Goal: Task Accomplishment & Management: Manage account settings

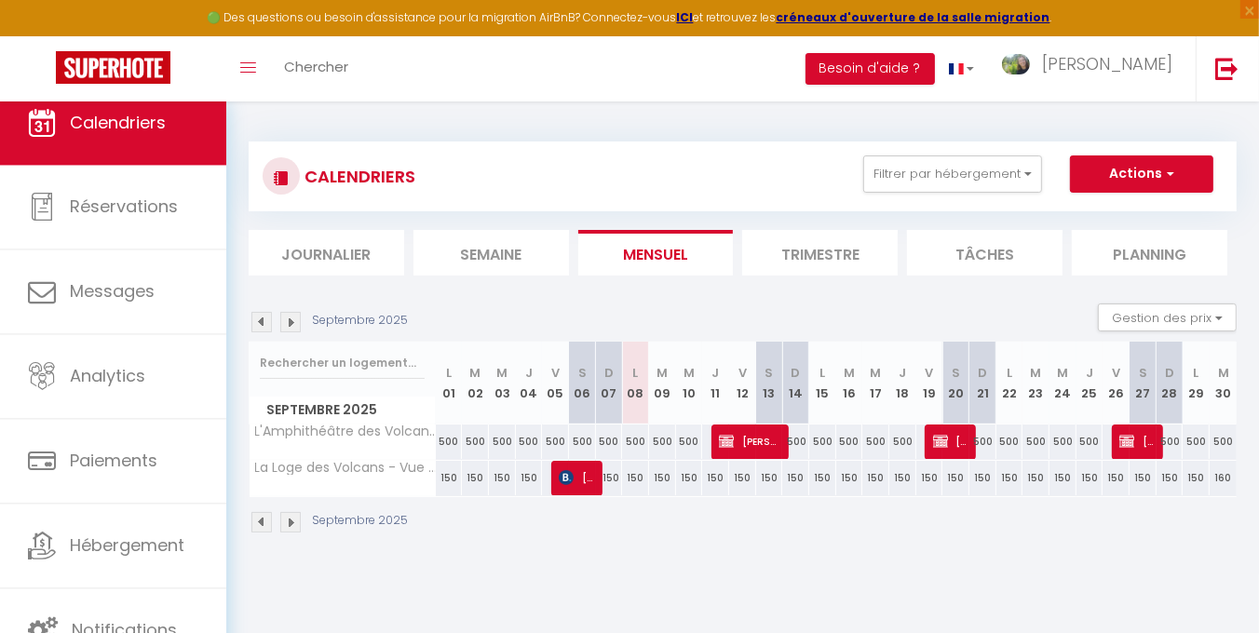
scroll to position [20, 0]
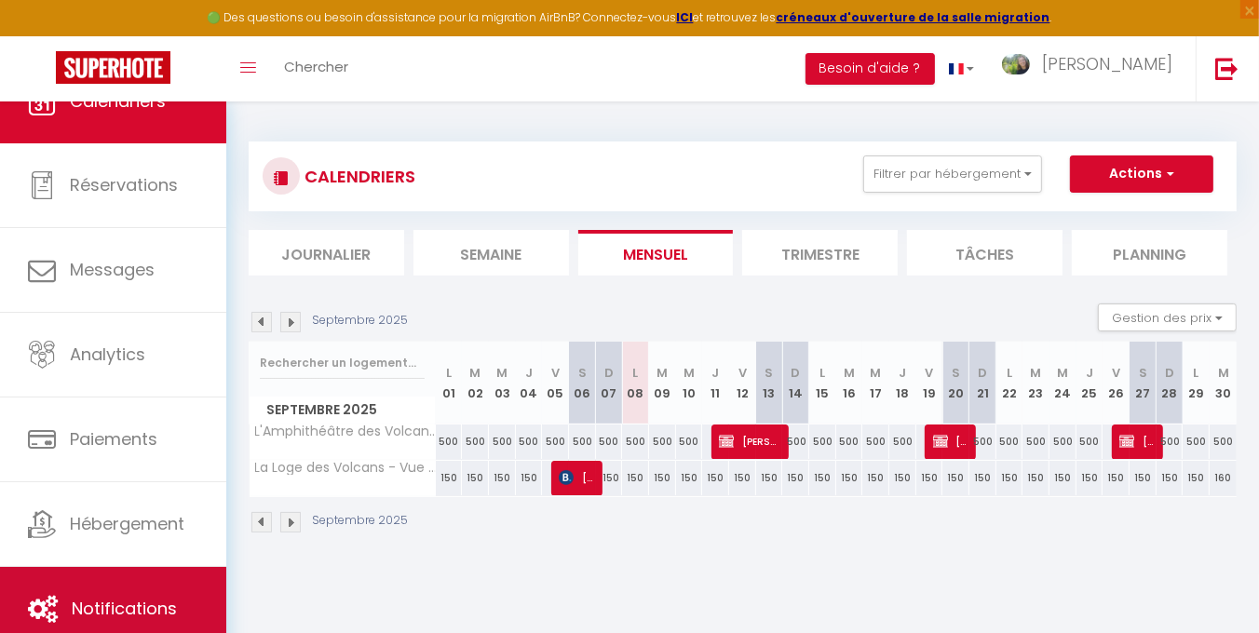
click at [142, 602] on span "Notifications" at bounding box center [124, 608] width 105 height 23
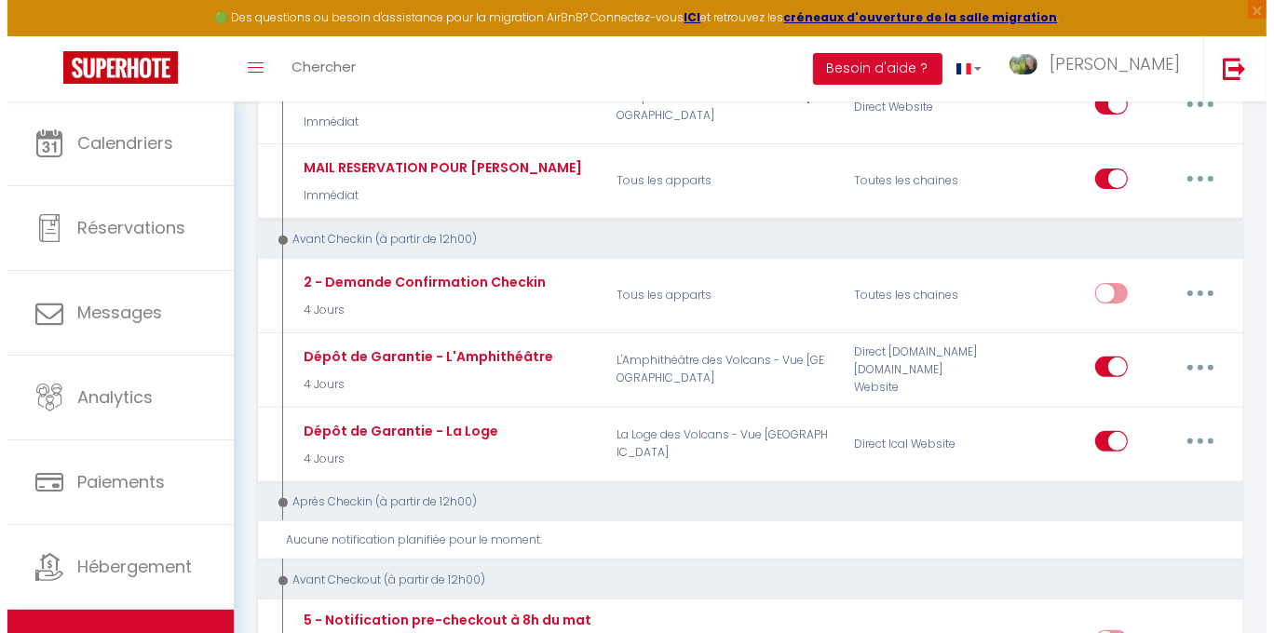
scroll to position [372, 0]
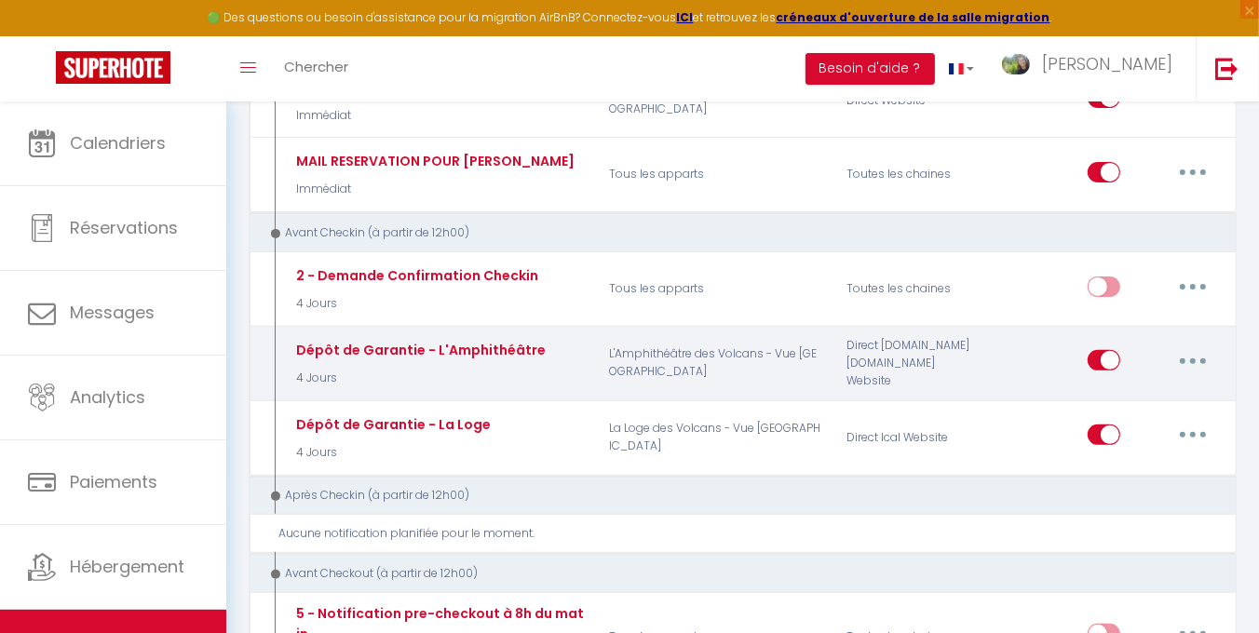
click at [1193, 359] on icon "button" at bounding box center [1193, 362] width 6 height 6
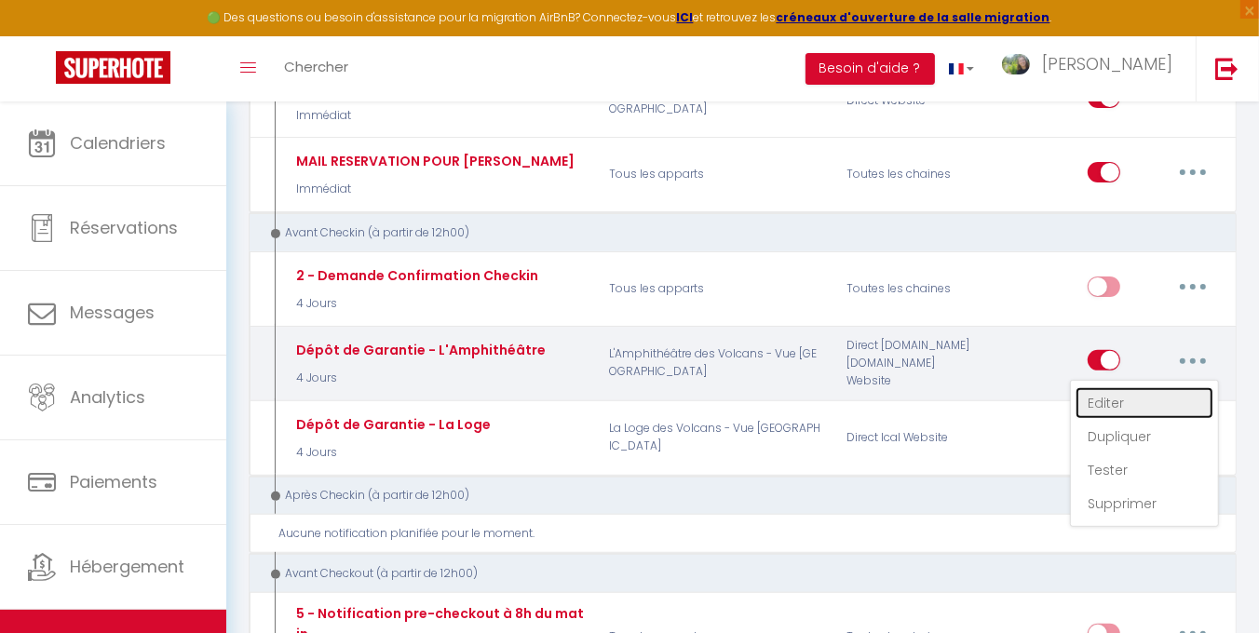
click at [1110, 403] on link "Editer" at bounding box center [1145, 403] width 138 height 32
type input "Dépôt de Garantie - L'Amphithéâtre"
select select "4 Jours"
select select "if_booking_is_paid"
checkbox input "true"
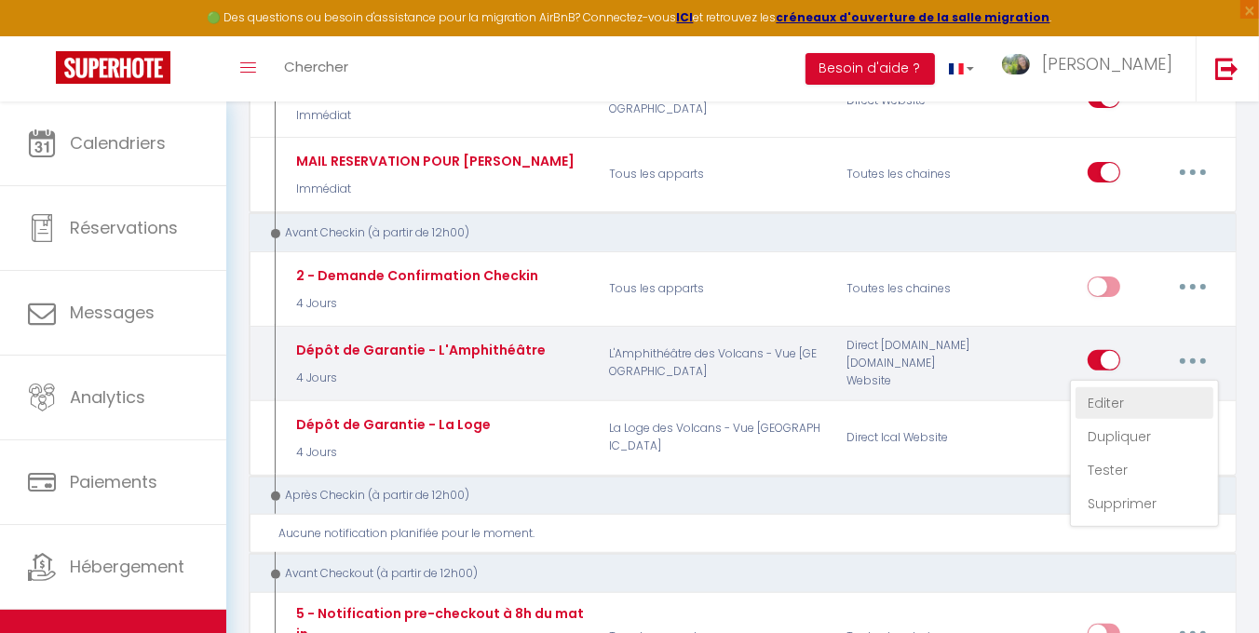
checkbox input "false"
radio input "true"
type input "Demande Dépôt de Garantie [BOOKING:ID] - [GUEST:FIRST_NAME] [GUEST:LAST_NAME] -…"
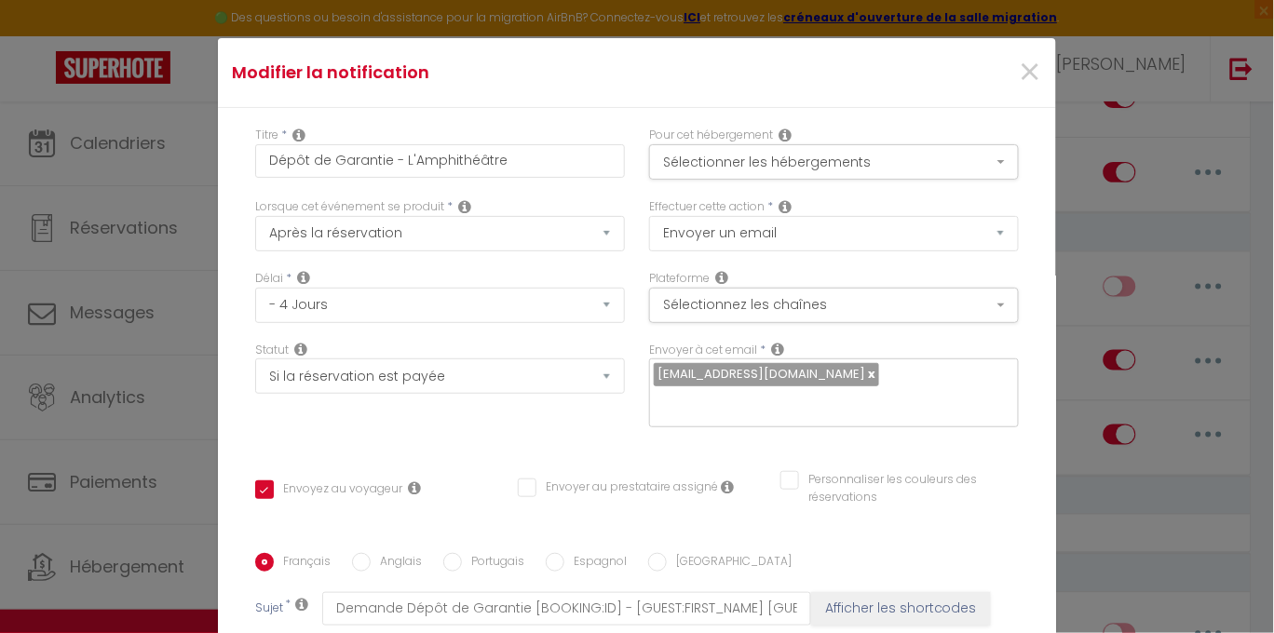
click at [298, 272] on icon at bounding box center [303, 277] width 13 height 15
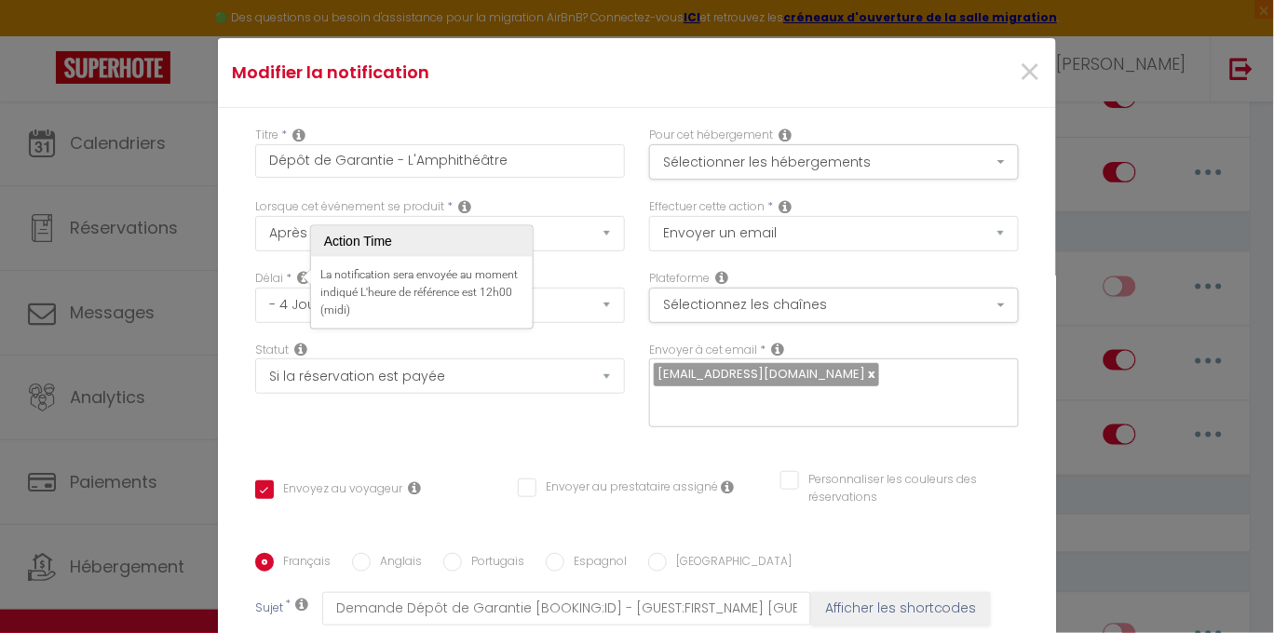
click at [298, 272] on icon at bounding box center [303, 277] width 13 height 15
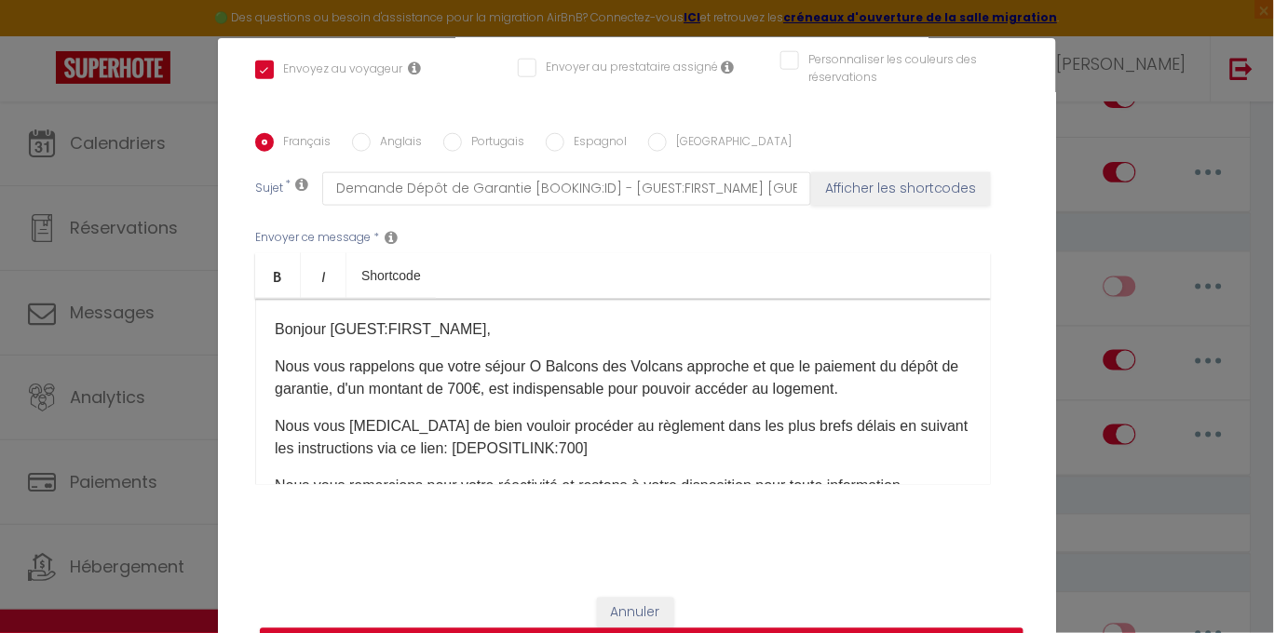
scroll to position [431, 0]
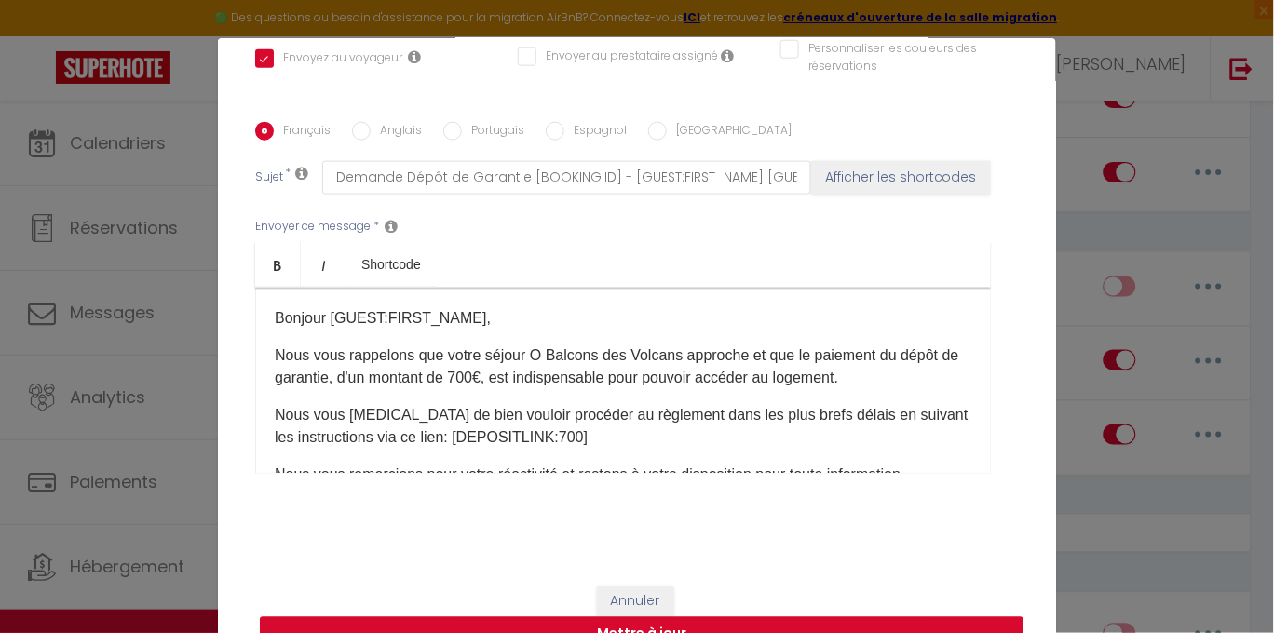
click at [719, 624] on button "Mettre à jour" at bounding box center [642, 634] width 764 height 35
checkbox input "true"
checkbox input "false"
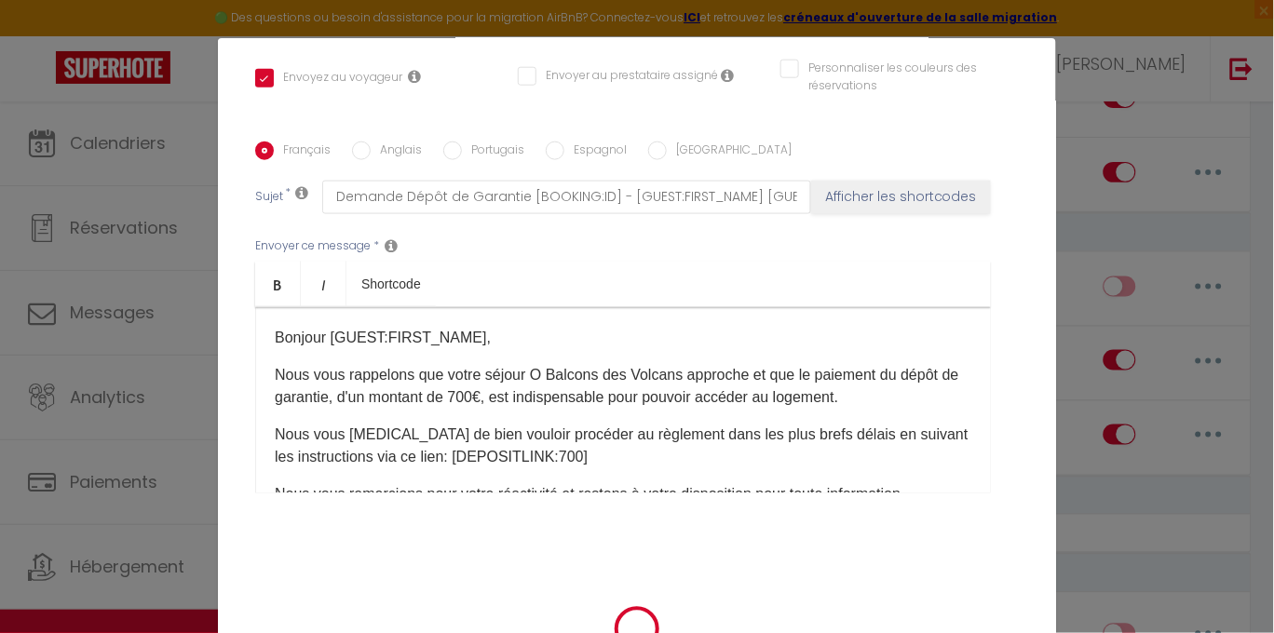
scroll to position [412, 0]
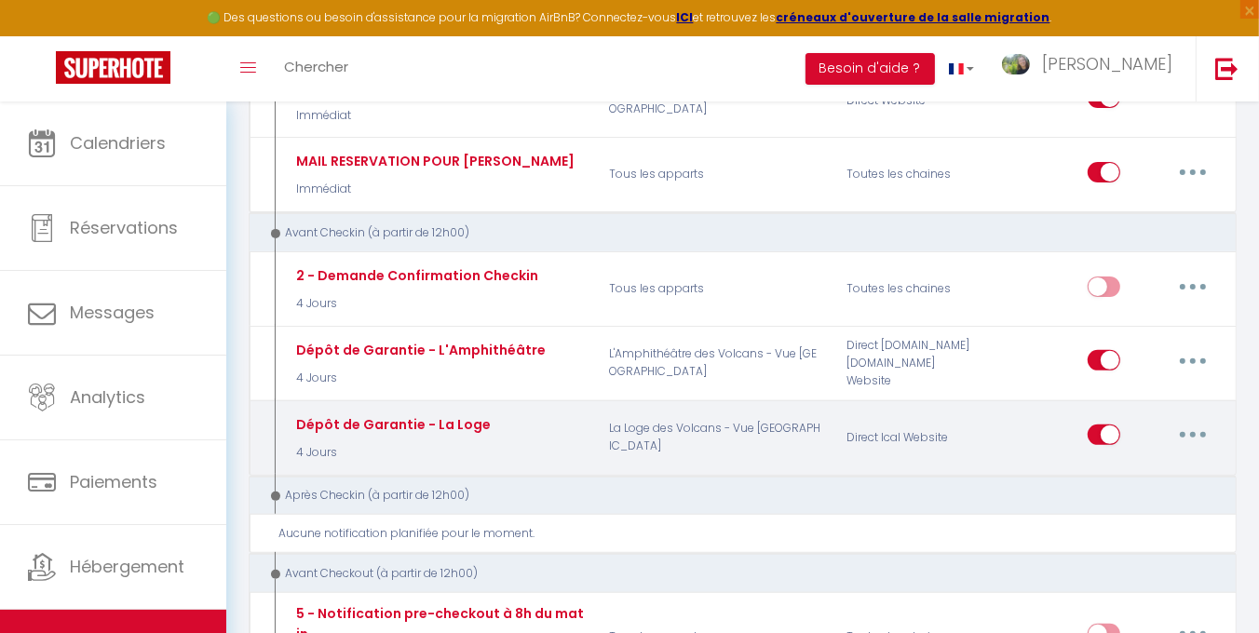
click at [1194, 438] on icon "button" at bounding box center [1193, 435] width 6 height 6
click at [1109, 476] on link "Editer" at bounding box center [1145, 478] width 138 height 32
type input "Dépôt de Garantie - La Loge"
select select "4 Jours"
select select "if_booking_is_paid"
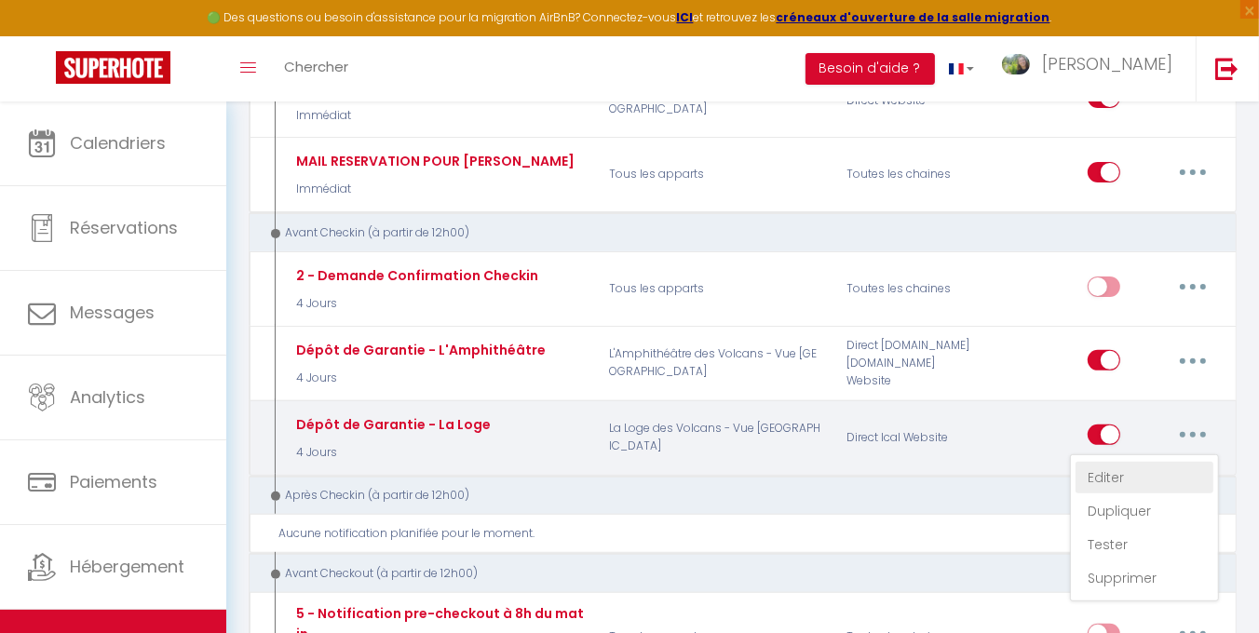
checkbox input "true"
checkbox input "false"
radio input "true"
type input "Demande Dépôt de Garantie [BOOKING:ID] - [GUEST:FIRST_NAME] [GUEST:LAST_NAME] -…"
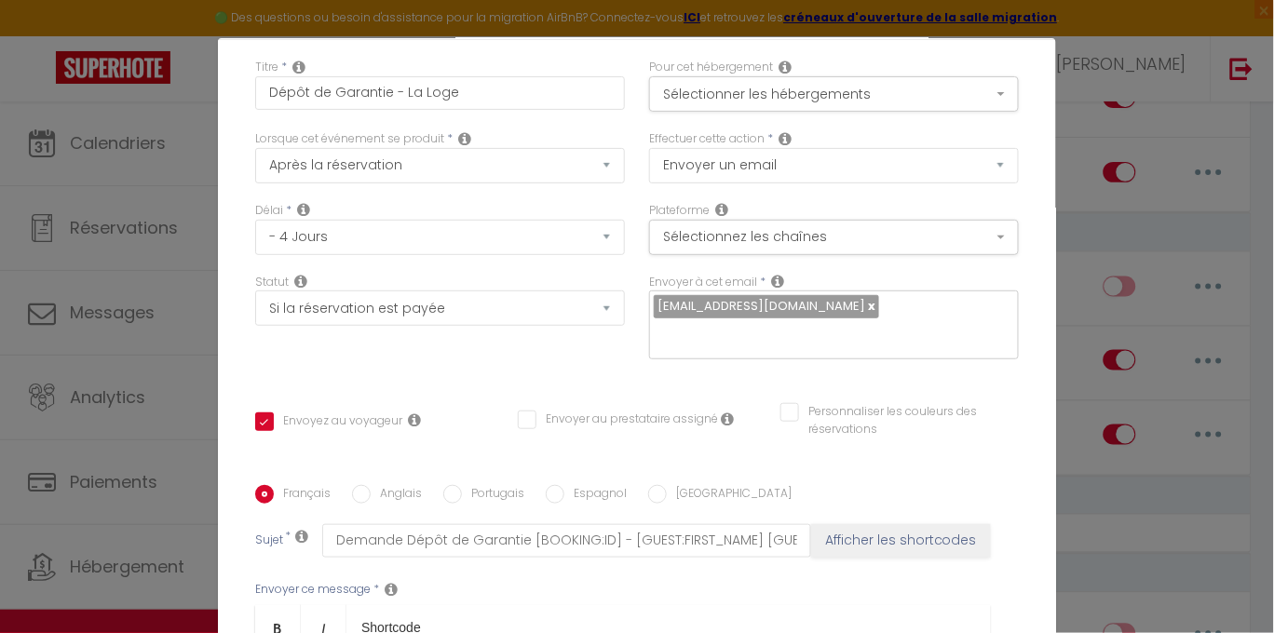
scroll to position [0, 0]
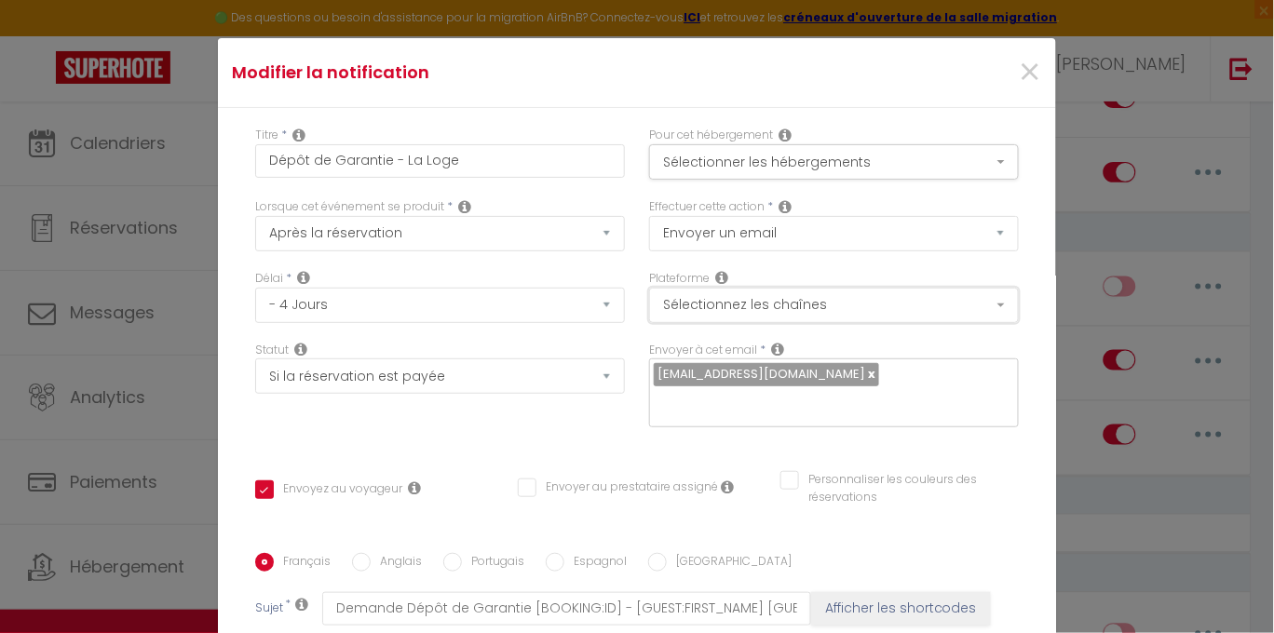
click at [974, 300] on button "Sélectionnez les chaînes" at bounding box center [834, 305] width 370 height 35
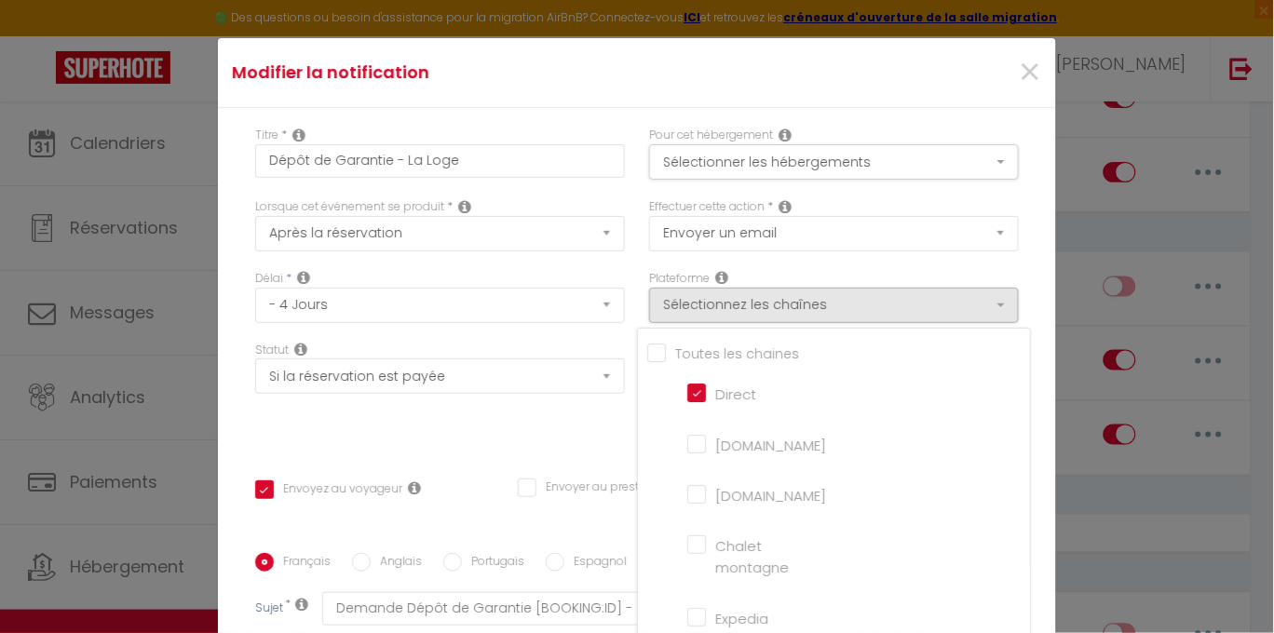
click at [687, 439] on input "Airbnb.com" at bounding box center [740, 442] width 106 height 19
checkbox input "true"
checkbox input "false"
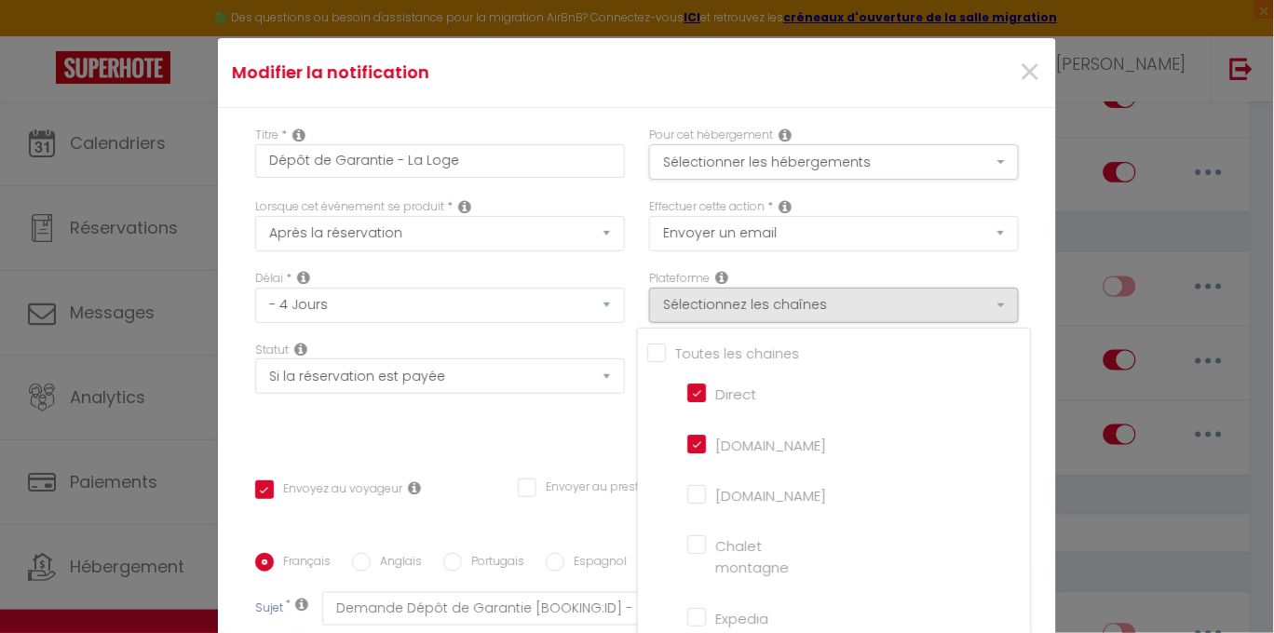
click at [687, 490] on input "Booking.com" at bounding box center [740, 493] width 106 height 19
checkbox input "true"
checkbox input "false"
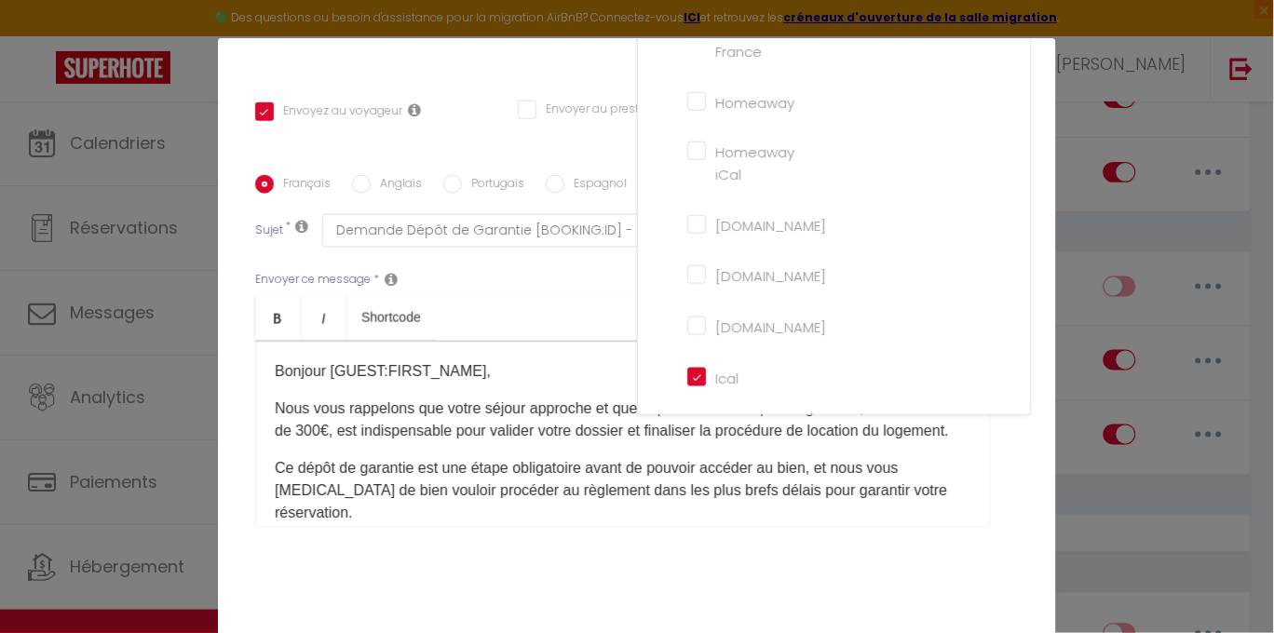
scroll to position [431, 0]
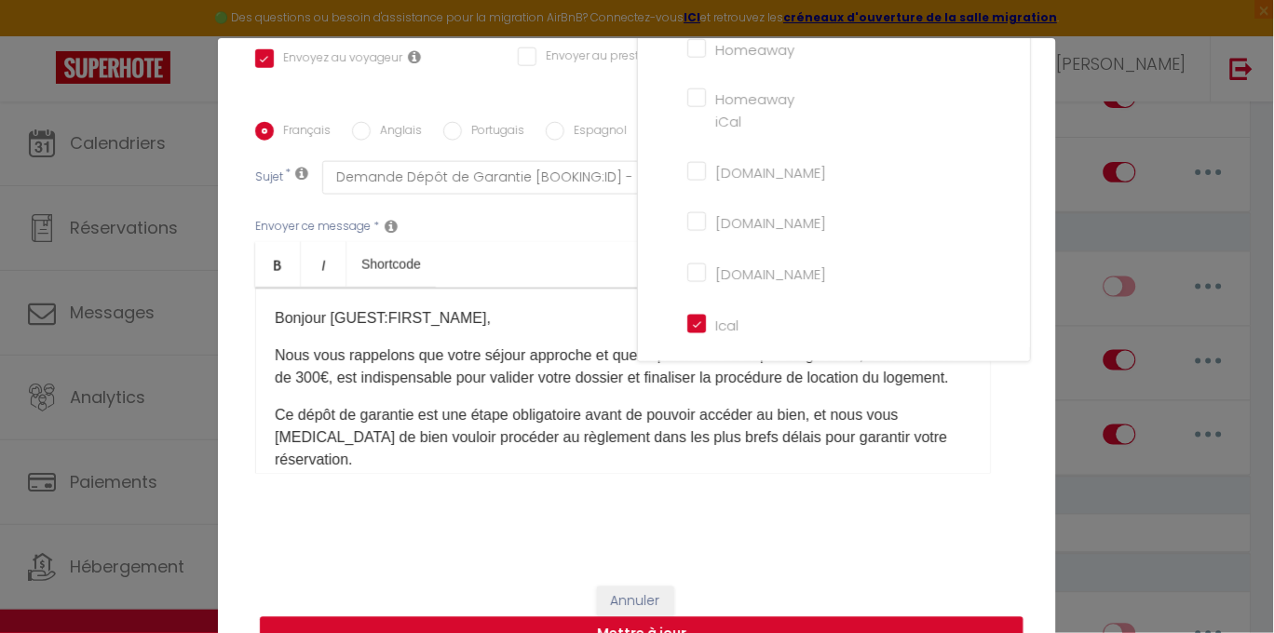
click at [894, 621] on button "Mettre à jour" at bounding box center [642, 634] width 764 height 35
checkbox input "true"
checkbox input "false"
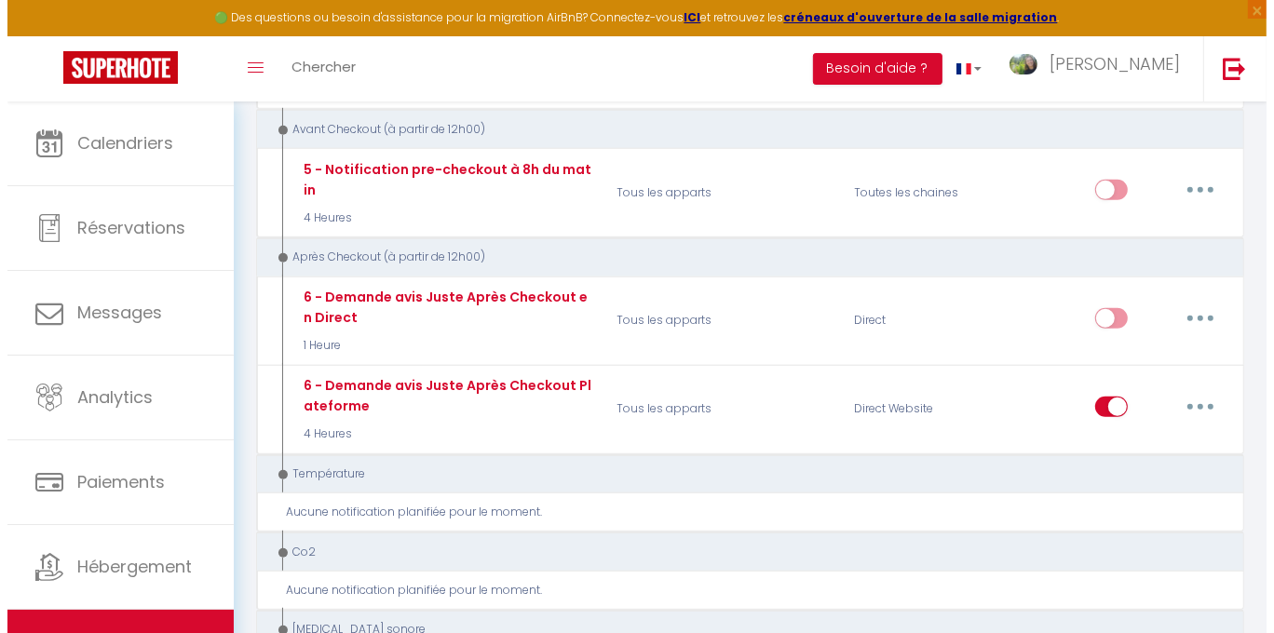
scroll to position [823, 0]
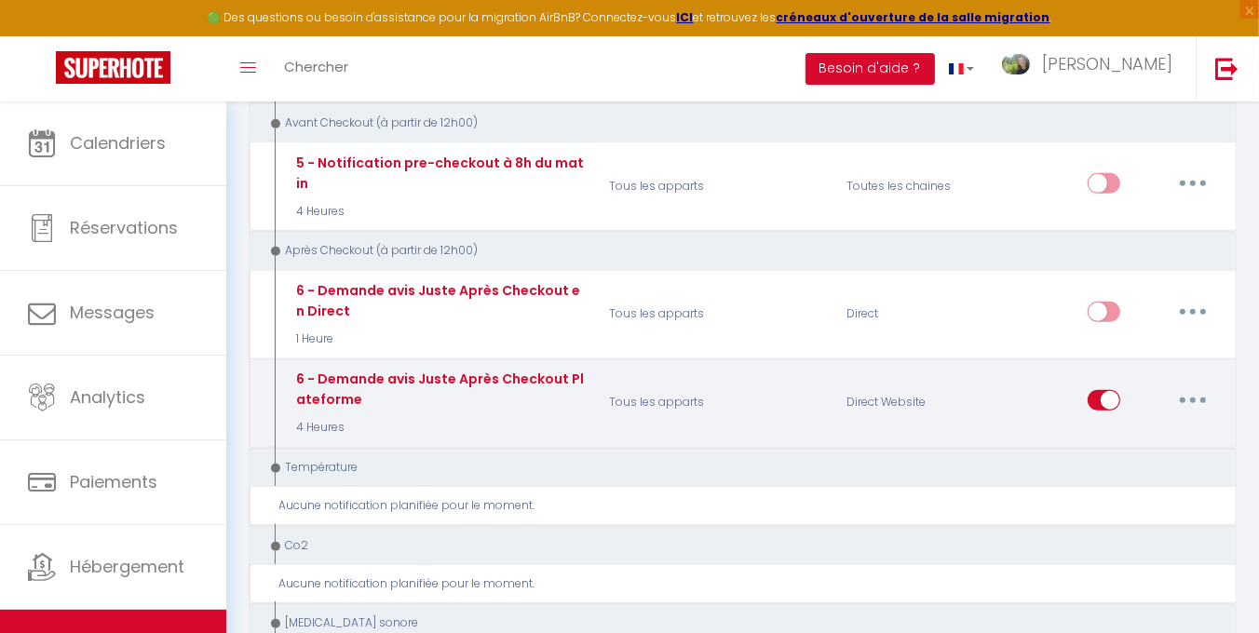
click at [1193, 397] on button "button" at bounding box center [1193, 401] width 52 height 30
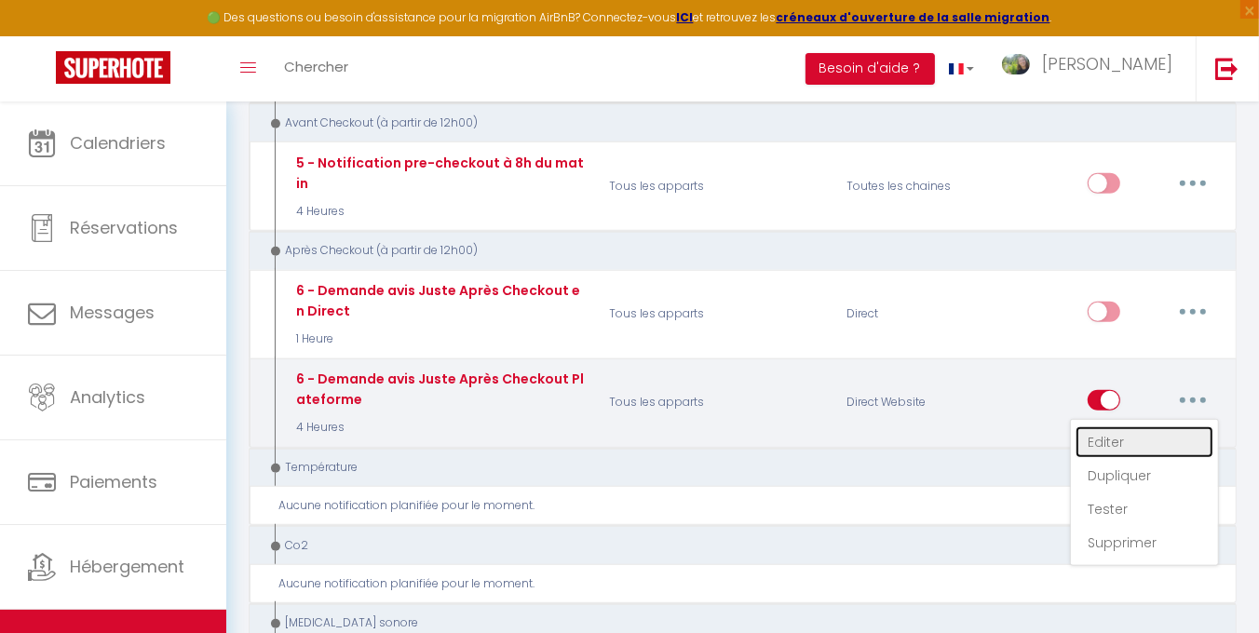
click at [1123, 439] on link "Editer" at bounding box center [1145, 442] width 138 height 32
type input "6 - Demande avis Juste Après Checkout Plateforme"
select select "5"
select select "4 Heures"
select select "if_booking_is_paid"
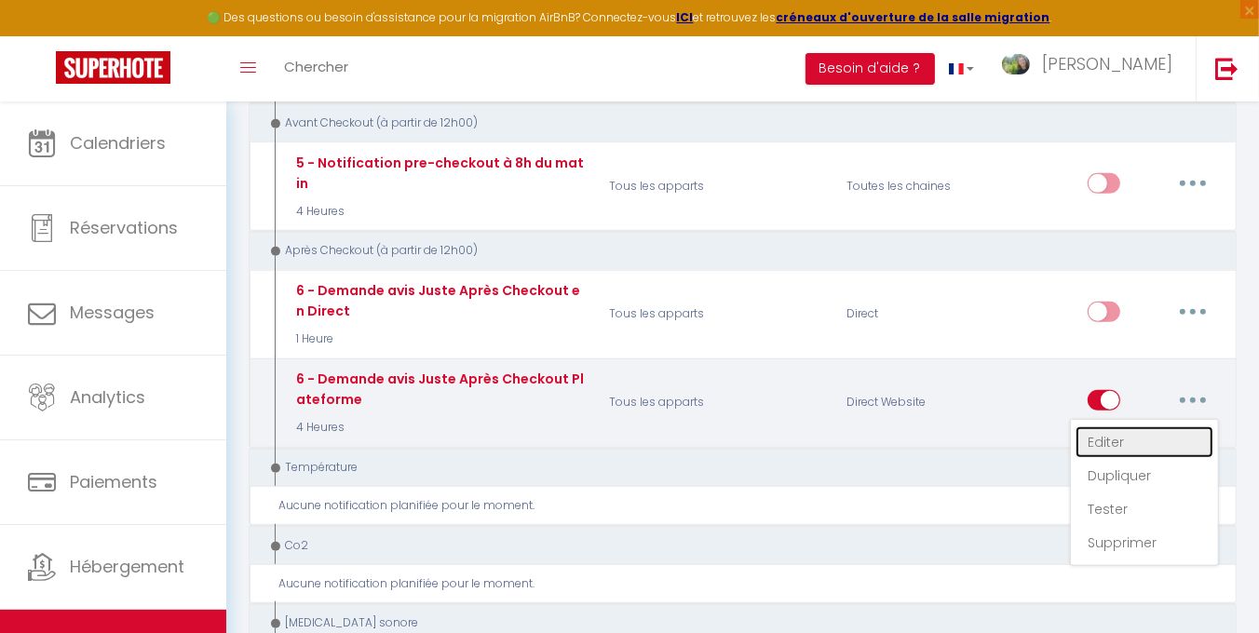
checkbox input "true"
checkbox input "false"
radio input "true"
type input "Merci pour votre séjour à Ô Balcons des Volcans !"
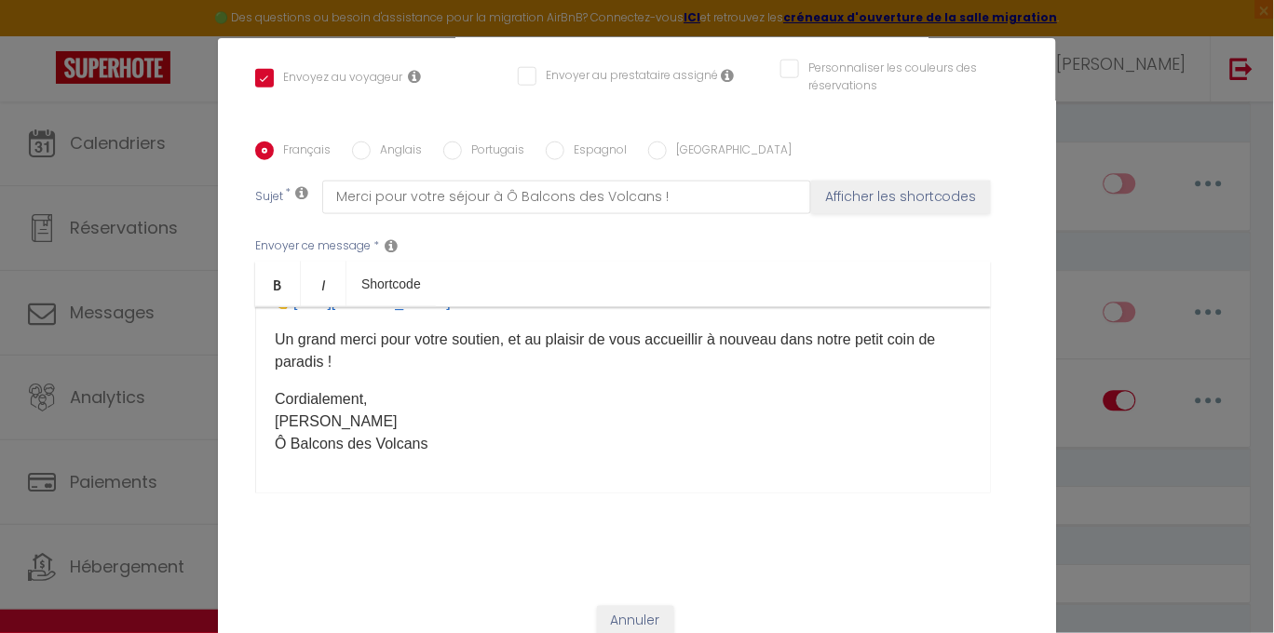
scroll to position [0, 0]
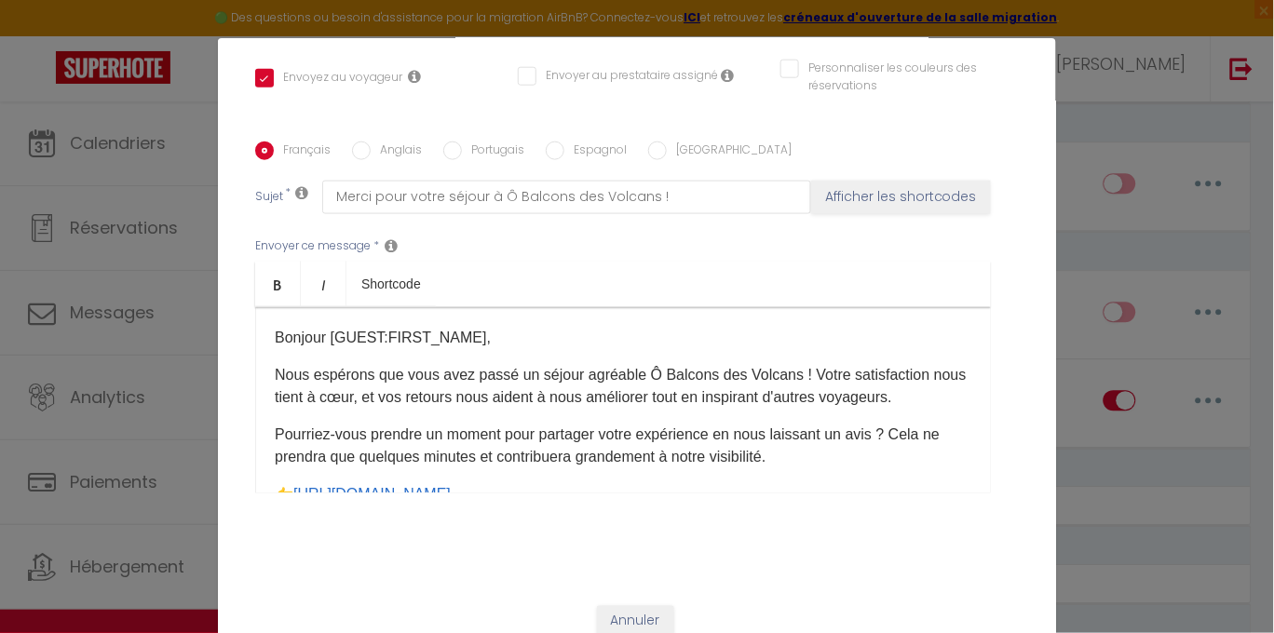
click at [431, 400] on p "Nous espérons que vous avez passé un séjour agréable Ô Balcons des Volcans ! Vo…" at bounding box center [623, 386] width 697 height 45
click at [498, 458] on p "Pourriez-vous prendre un moment pour partager votre expérience en nous laissant…" at bounding box center [623, 446] width 697 height 45
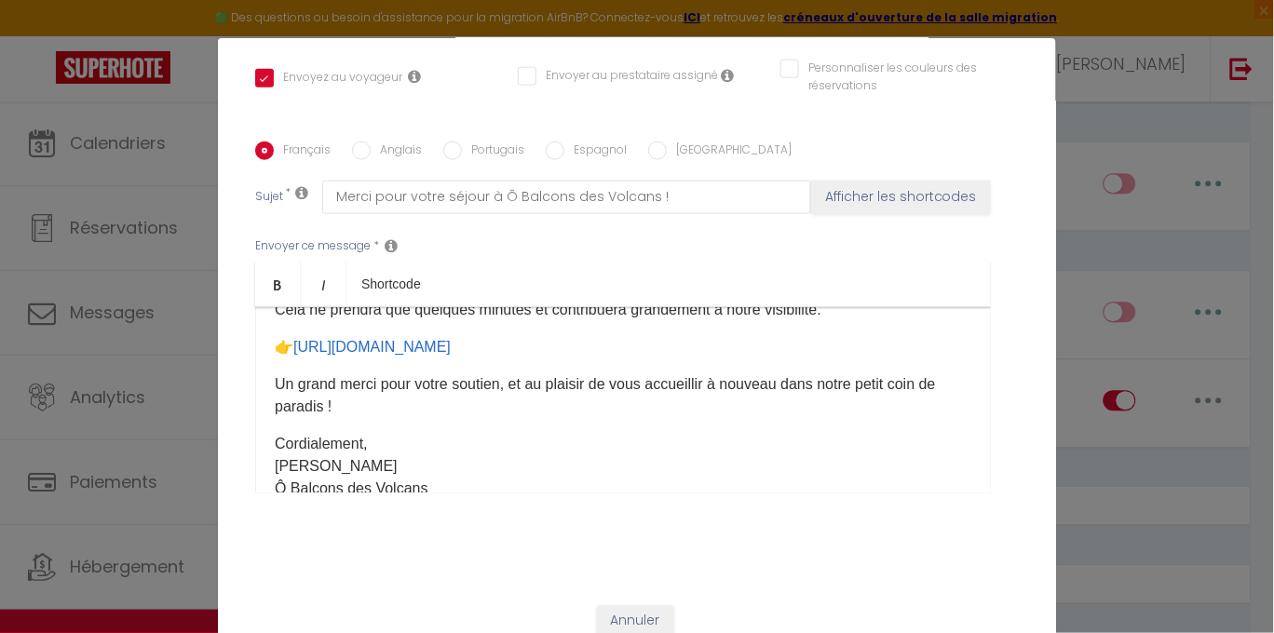
scroll to position [156, 0]
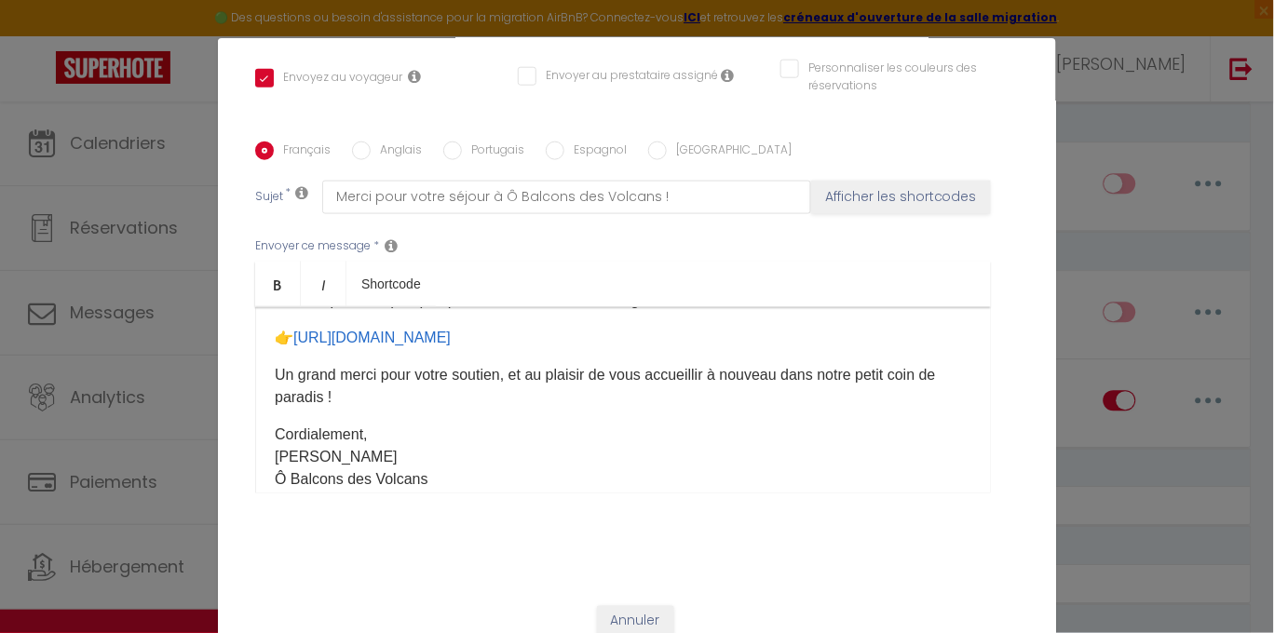
click at [454, 400] on p "Un grand merci pour votre soutien, et au plaisir de vous accueillir à nouveau d…" at bounding box center [623, 386] width 697 height 45
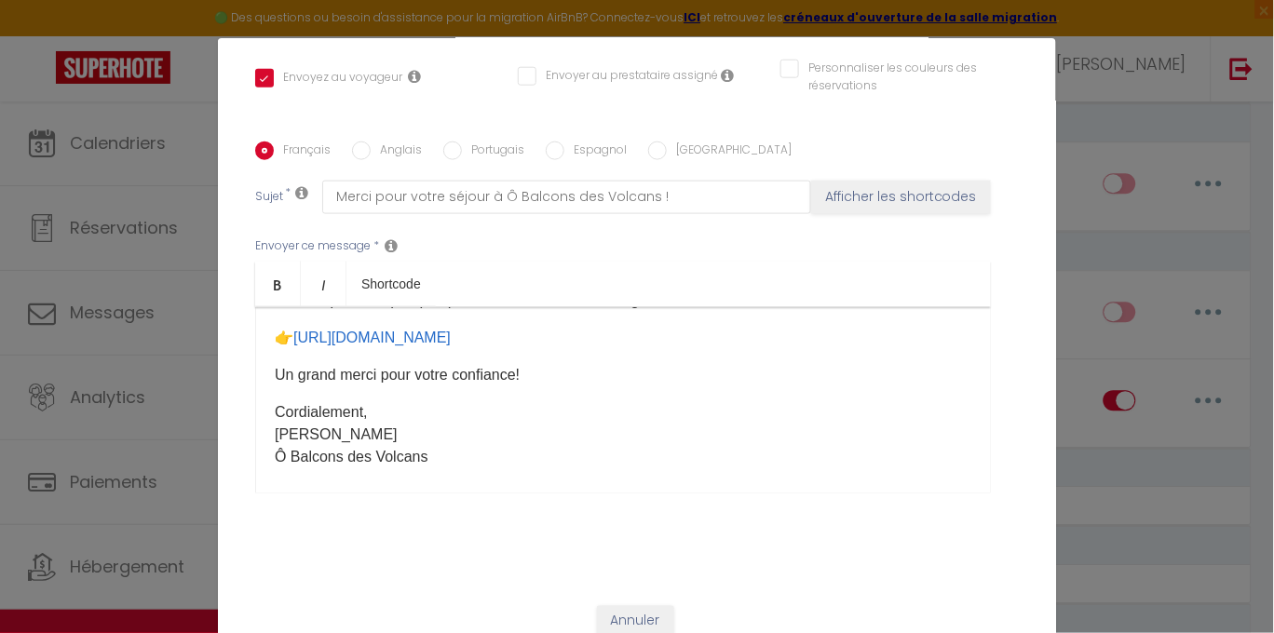
scroll to position [191, 0]
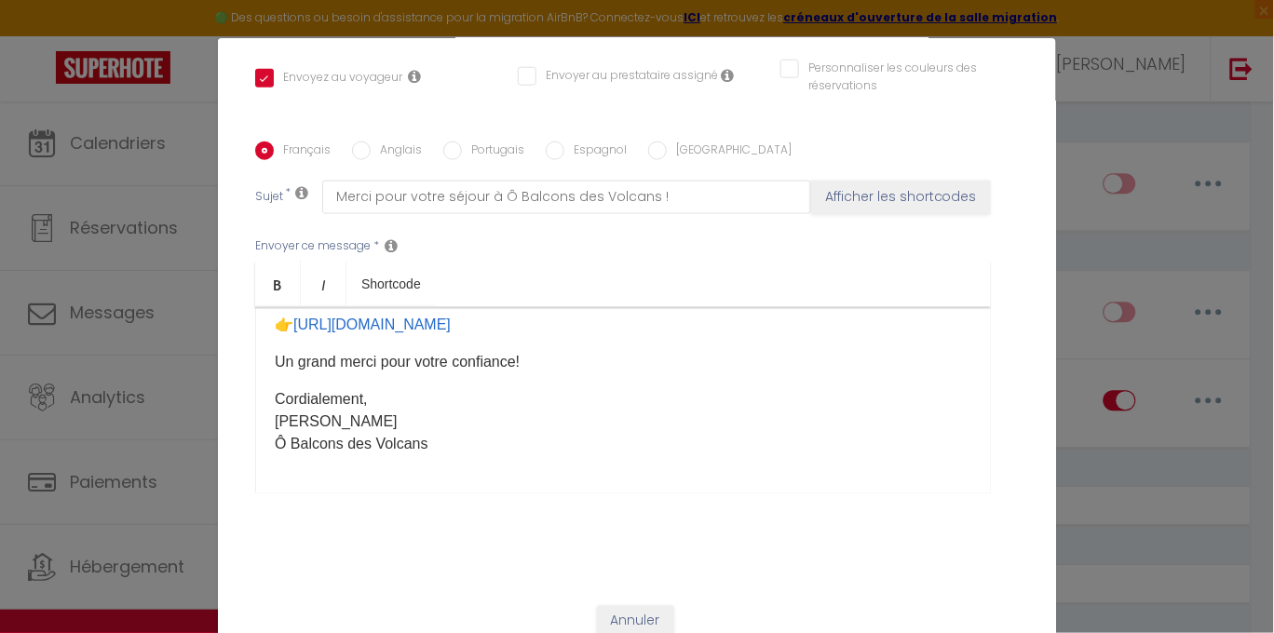
click at [393, 419] on p "Cordialement, Delphine Ô Balcons des Volcans" at bounding box center [623, 421] width 697 height 67
drag, startPoint x: 398, startPoint y: 401, endPoint x: 254, endPoint y: 410, distance: 143.7
click at [255, 410] on div "Bonjour [GUEST:FIRST_NAME], Nous espérons que vous avez passé un séjour agréabl…" at bounding box center [623, 400] width 736 height 186
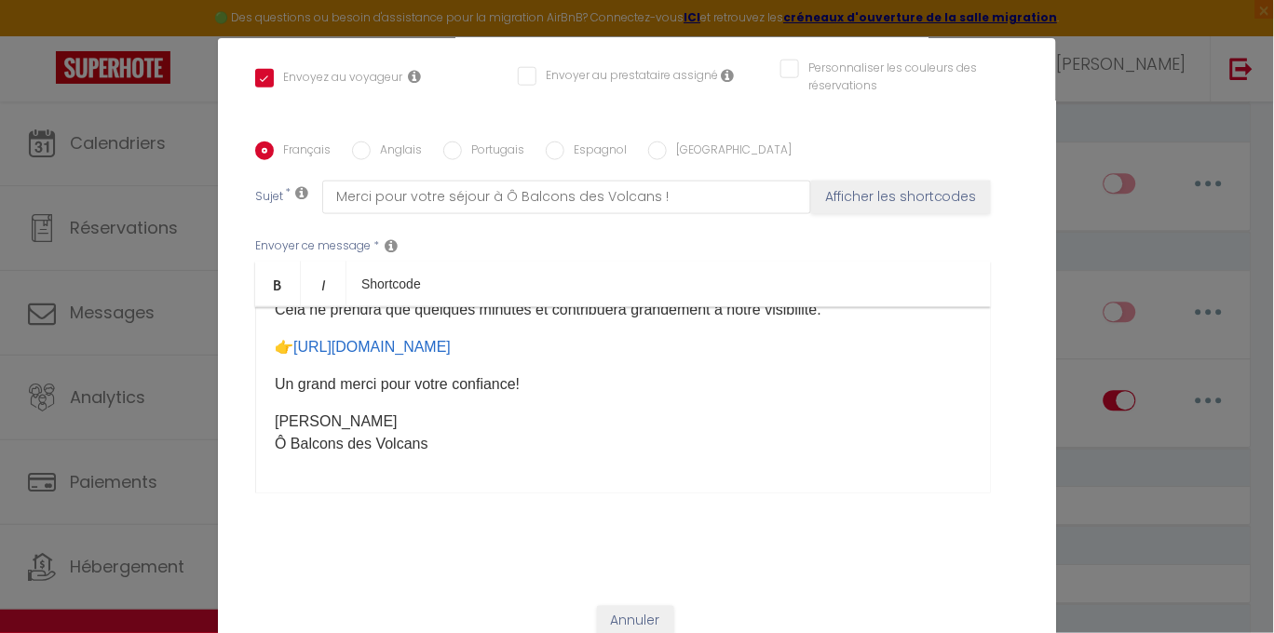
scroll to position [169, 0]
click at [414, 424] on p "Delphine Neveux Ô Balcons des Volcans" at bounding box center [623, 433] width 697 height 45
drag, startPoint x: 440, startPoint y: 456, endPoint x: 243, endPoint y: 447, distance: 196.7
click at [250, 447] on div "Français Anglais Portugais Espagnol Italien Sujet * Merci pour votre séjour à Ô…" at bounding box center [636, 329] width 773 height 375
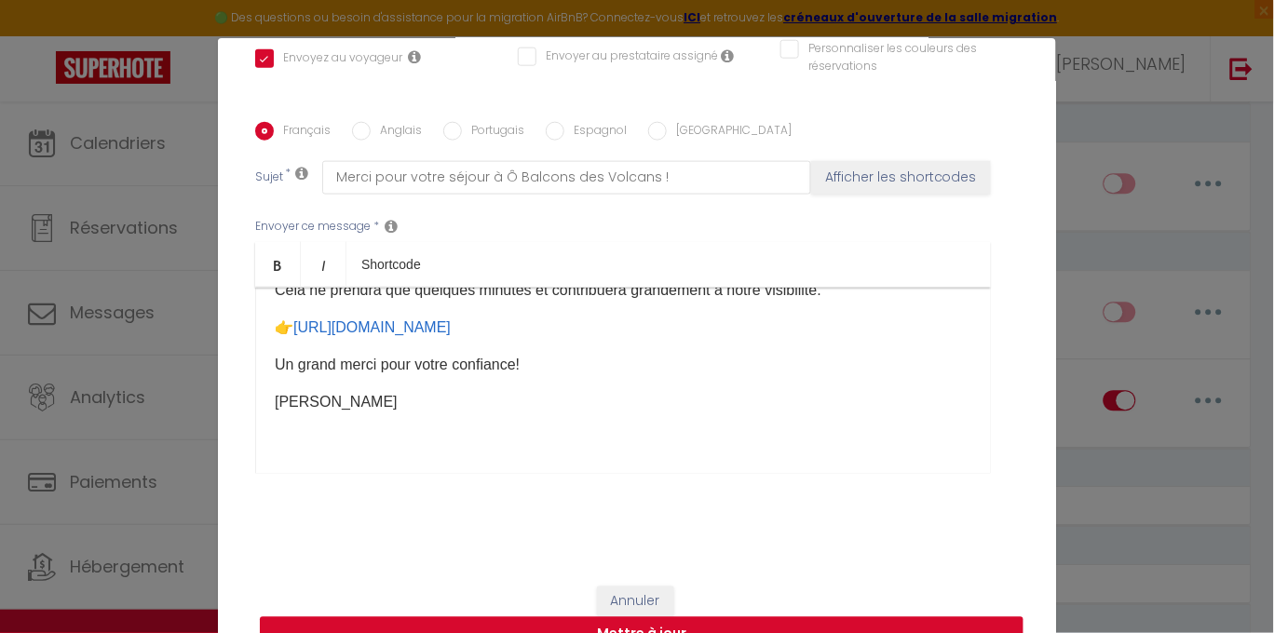
click at [889, 621] on button "Mettre à jour" at bounding box center [642, 634] width 764 height 35
checkbox input "true"
checkbox input "false"
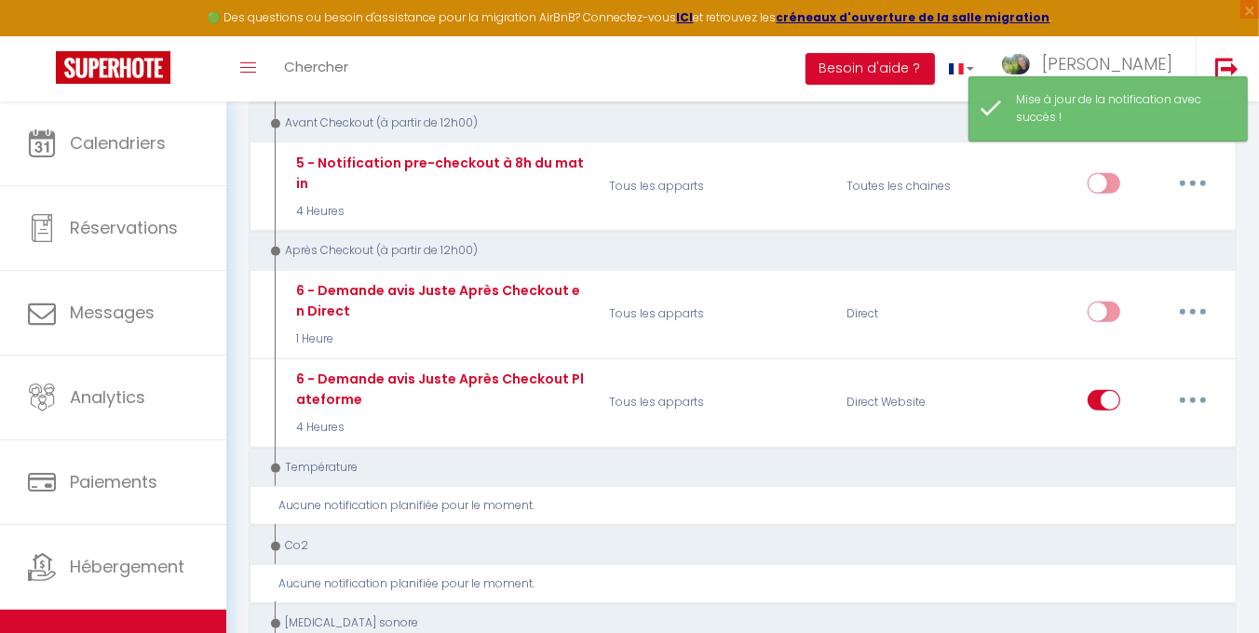
scroll to position [20, 0]
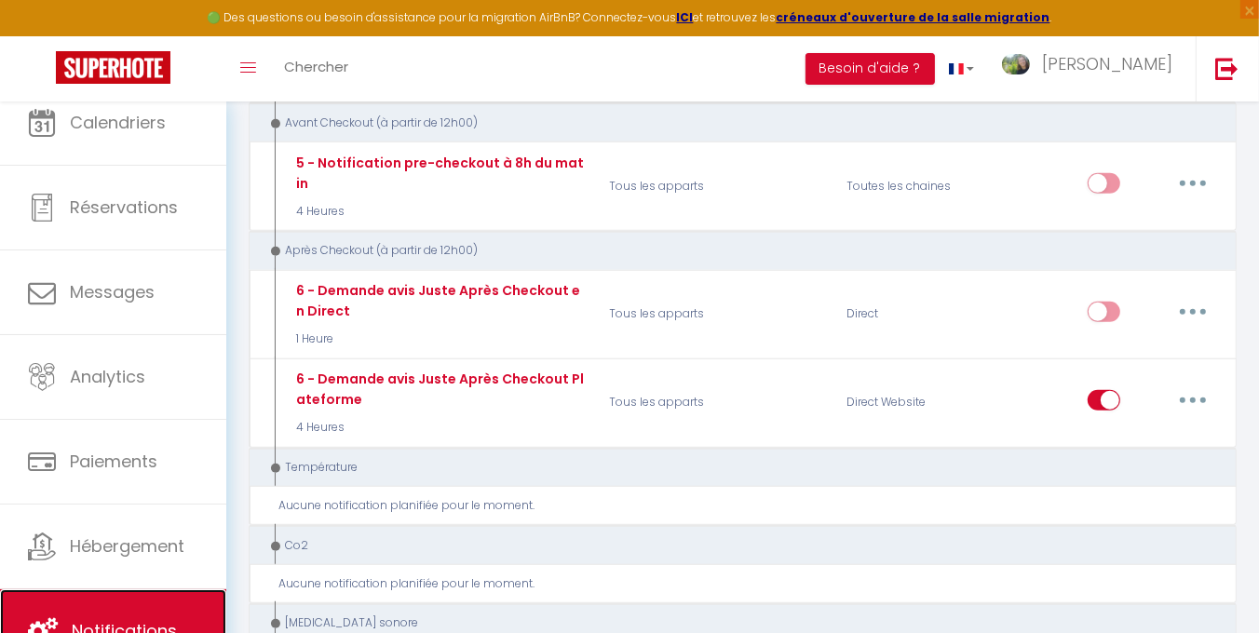
click at [144, 612] on link "Notifications" at bounding box center [113, 631] width 226 height 84
click at [289, 72] on span "Chercher" at bounding box center [316, 67] width 64 height 20
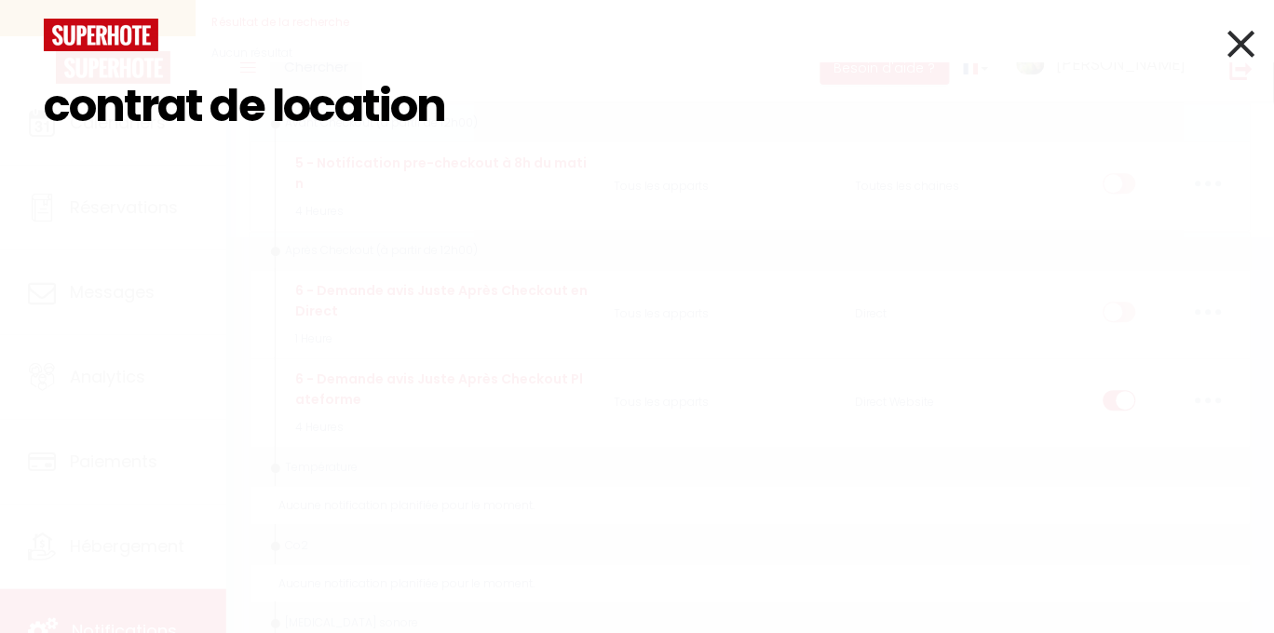
type input "contrat de location"
click at [1241, 40] on icon at bounding box center [1241, 43] width 27 height 47
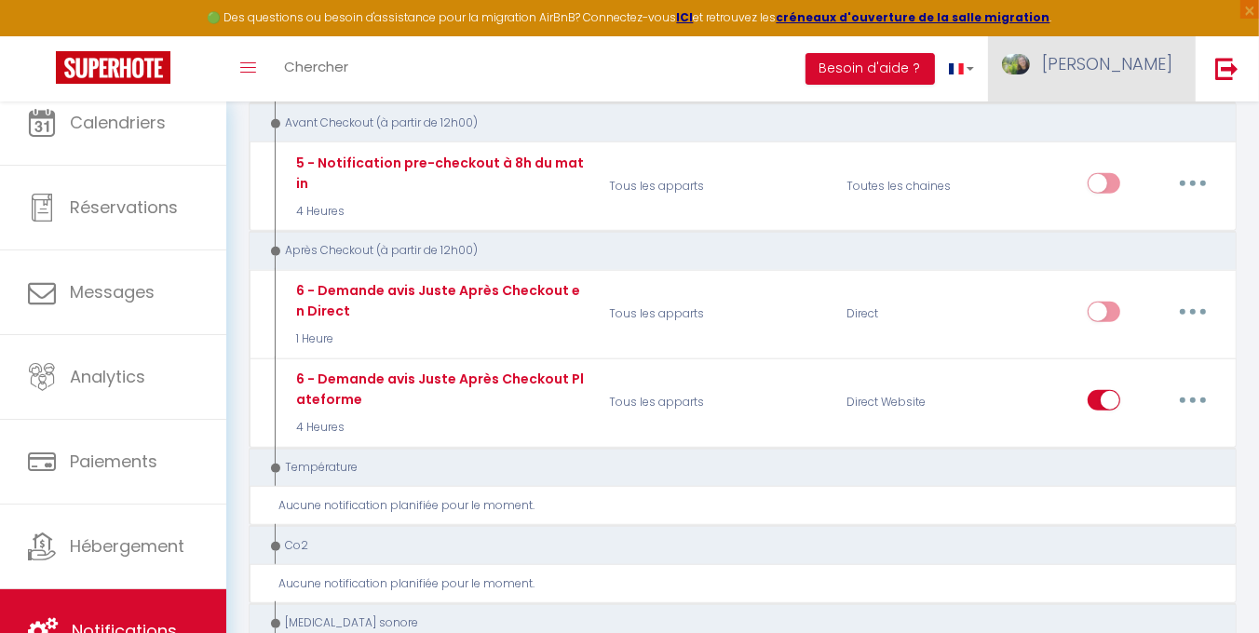
click at [1146, 57] on span "Delphine" at bounding box center [1107, 63] width 130 height 23
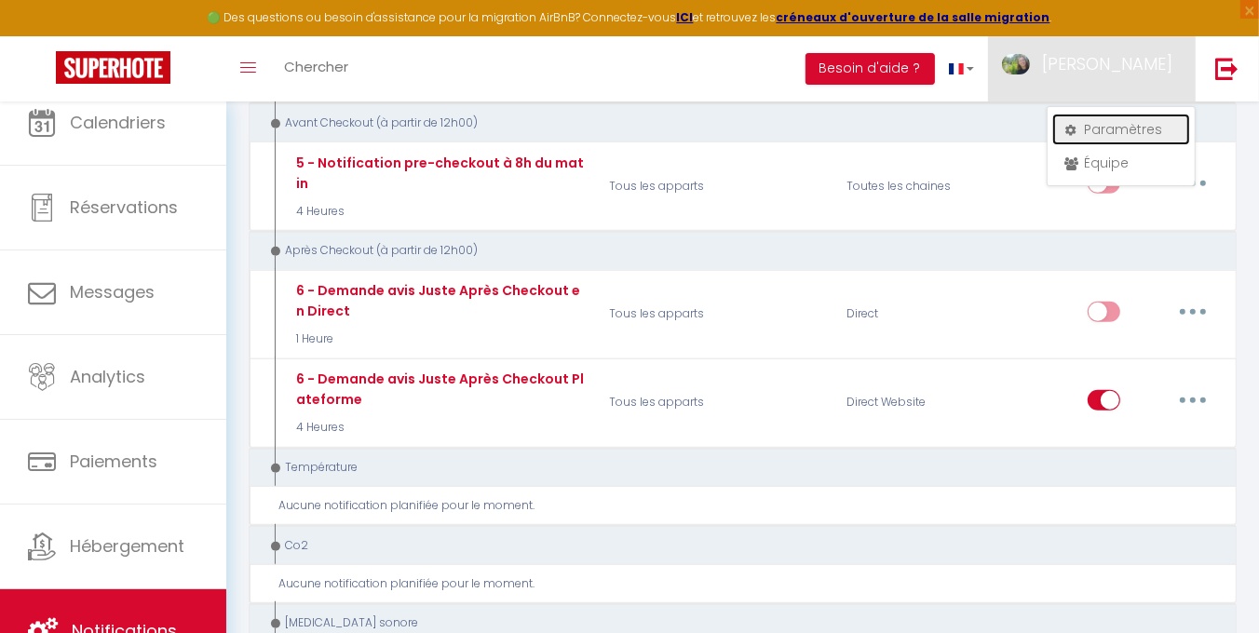
click at [1117, 124] on link "Paramètres" at bounding box center [1121, 130] width 138 height 32
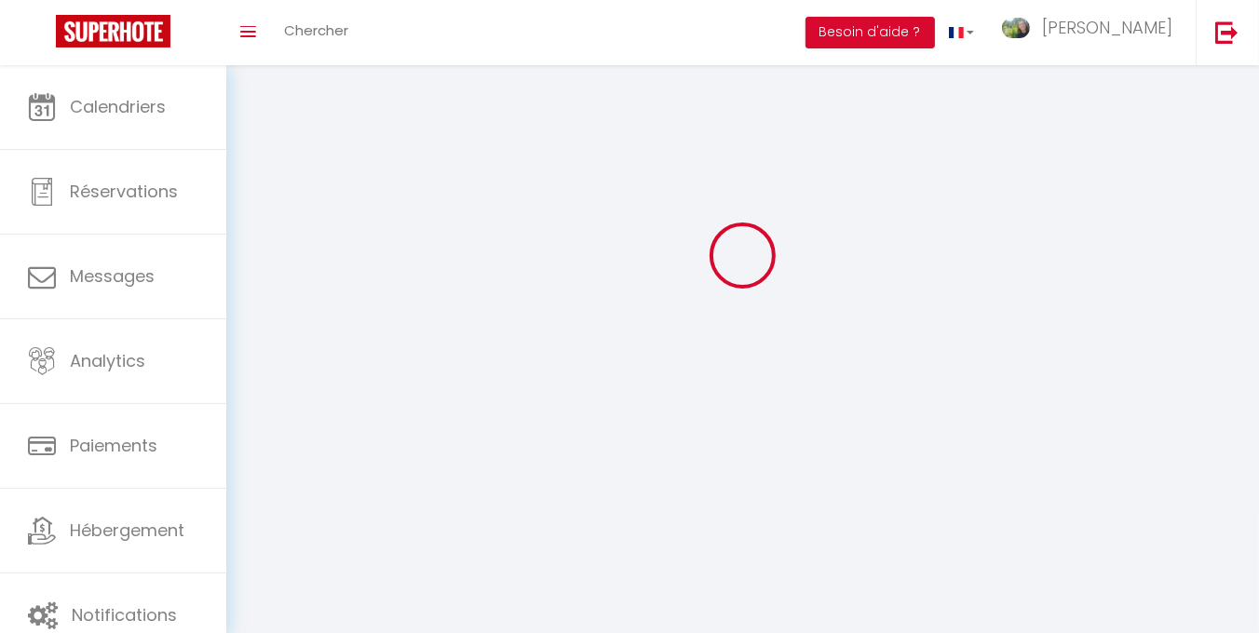
type input "Delphine"
type input "NEVEUX"
type input "0031614459813"
type input "Terbregse Rechter Rottekade 32"
type input "3055XE"
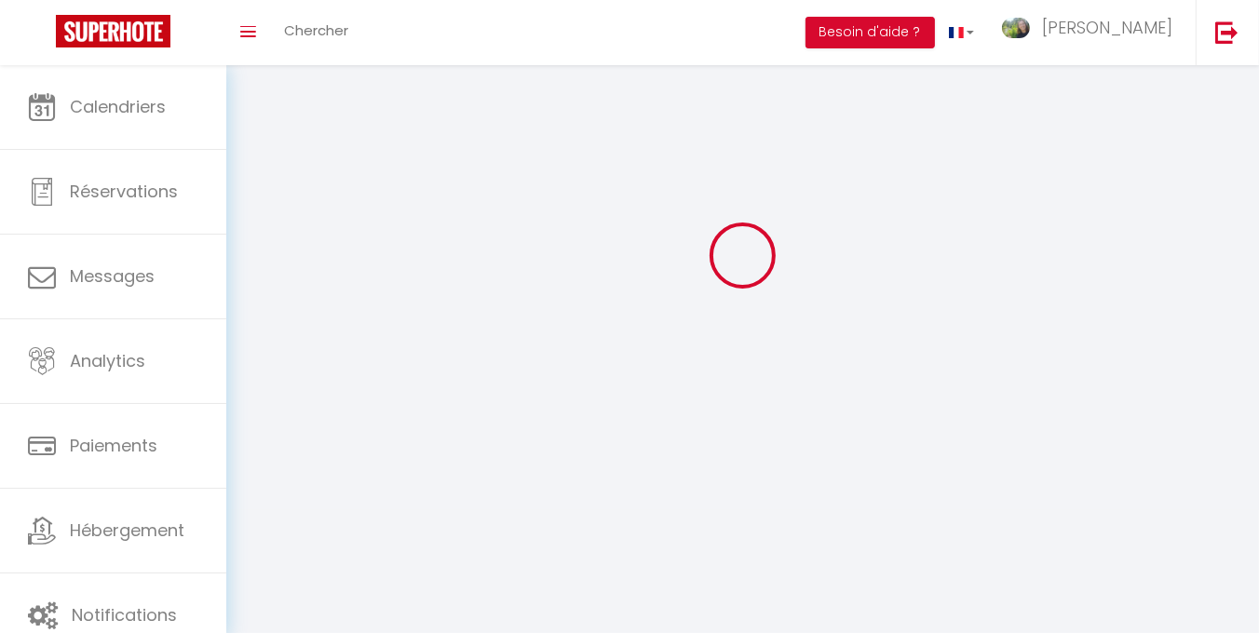
type input "Rotterdam"
type input "Vzrto0yb06fmDV6X6qbworHnY"
type input "W9cGsZQSthpOgfuHjrvemfTXh"
type input "Vzrto0yb06fmDV6X6qbworHnY"
type input "W9cGsZQSthpOgfuHjrvemfTXh"
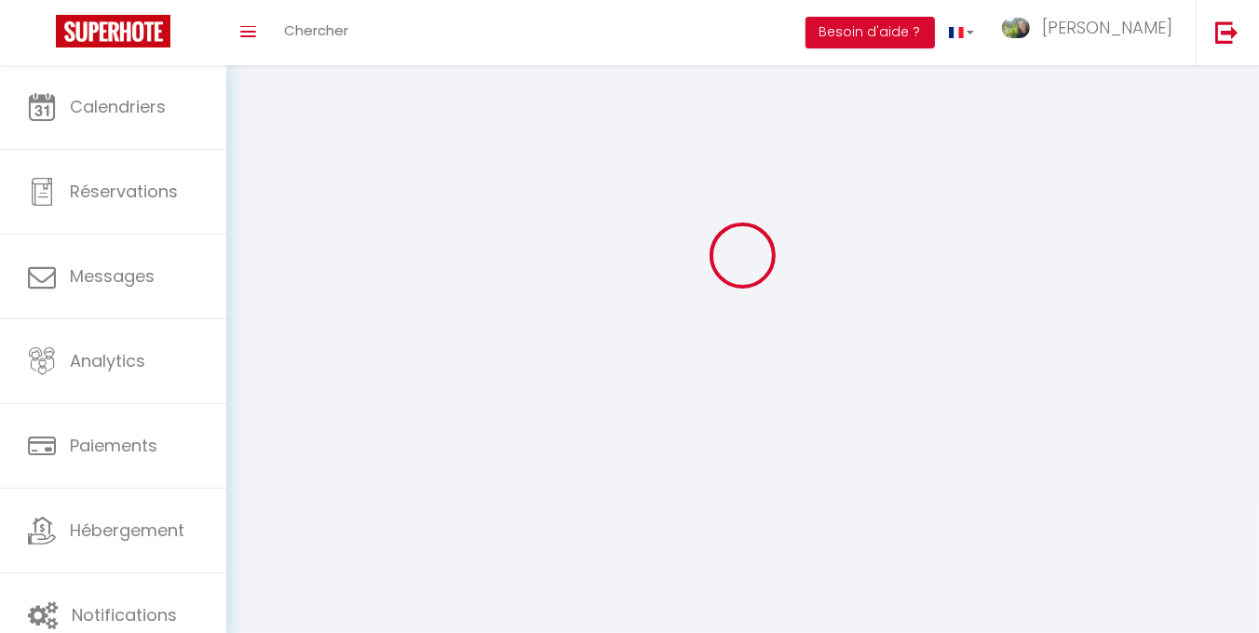
type input "https://app.superhote.com/#/get-available-rentals/W9cGsZQSthpOgfuHjrvemfTXh"
select select "152"
select select "28"
select select "fr"
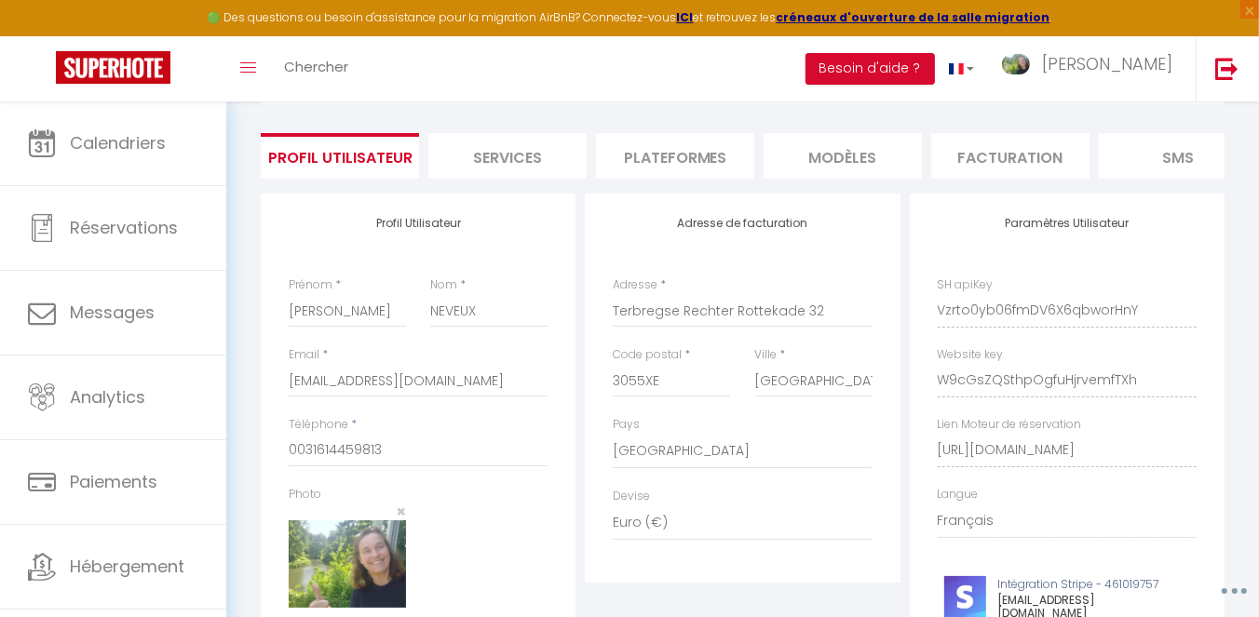
scroll to position [104, 0]
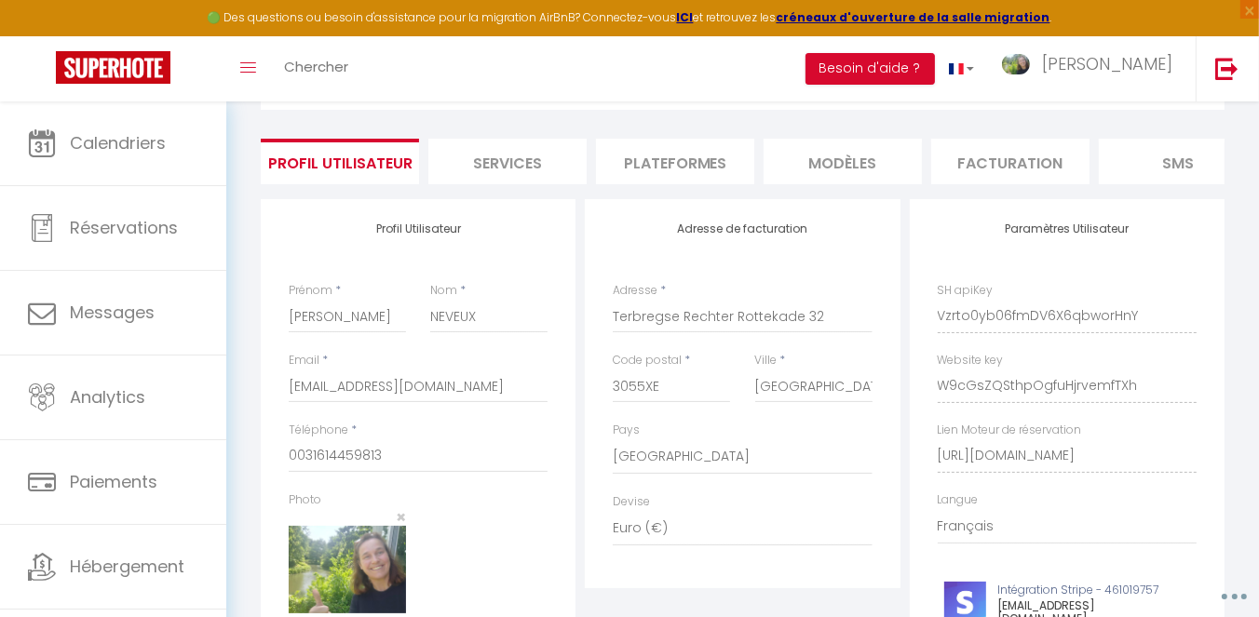
click at [863, 152] on li "MODÈLES" at bounding box center [843, 162] width 158 height 46
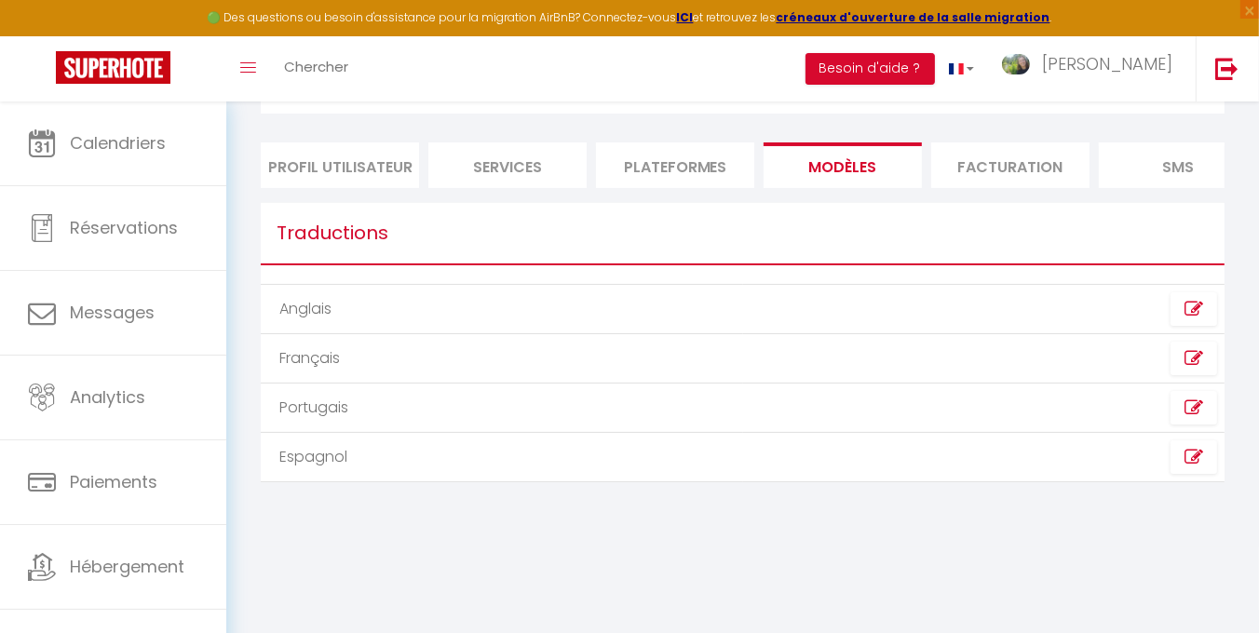
scroll to position [0, 41]
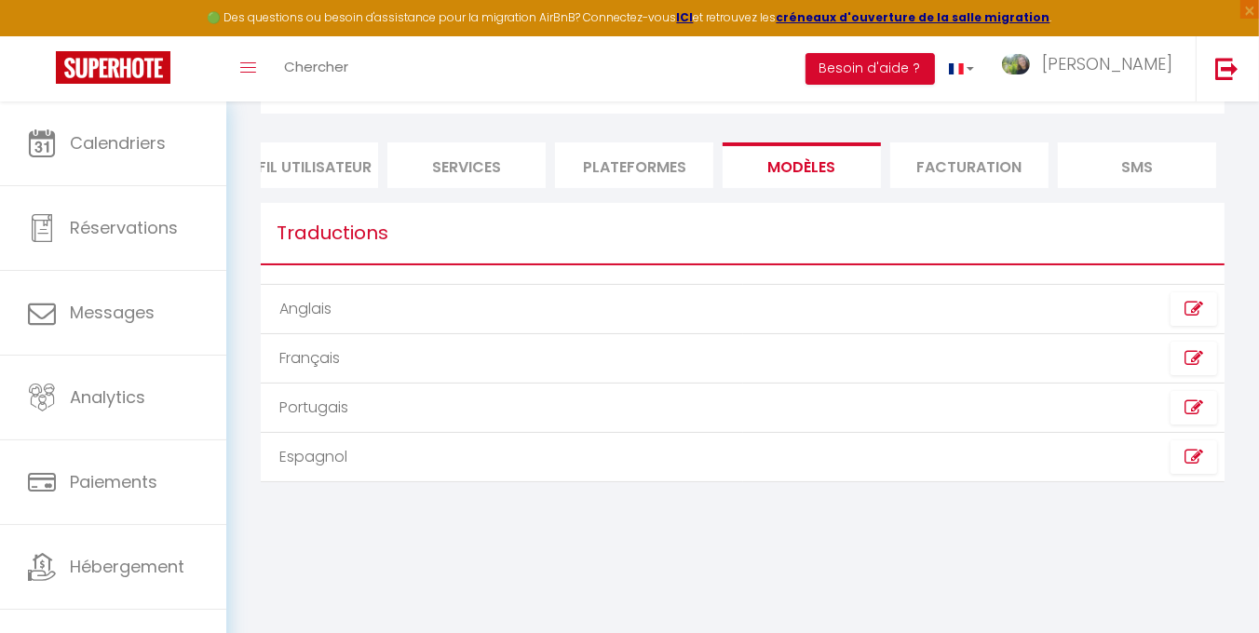
click at [967, 156] on li "Facturation" at bounding box center [969, 165] width 158 height 46
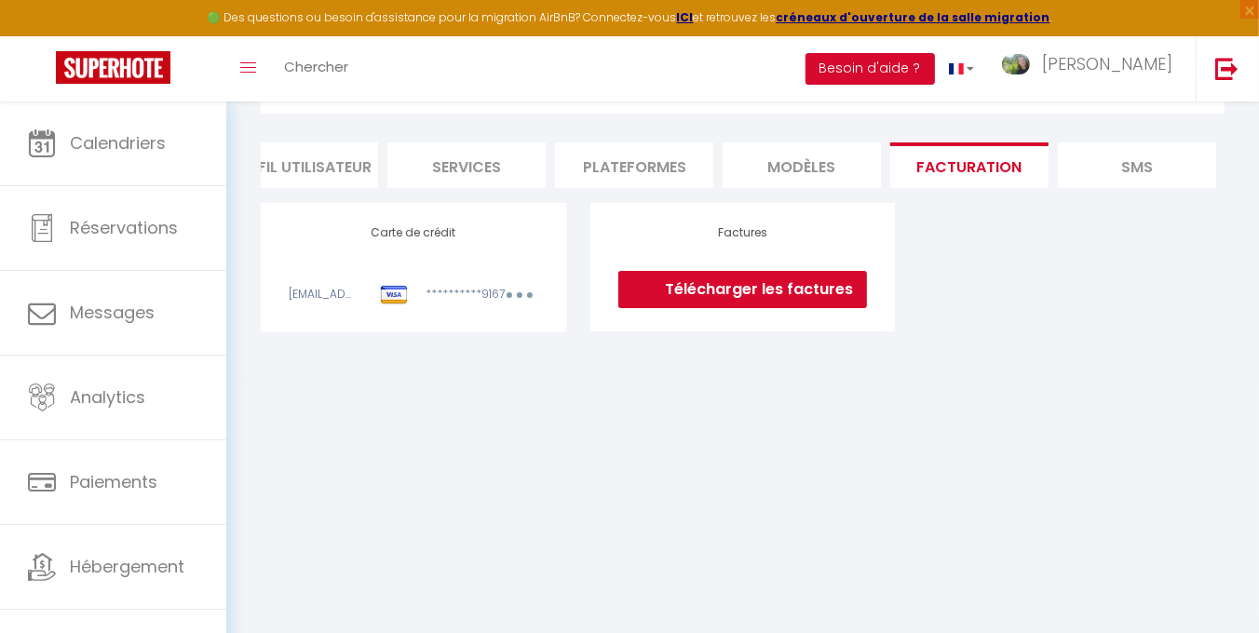
click at [728, 301] on link "Télécharger les factures" at bounding box center [742, 289] width 249 height 37
click at [808, 171] on li "MODÈLES" at bounding box center [802, 165] width 158 height 46
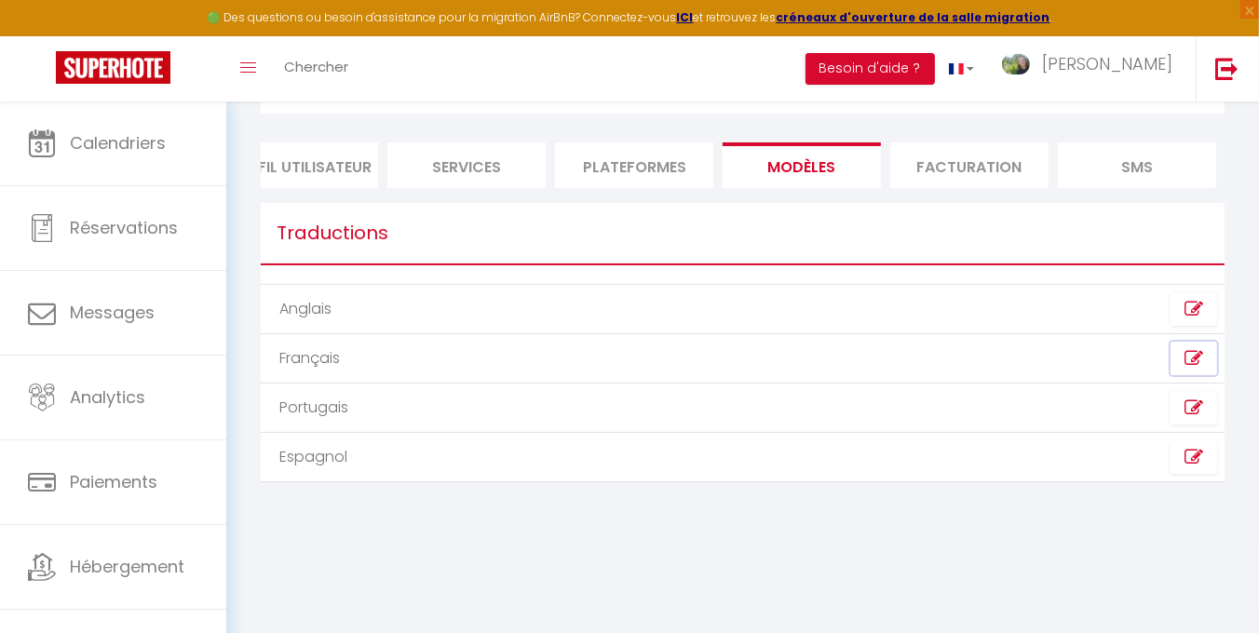
click at [1196, 368] on icon at bounding box center [1193, 358] width 19 height 19
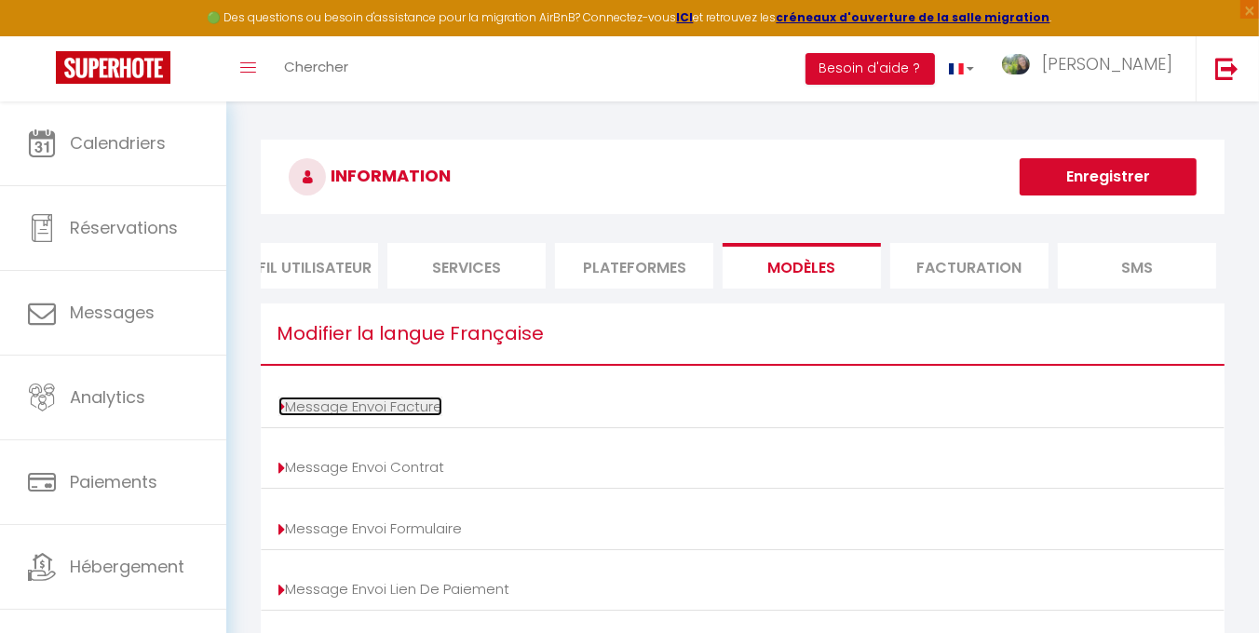
click at [414, 414] on link "Message Envoi Facture" at bounding box center [360, 407] width 164 height 20
type input "Votre facture [BOOKING:ID] - [RENTAL:NAME]"
type textarea "Bonjour, Voici le lien pour télécharger votre facture : [INVOICE:LINK] Détails …"
type input "Votre facture [BOOKING:ID] - [RENTAL:NAME]"
type textarea "Bonjour, Voici le lien pour télécharger votre facture : [INVOICE:LINK] Détails …"
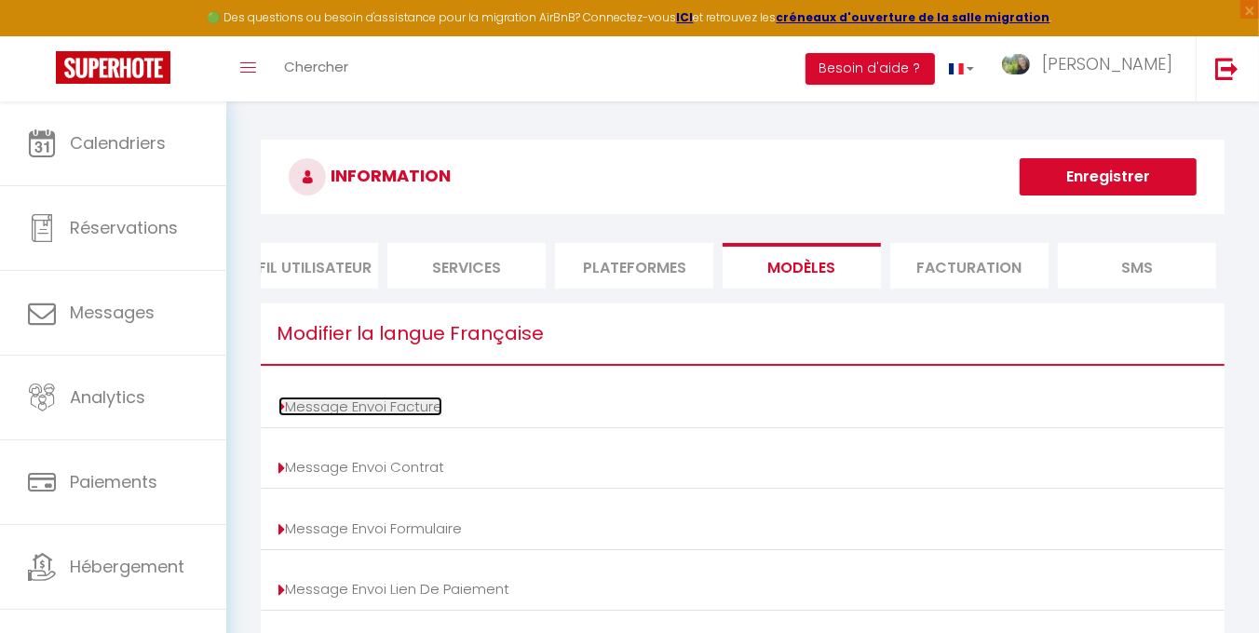
type input "Votre facture [BOOKING:ID] - [RENTAL:NAME]"
type textarea "Bonjour, Voici le lien pour télécharger votre facture : [INVOICE:LINK] Détails …"
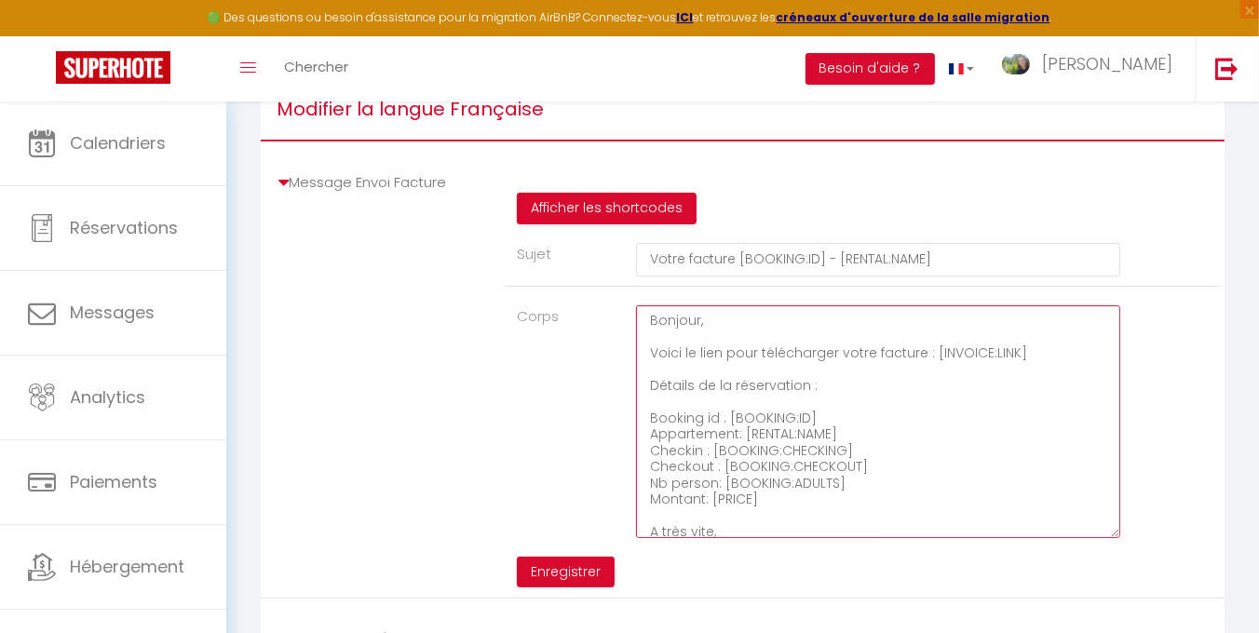
scroll to position [59, 0]
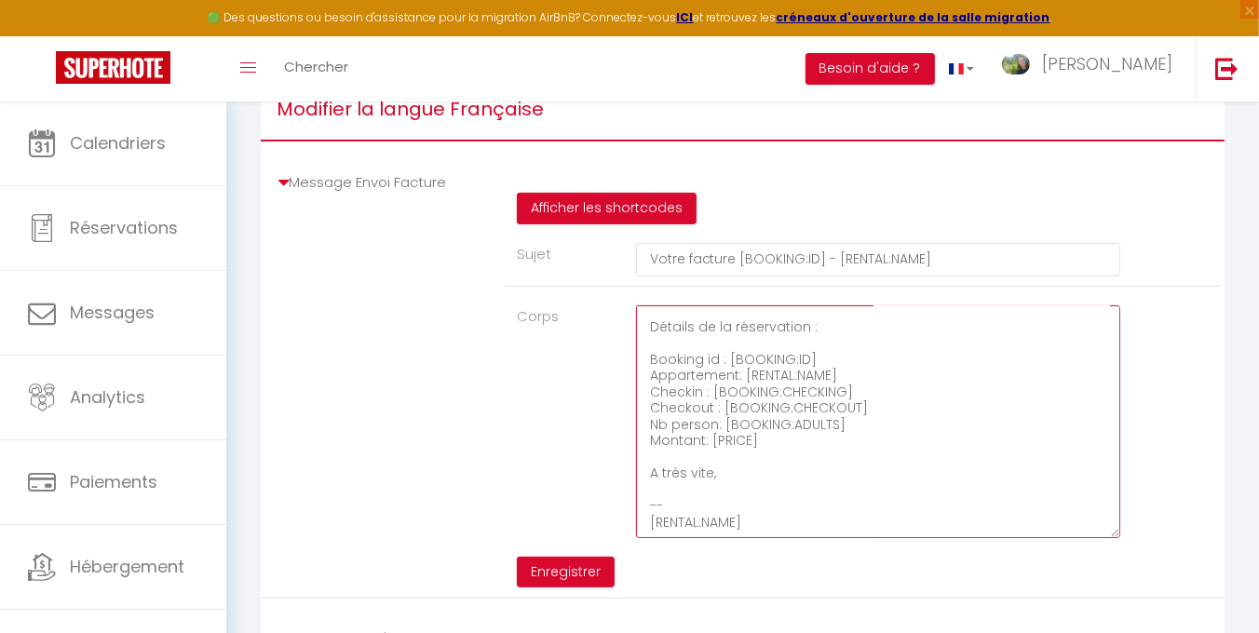
click at [681, 508] on textarea "Bonjour, Voici le lien pour télécharger votre facture : [INVOICE:LINK] Détails …" at bounding box center [878, 421] width 484 height 233
type textarea "Bonjour, Voici le lien pour télécharger votre facture : [INVOICE:LINK] Détails …"
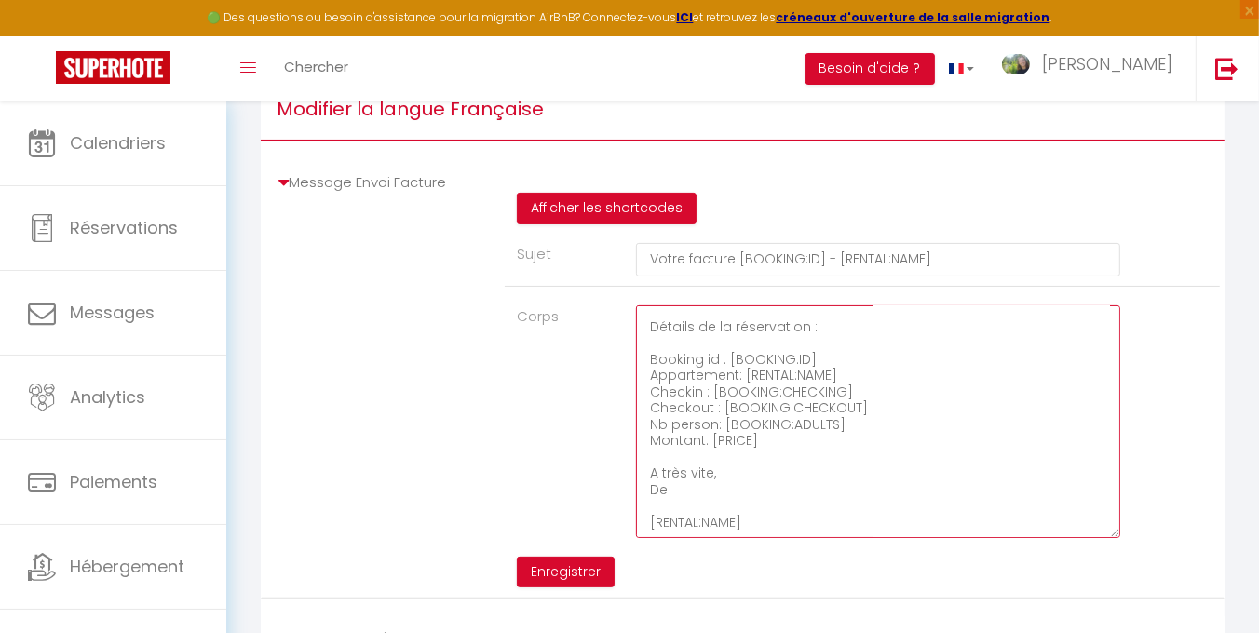
type textarea "Bonjour, Voici le lien pour télécharger votre facture : [INVOICE:LINK] Détails …"
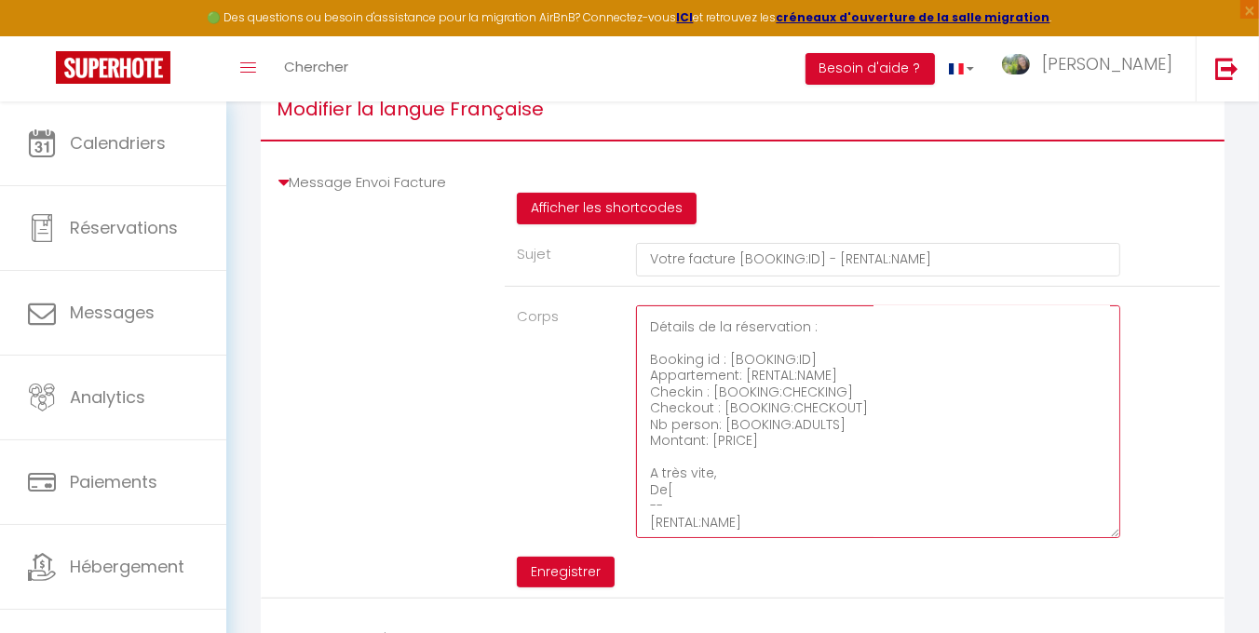
type textarea "Bonjour, Voici le lien pour télécharger votre facture : [INVOICE:LINK] Détails …"
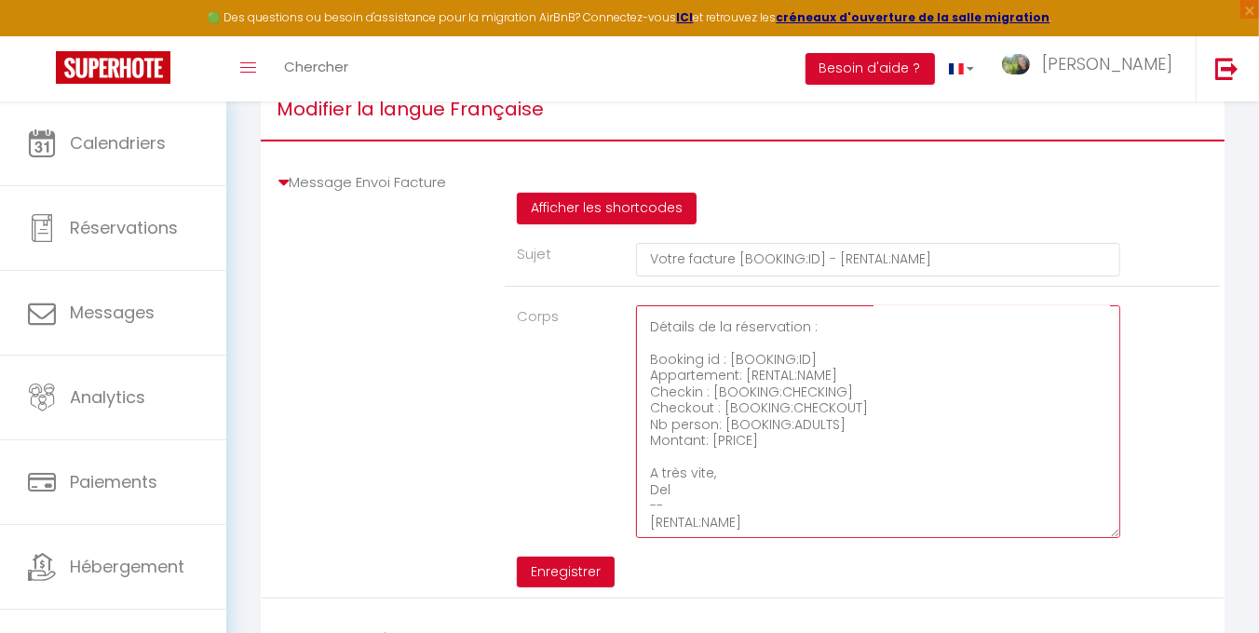
type textarea "Bonjour, Voici le lien pour télécharger votre facture : [INVOICE:LINK] Détails …"
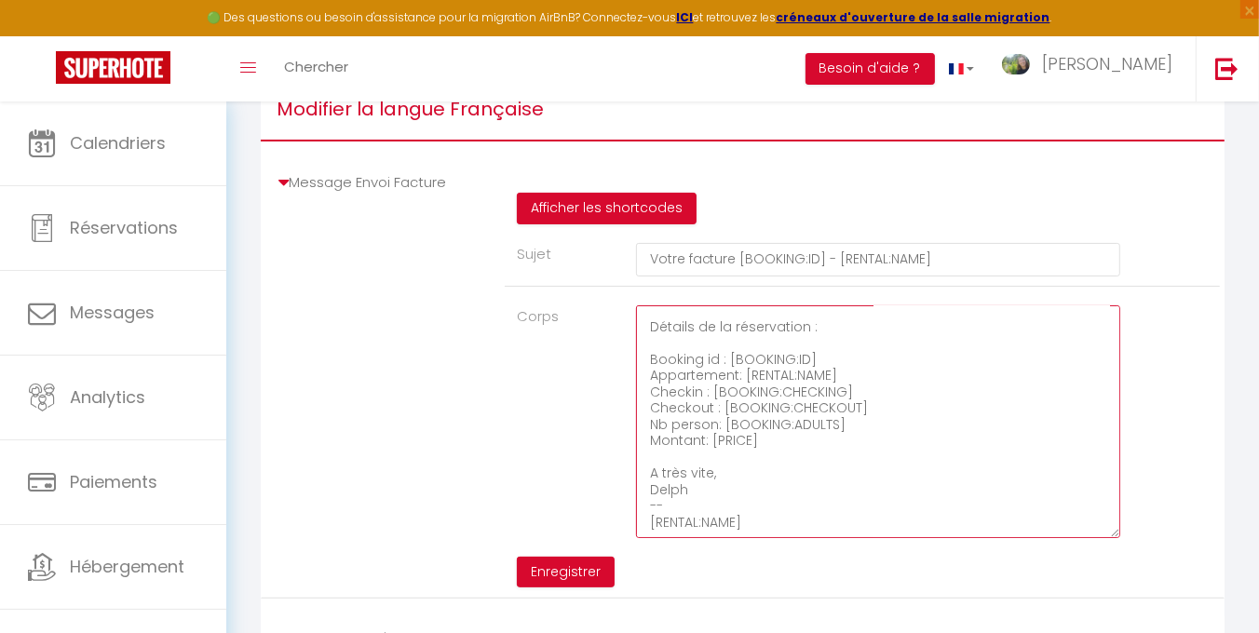
type textarea "Bonjour, Voici le lien pour télécharger votre facture : [INVOICE:LINK] Détails …"
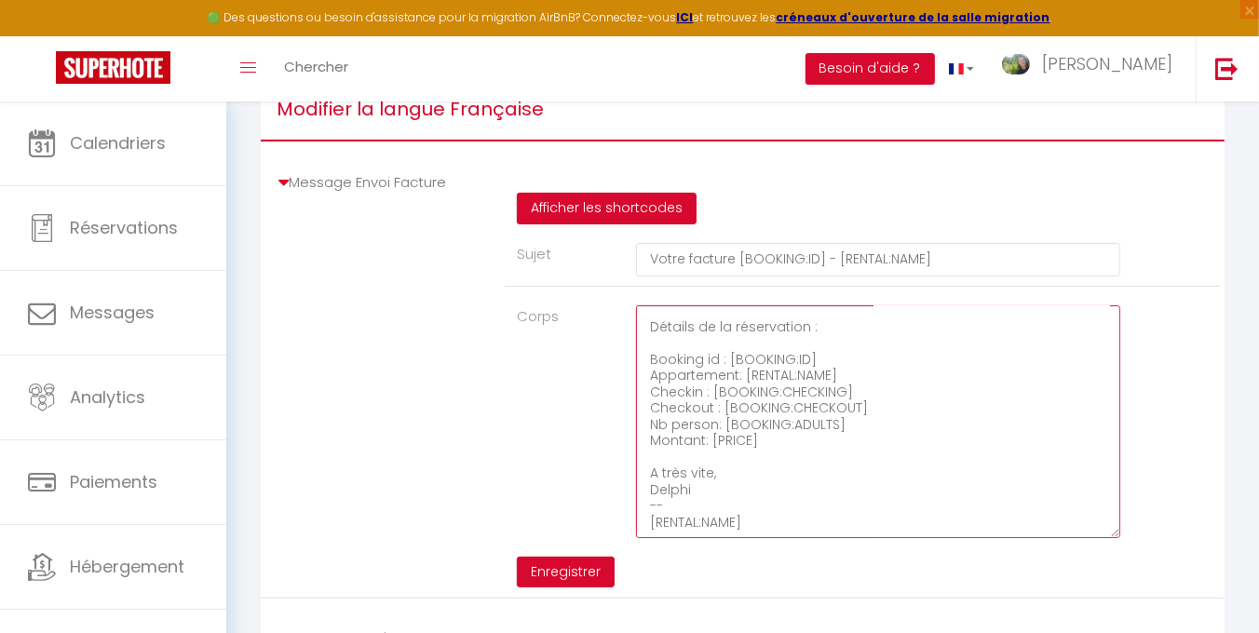
type textarea "Bonjour, Voici le lien pour télécharger votre facture : [INVOICE:LINK] Détails …"
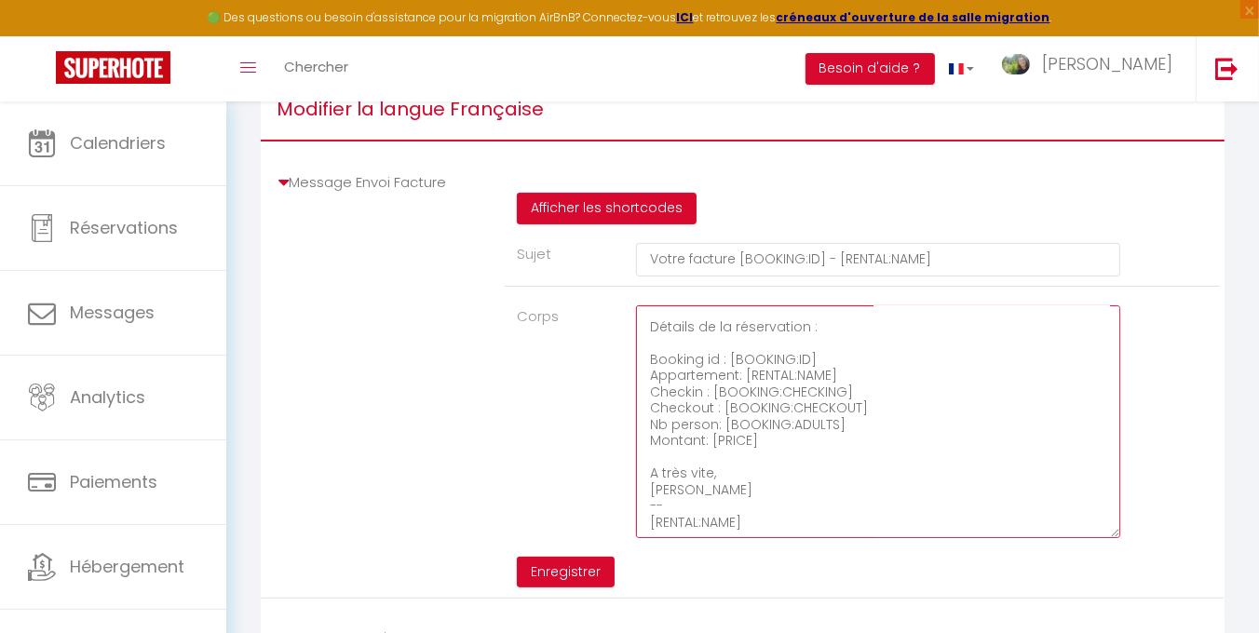
type textarea "Bonjour, Voici le lien pour télécharger votre facture : [INVOICE:LINK] Détails …"
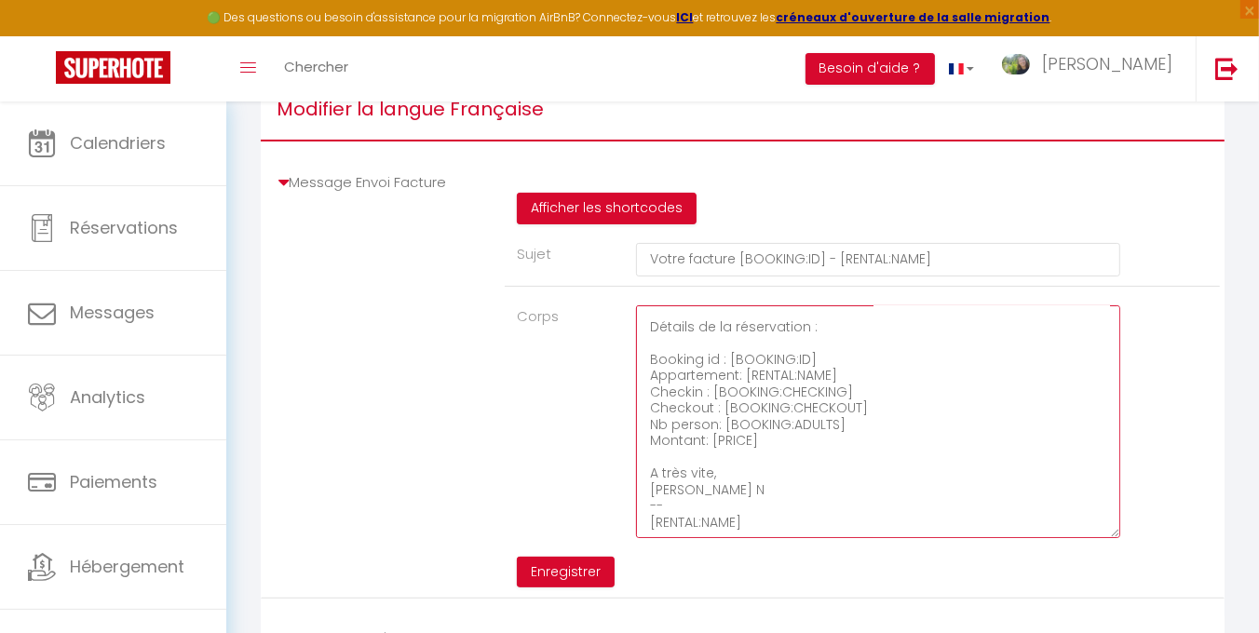
type textarea "Bonjour, Voici le lien pour télécharger votre facture : [INVOICE:LINK] Détails …"
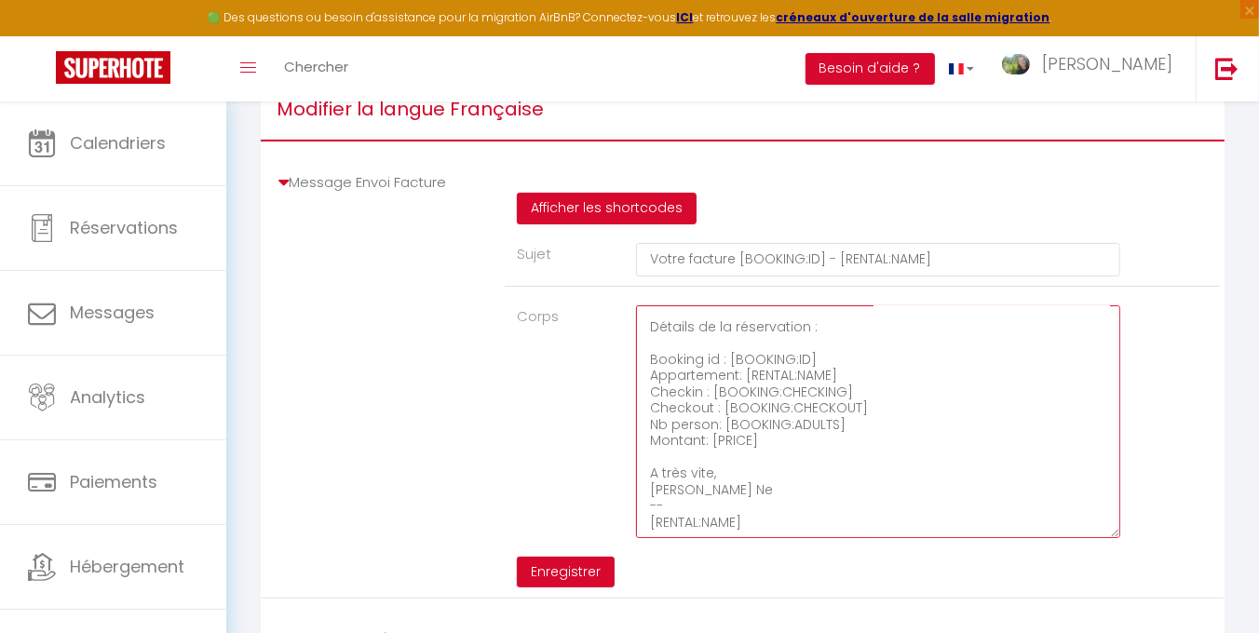
type textarea "Bonjour, Voici le lien pour télécharger votre facture : [INVOICE:LINK] Détails …"
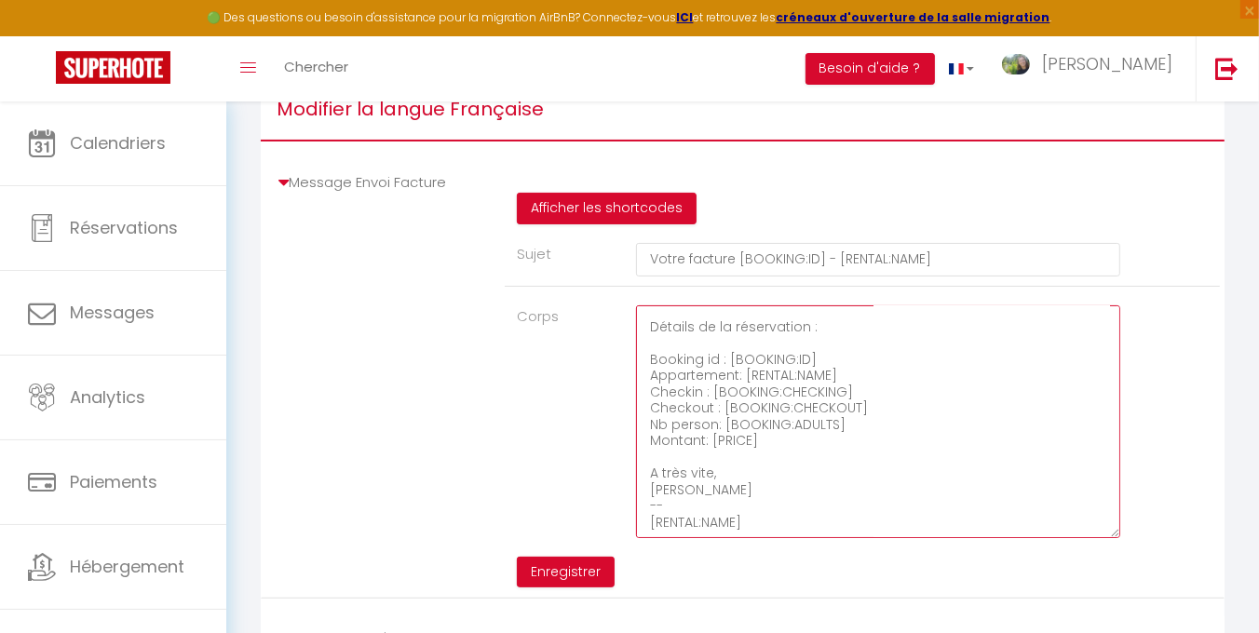
type textarea "Bonjour, Voici le lien pour télécharger votre facture : [INVOICE:LINK] Détails …"
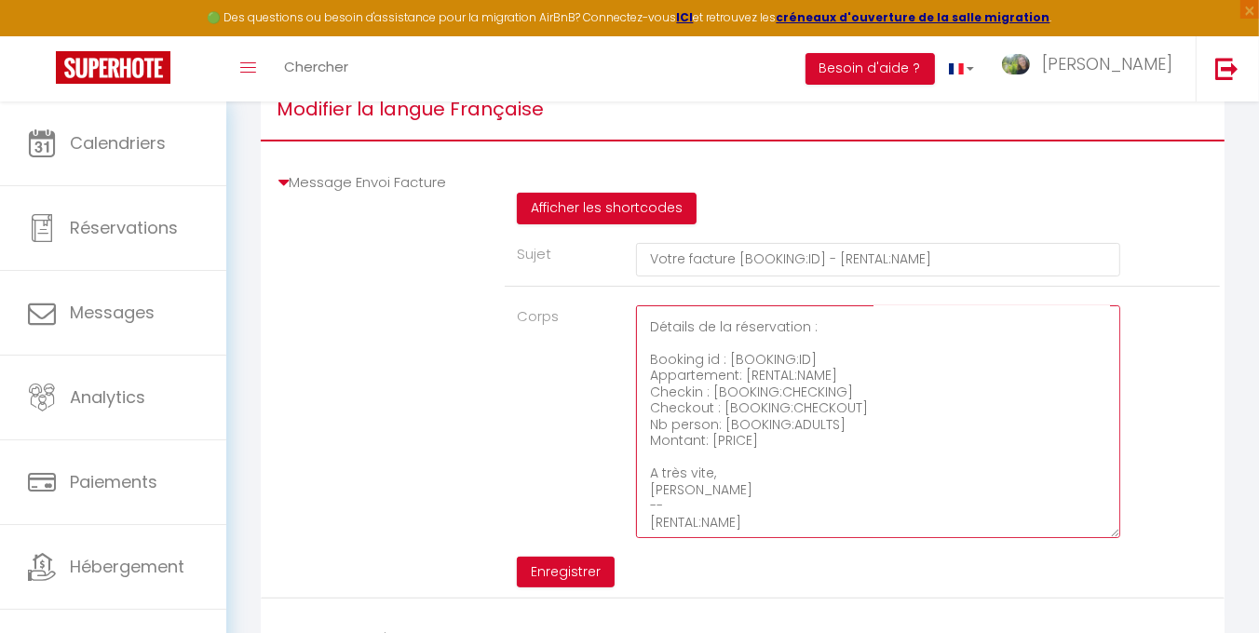
type textarea "Bonjour, Voici le lien pour télécharger votre facture : [INVOICE:LINK] Détails …"
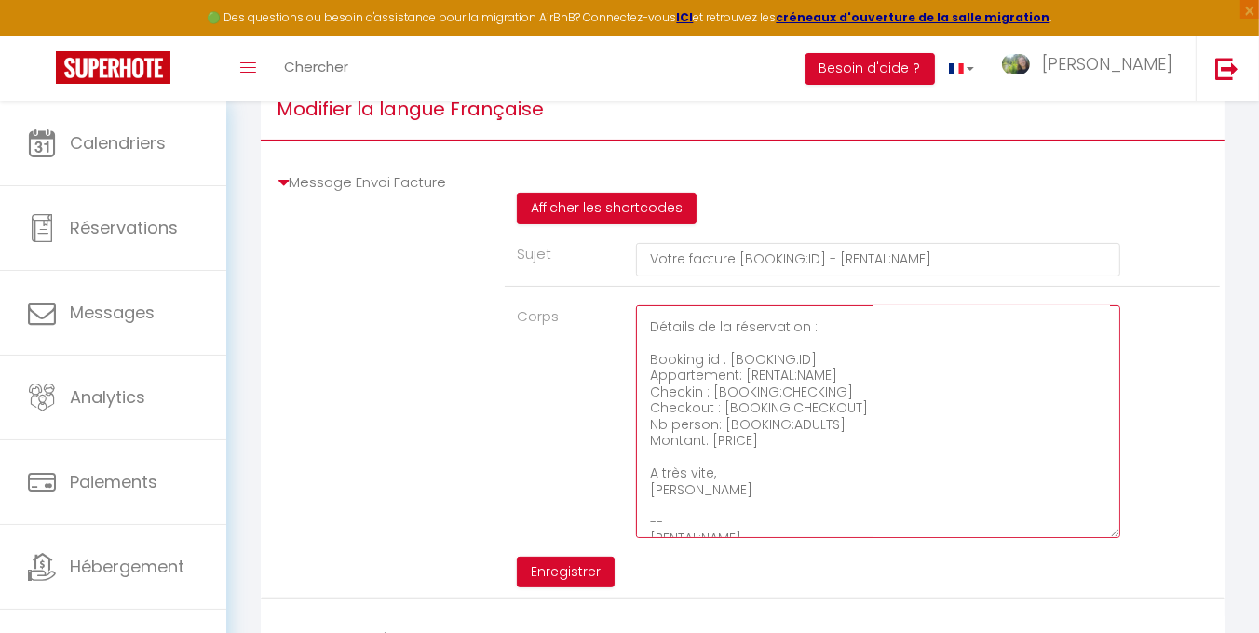
type textarea "Bonjour, Voici le lien pour télécharger votre facture : [INVOICE:LINK] Détails …"
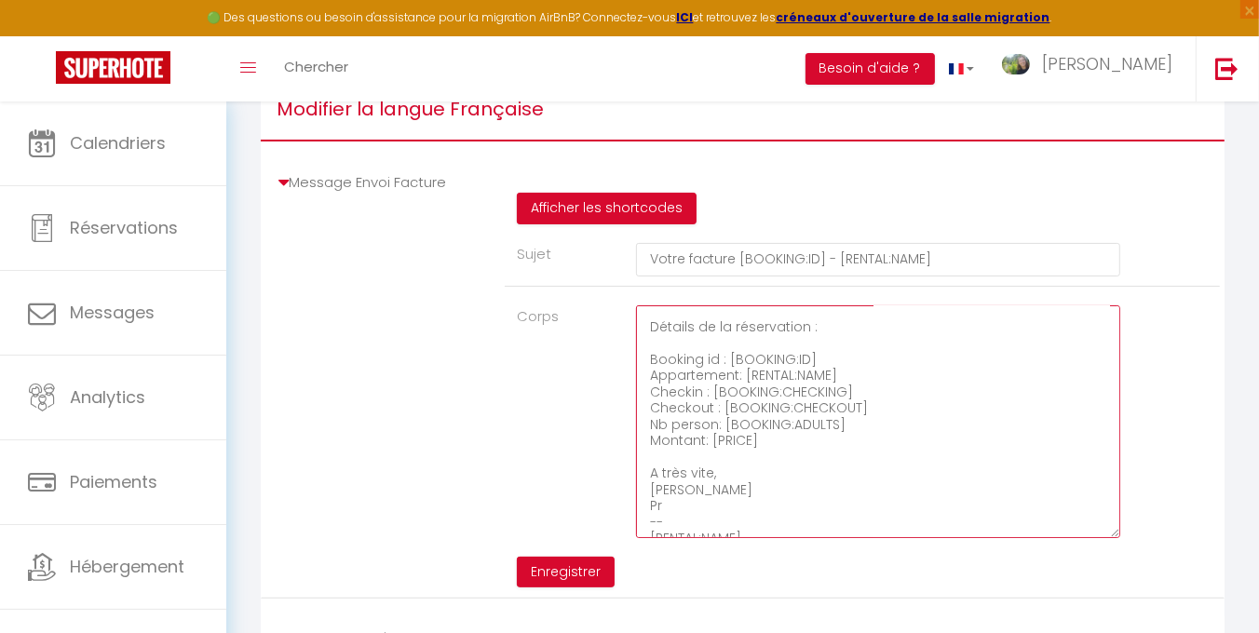
type textarea "Bonjour, Voici le lien pour télécharger votre facture : [INVOICE:LINK] Détails …"
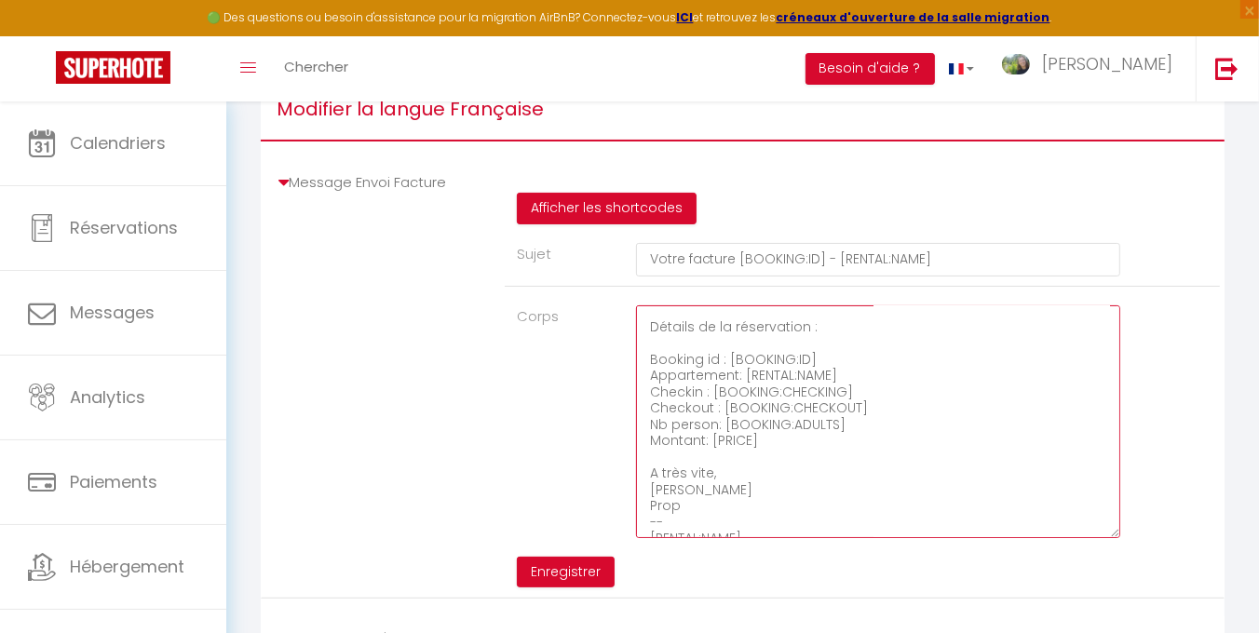
type textarea "Bonjour, Voici le lien pour télécharger votre facture : [INVOICE:LINK] Détails …"
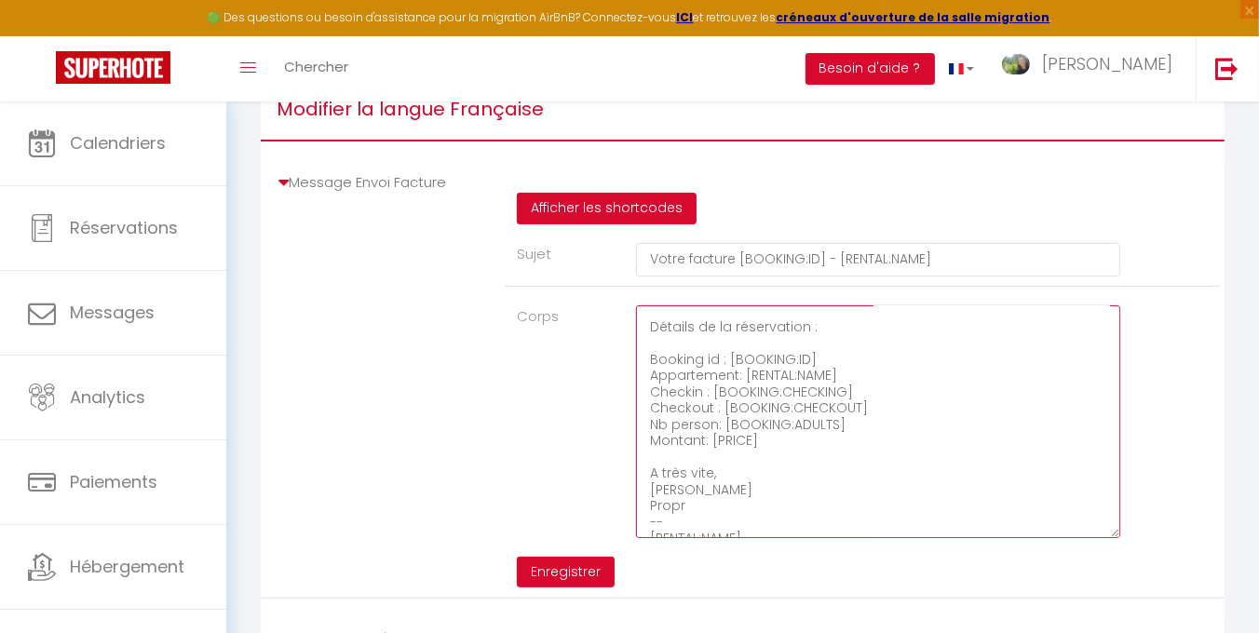
type textarea "Bonjour, Voici le lien pour télécharger votre facture : [INVOICE:LINK] Détails …"
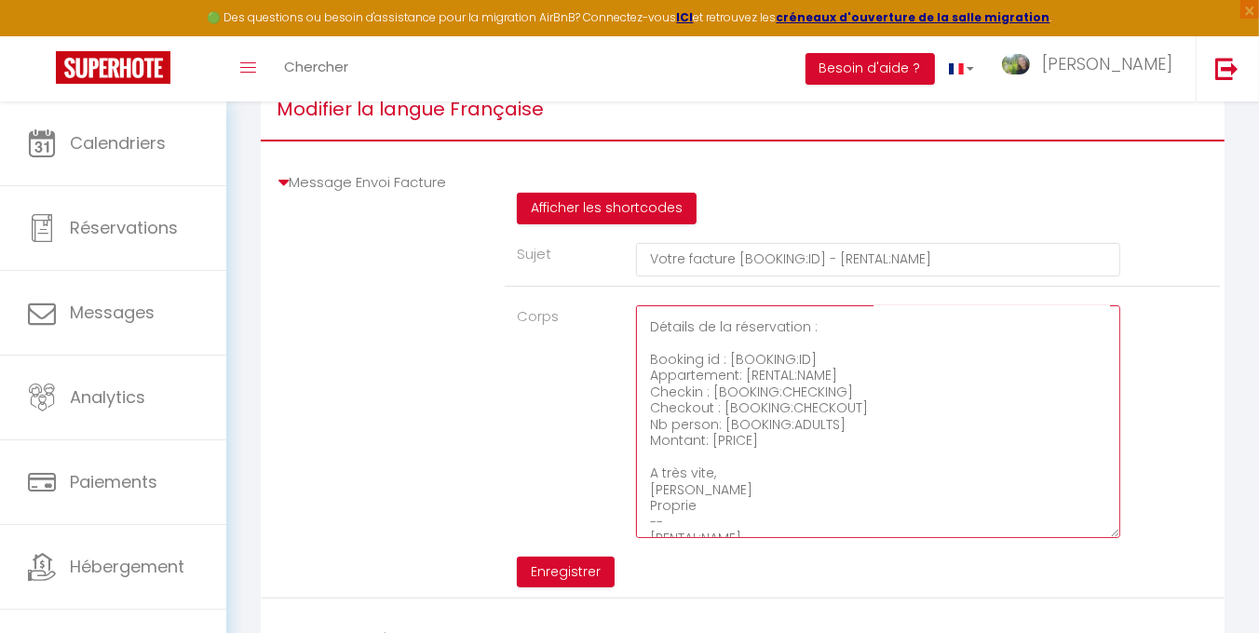
type textarea "Bonjour, Voici le lien pour télécharger votre facture : [INVOICE:LINK] Détails …"
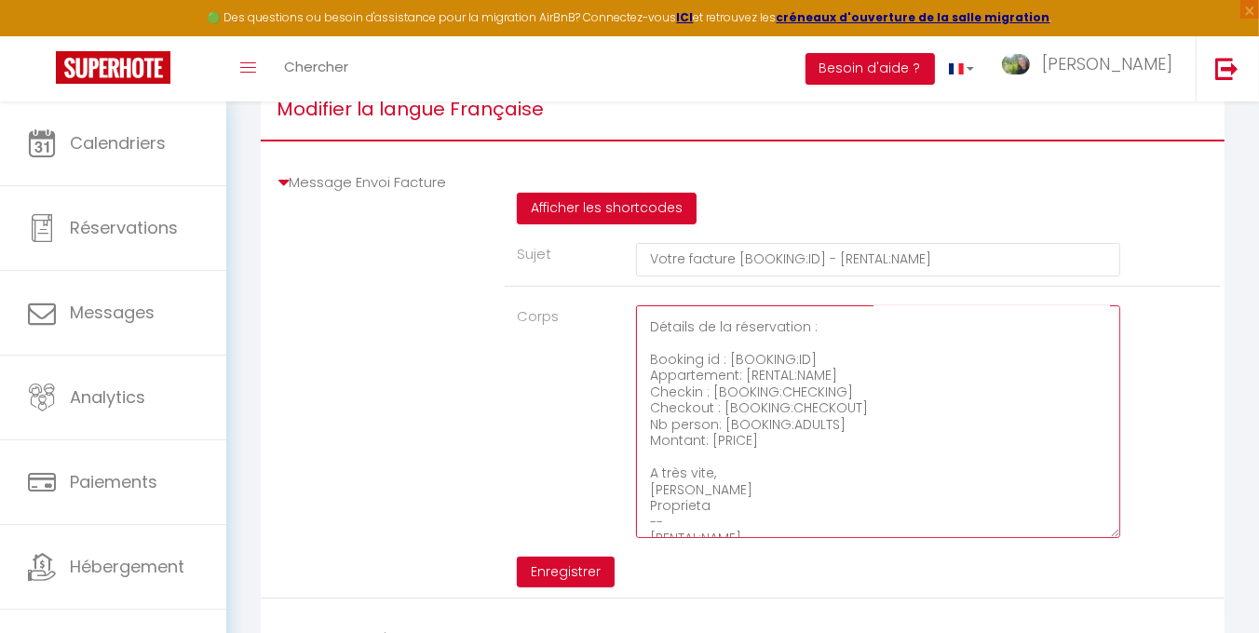
type textarea "Bonjour, Voici le lien pour télécharger votre facture : [INVOICE:LINK] Détails …"
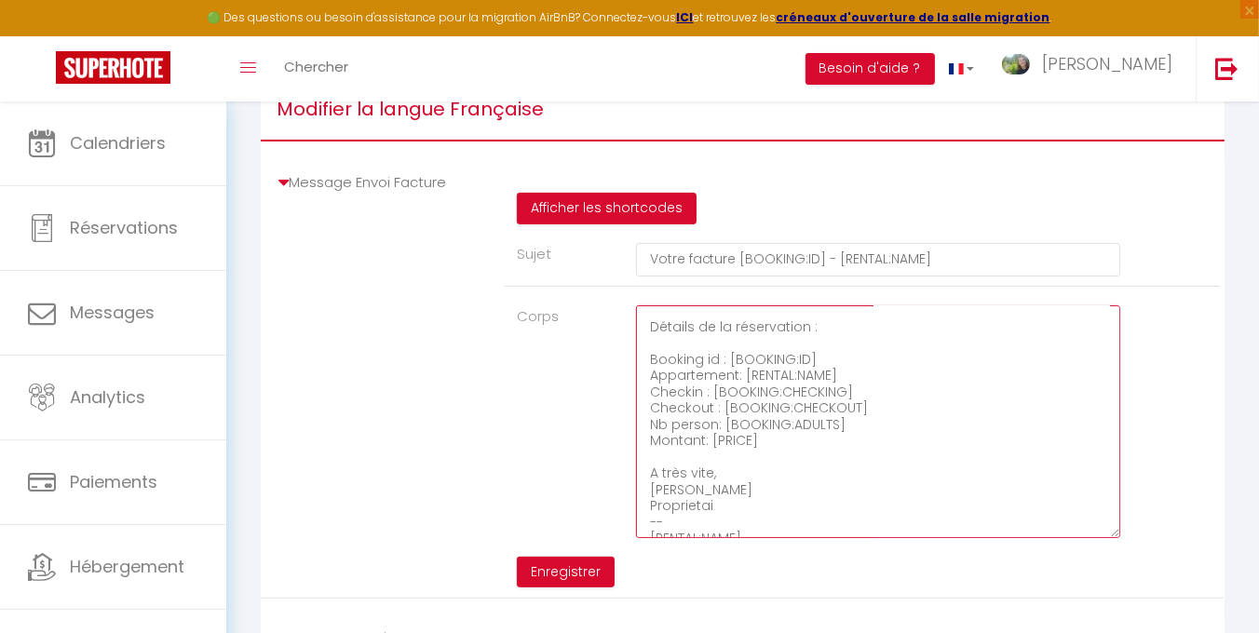
type textarea "Bonjour, Voici le lien pour télécharger votre facture : [INVOICE:LINK] Détails …"
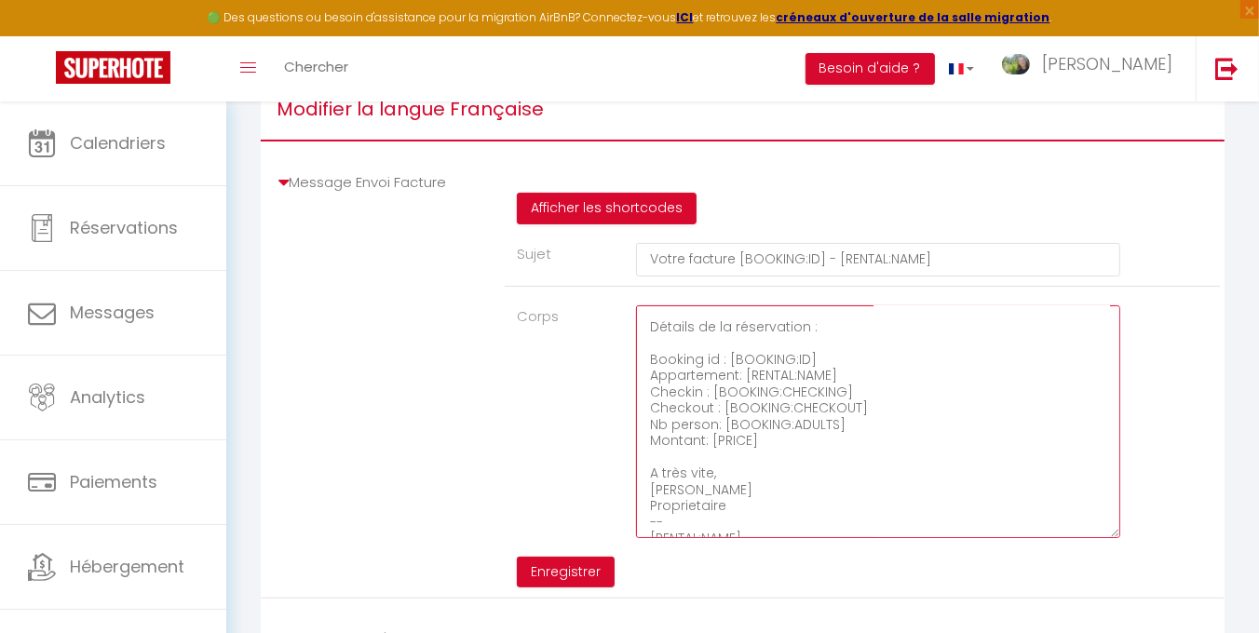
type textarea "Bonjour, Voici le lien pour télécharger votre facture : [INVOICE:LINK] Détails …"
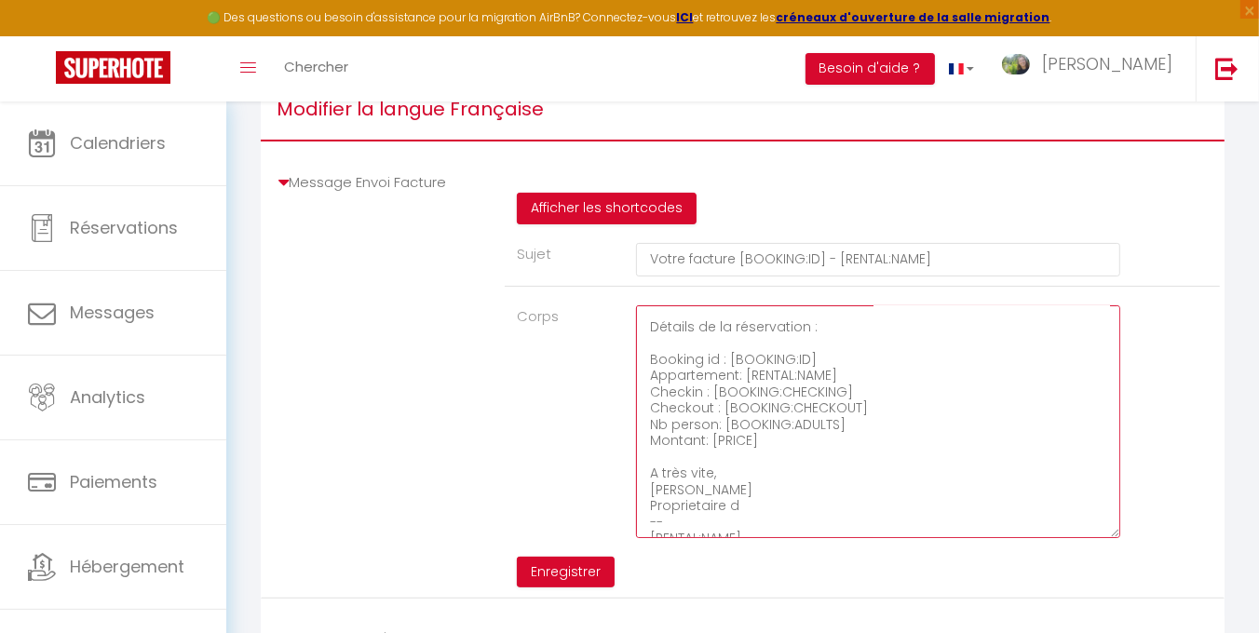
type textarea "Bonjour, Voici le lien pour télécharger votre facture : [INVOICE:LINK] Détails …"
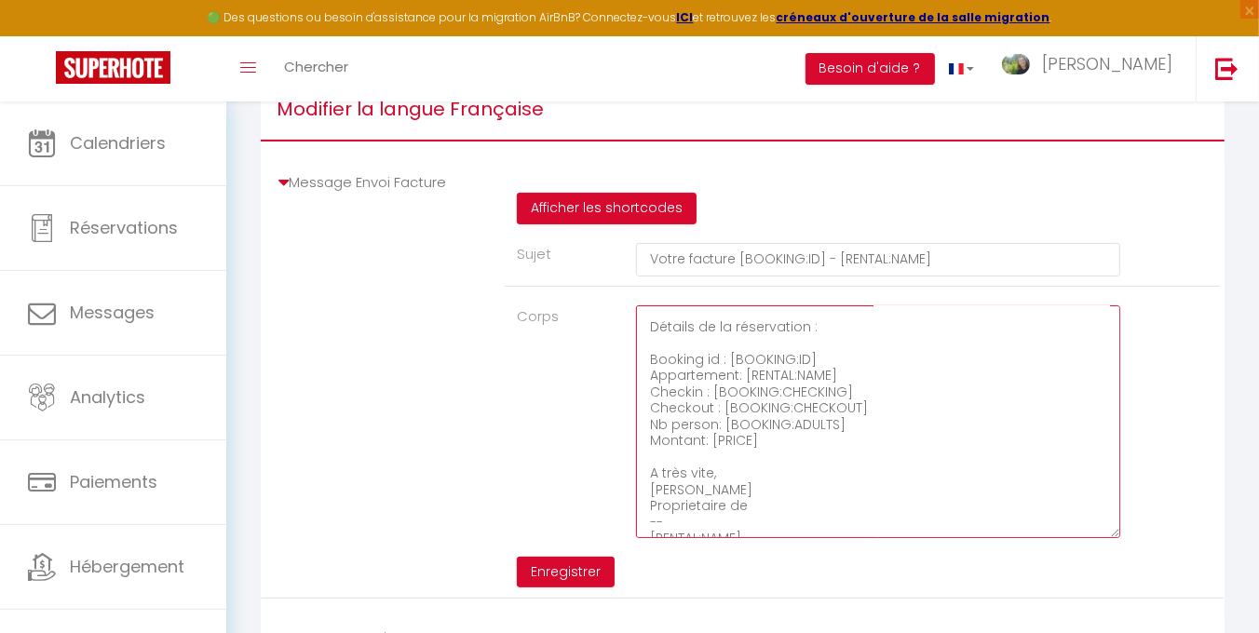
type textarea "Bonjour, Voici le lien pour télécharger votre facture : [INVOICE:LINK] Détails …"
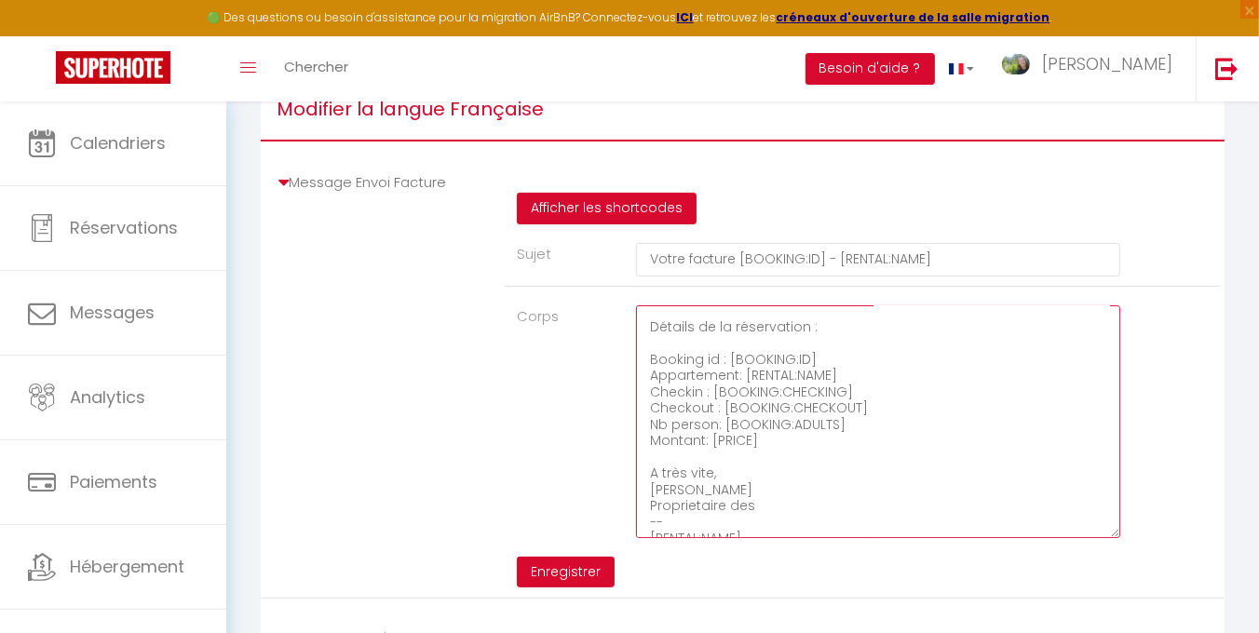
type textarea "Bonjour, Voici le lien pour télécharger votre facture : [INVOICE:LINK] Détails …"
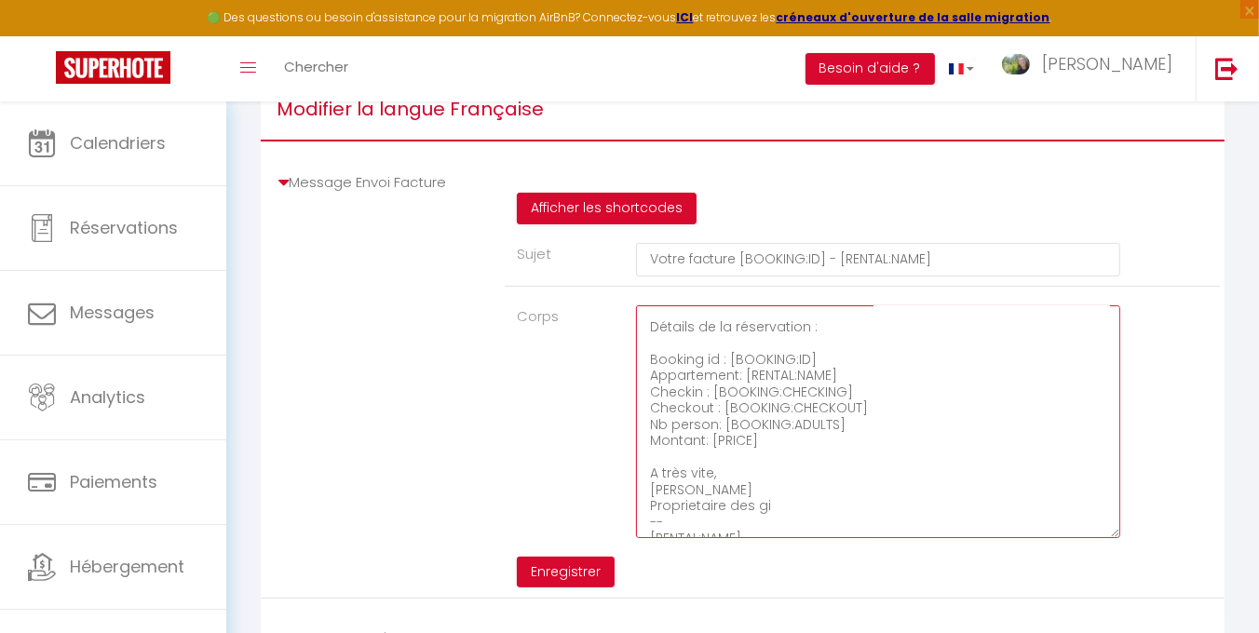
type textarea "Bonjour, Voici le lien pour télécharger votre facture : [INVOICE:LINK] Détails …"
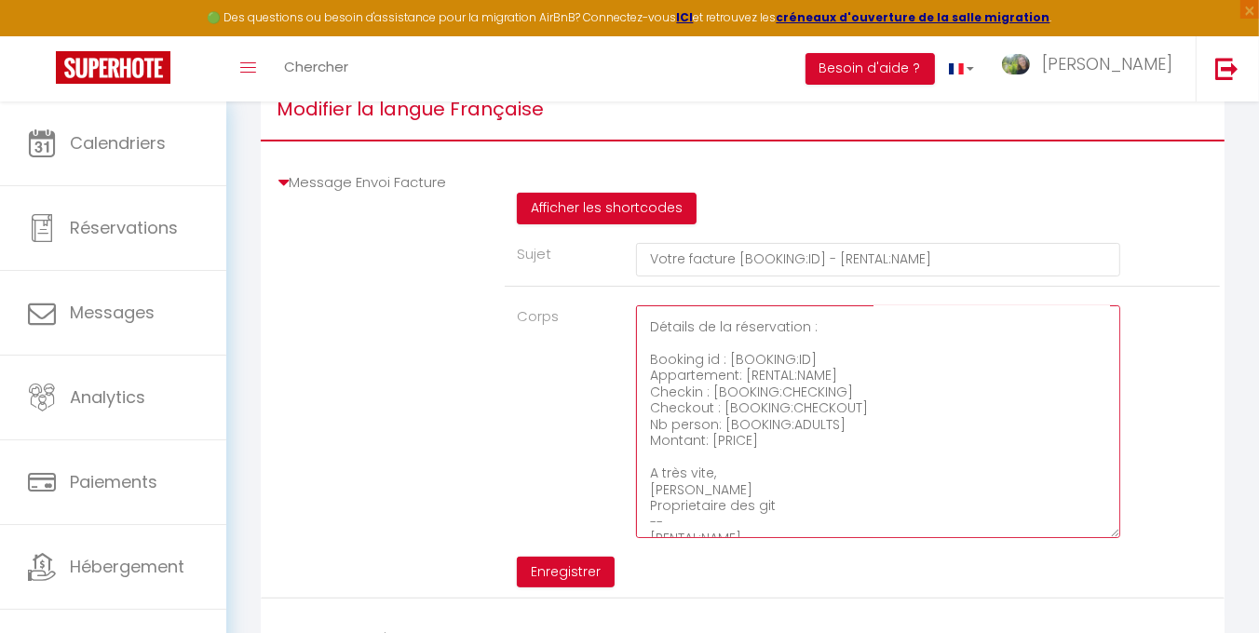
type textarea "Bonjour, Voici le lien pour télécharger votre facture : [INVOICE:LINK] Détails …"
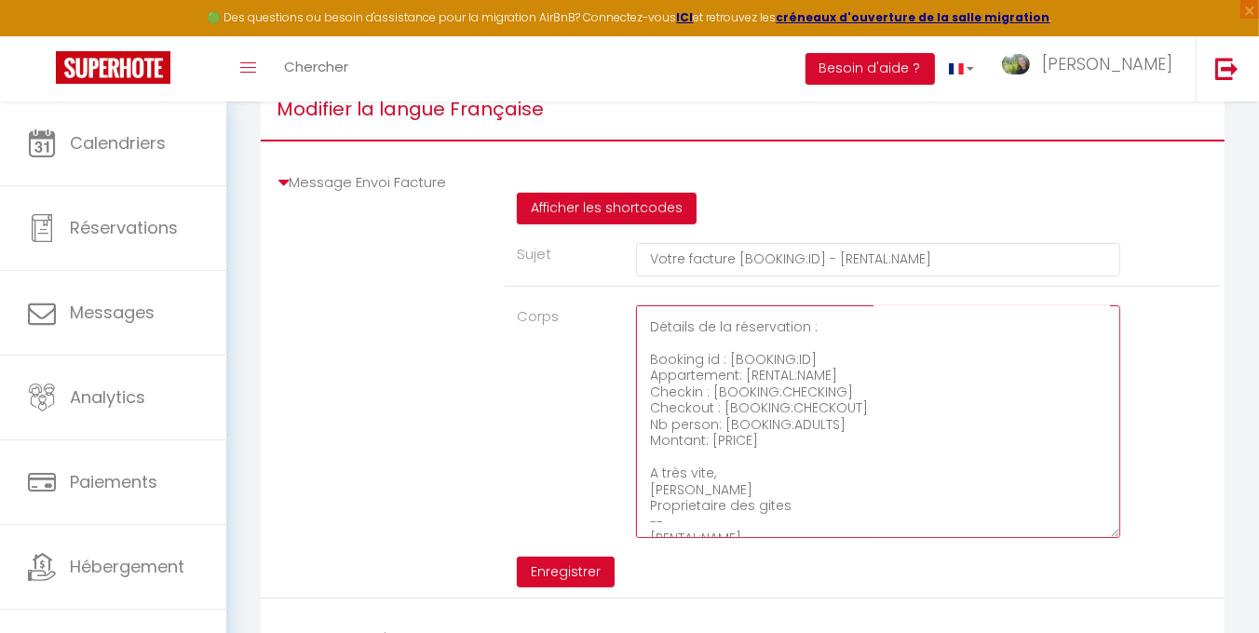
type textarea "Bonjour, Voici le lien pour télécharger votre facture : [INVOICE:LINK] Détails …"
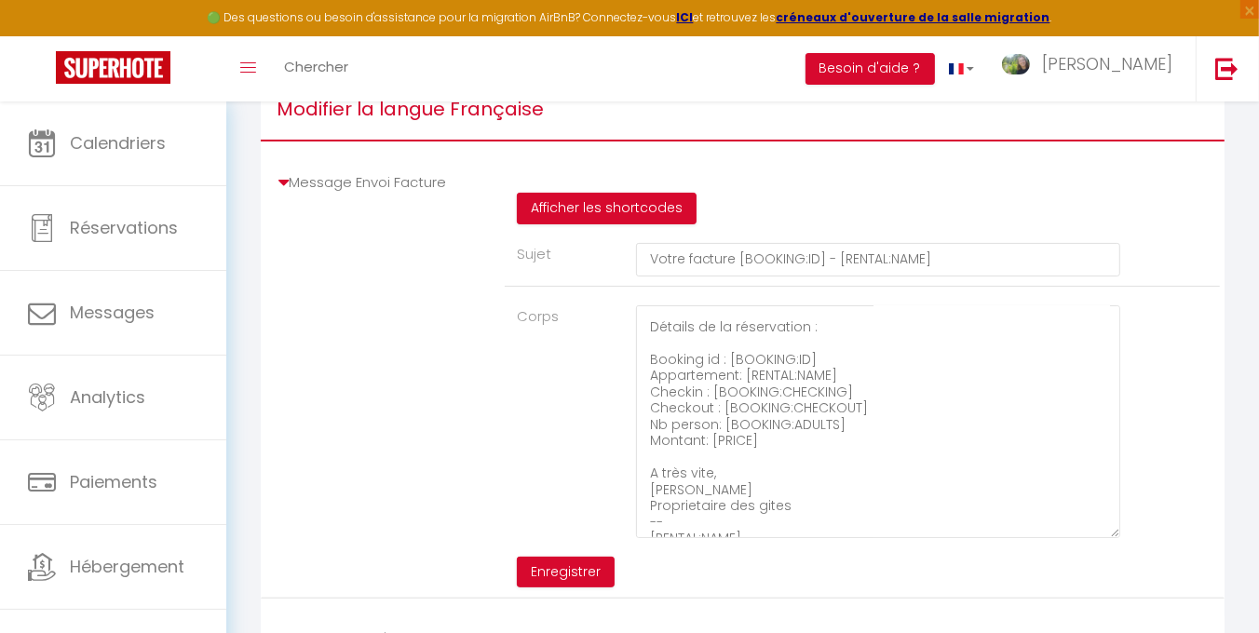
type textarea "Bonjour, Voici le lien pour télécharger votre facture : [INVOICE:LINK] Détails …"
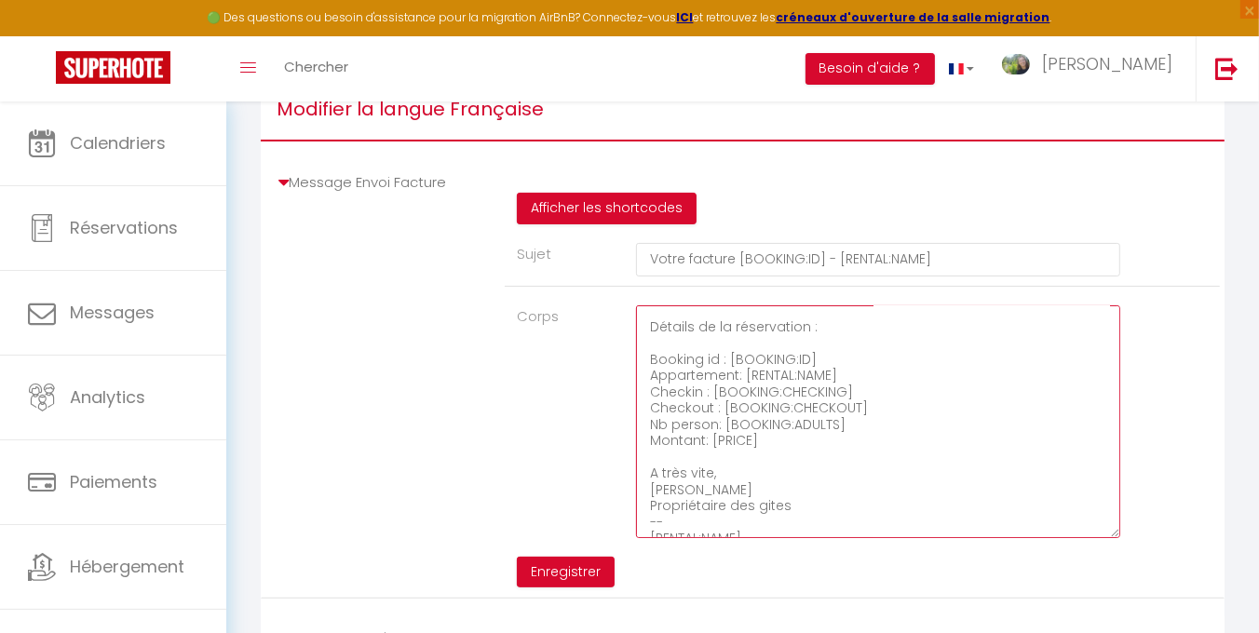
click at [793, 524] on textarea "Bonjour, Voici le lien pour télécharger votre facture : [INVOICE:LINK] Détails …" at bounding box center [878, 421] width 484 height 233
click at [765, 517] on textarea "Bonjour, Voici le lien pour télécharger votre facture : [INVOICE:LINK] Détails …" at bounding box center [878, 421] width 484 height 233
type textarea "Bonjour, Voici le lien pour télécharger votre facture : [INVOICE:LINK] Détails …"
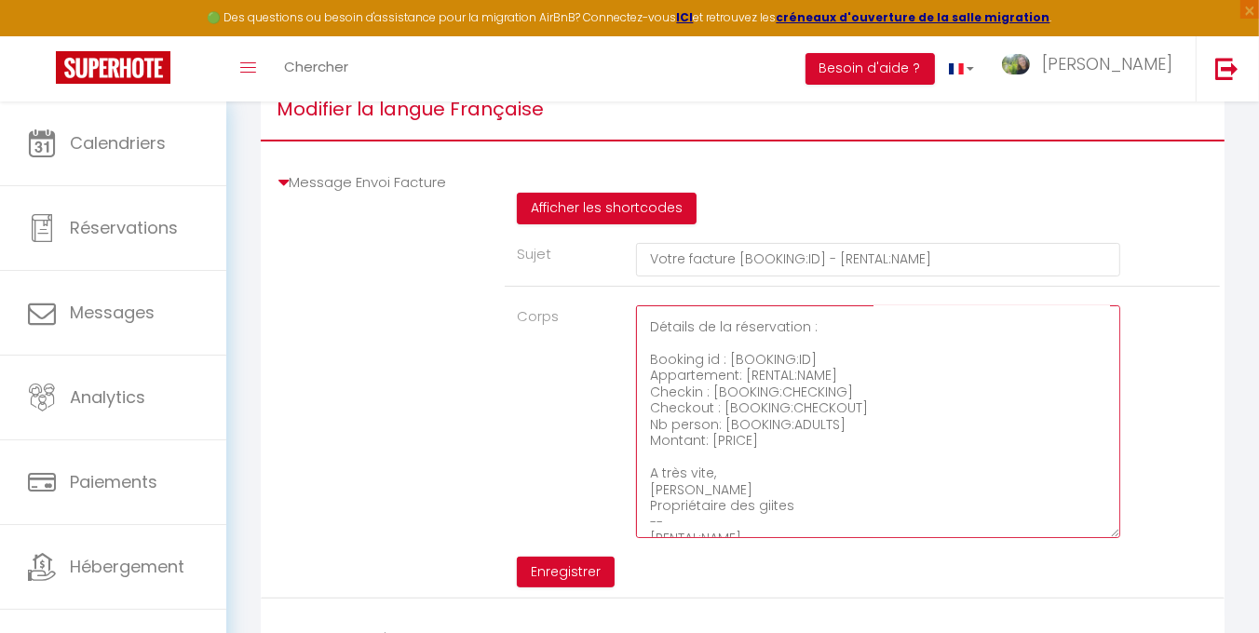
click at [844, 514] on textarea "Bonjour, Voici le lien pour télécharger votre facture : [INVOICE:LINK] Détails …" at bounding box center [878, 421] width 484 height 233
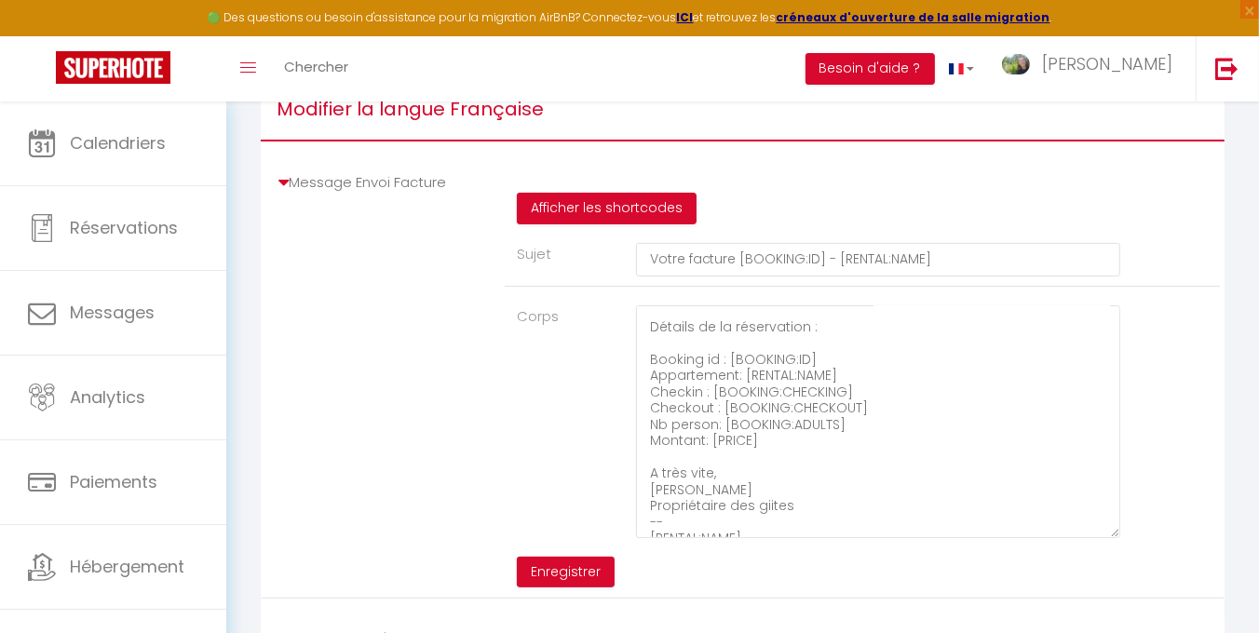
type textarea "Bonjour, Voici le lien pour télécharger votre facture : [INVOICE:LINK] Détails …"
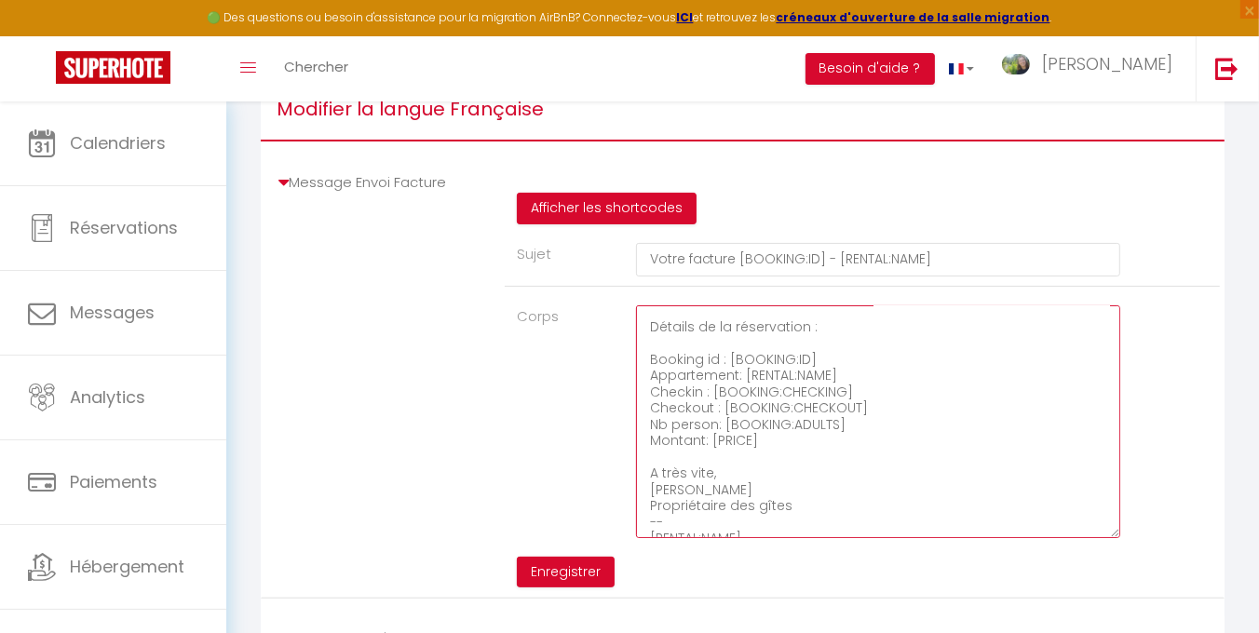
scroll to position [75, 0]
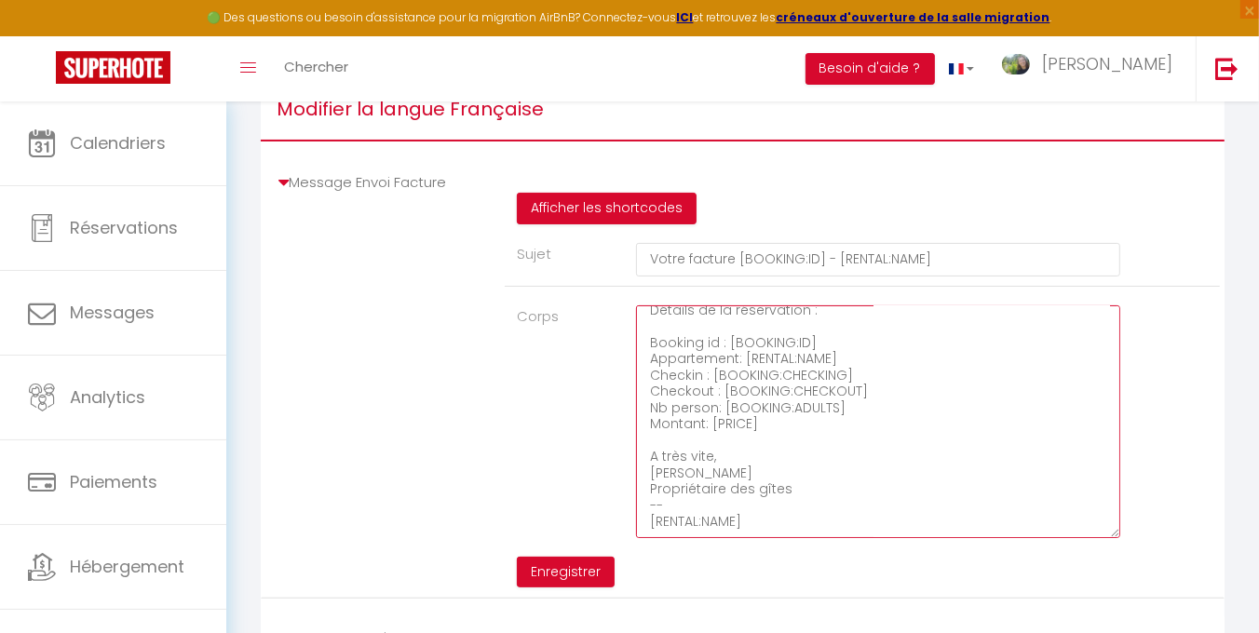
click at [687, 517] on textarea "Bonjour, Voici le lien pour télécharger votre facture : [INVOICE:LINK] Détails …" at bounding box center [878, 421] width 484 height 233
type textarea "Bonjour, Voici le lien pour télécharger votre facture : [INVOICE:LINK] Détails …"
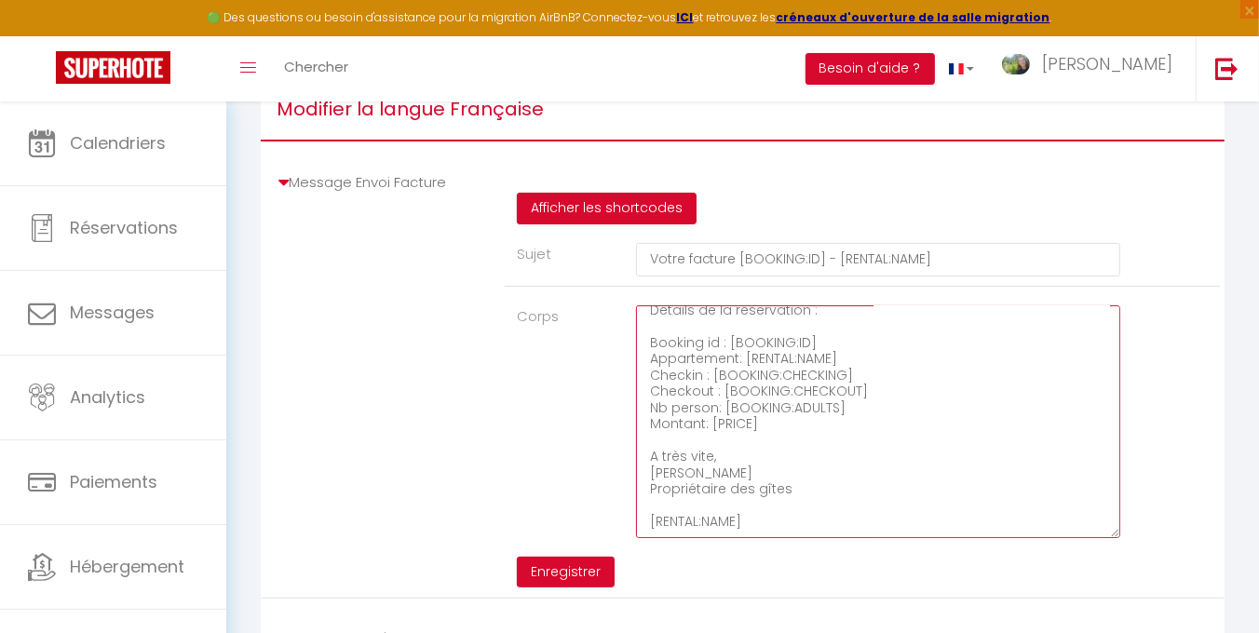
type textarea "Bonjour, Voici le lien pour télécharger votre facture : [INVOICE:LINK] Détails …"
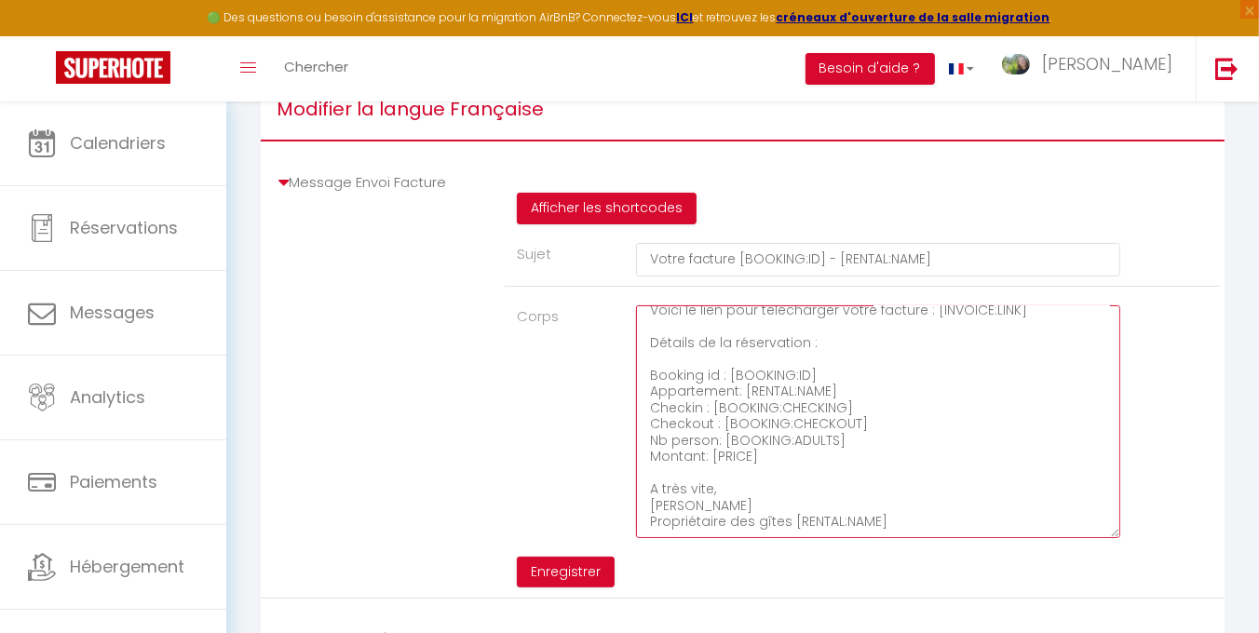
scroll to position [42, 0]
click at [927, 537] on textarea "Bonjour, Voici le lien pour télécharger votre facture : [INVOICE:LINK] Détails …" at bounding box center [878, 421] width 484 height 233
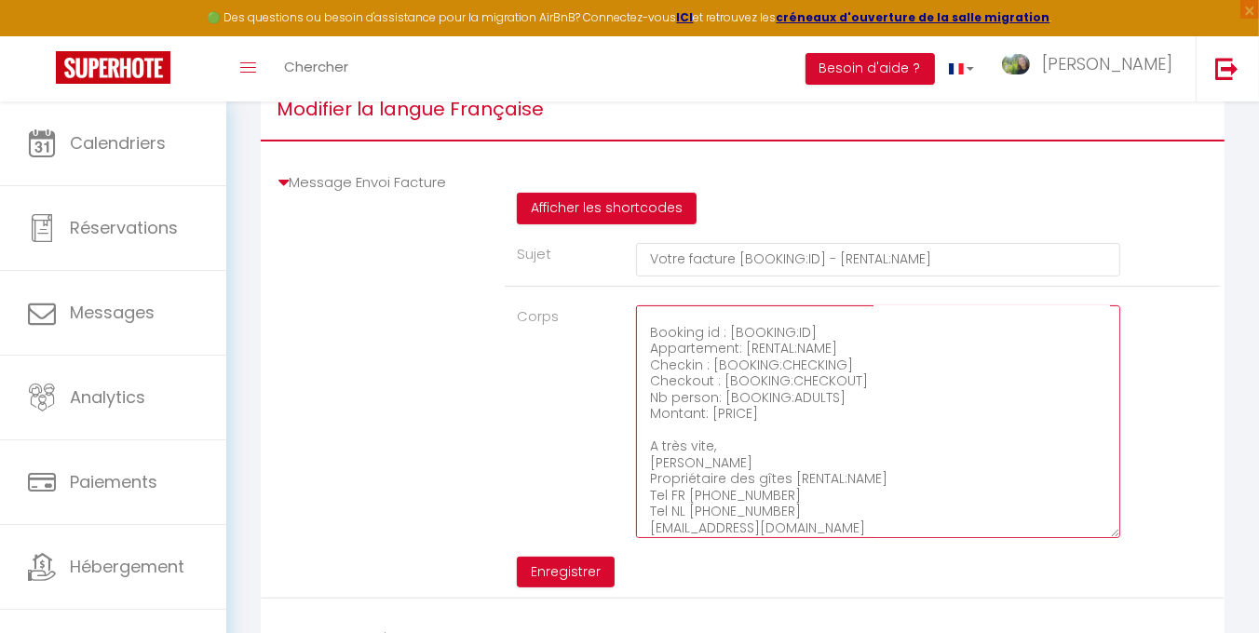
scroll to position [88, 0]
drag, startPoint x: 890, startPoint y: 537, endPoint x: 647, endPoint y: 464, distance: 253.9
click at [647, 464] on textarea "Bonjour, Voici le lien pour télécharger votre facture : [INVOICE:LINK] Détails …" at bounding box center [878, 421] width 484 height 233
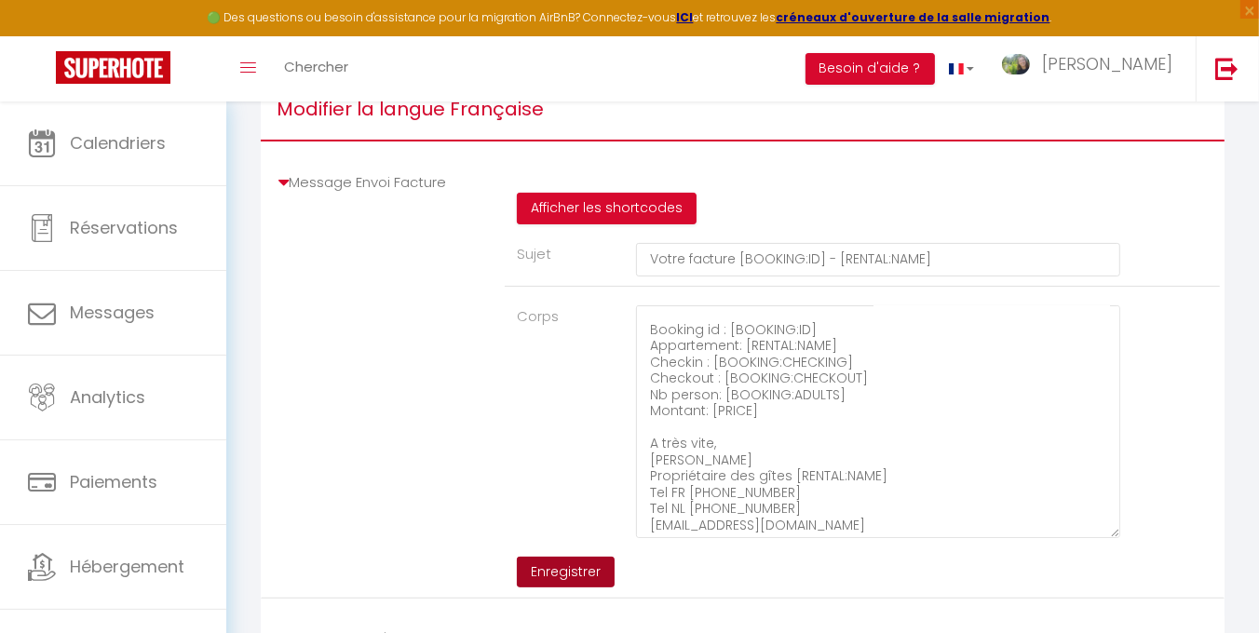
click at [568, 577] on button "Enregistrer" at bounding box center [566, 573] width 98 height 32
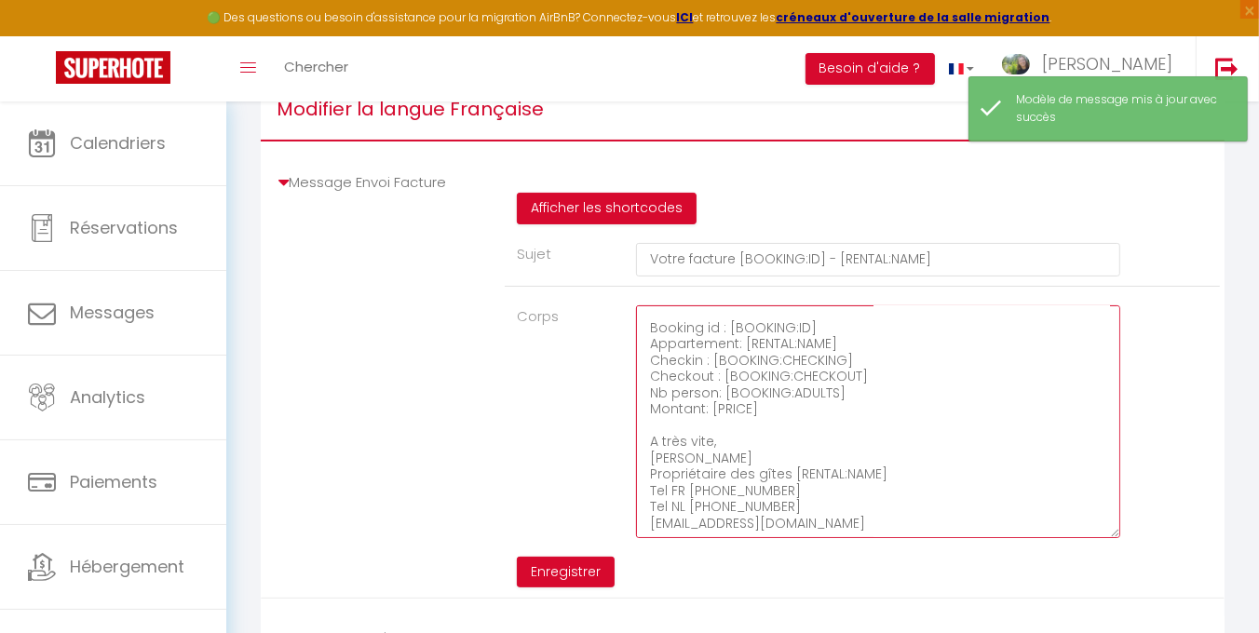
scroll to position [91, 0]
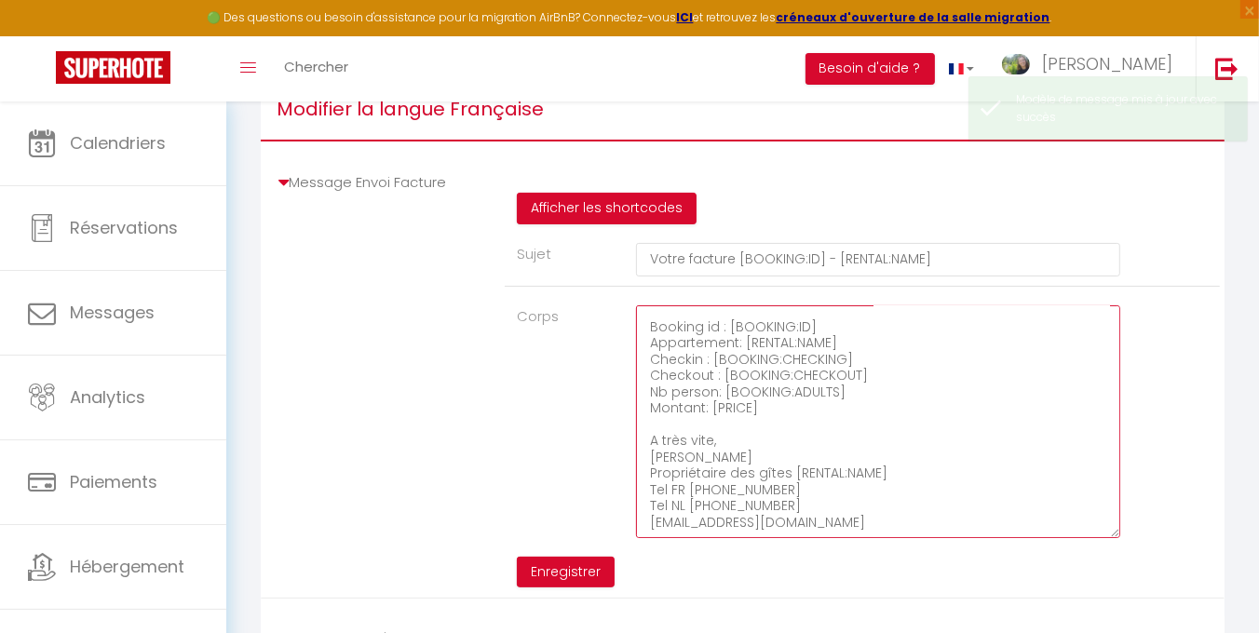
drag, startPoint x: 887, startPoint y: 536, endPoint x: 648, endPoint y: 458, distance: 250.9
click at [648, 458] on textarea "Bonjour, Voici le lien pour télécharger votre facture : [INVOICE:LINK] Détails …" at bounding box center [878, 421] width 484 height 233
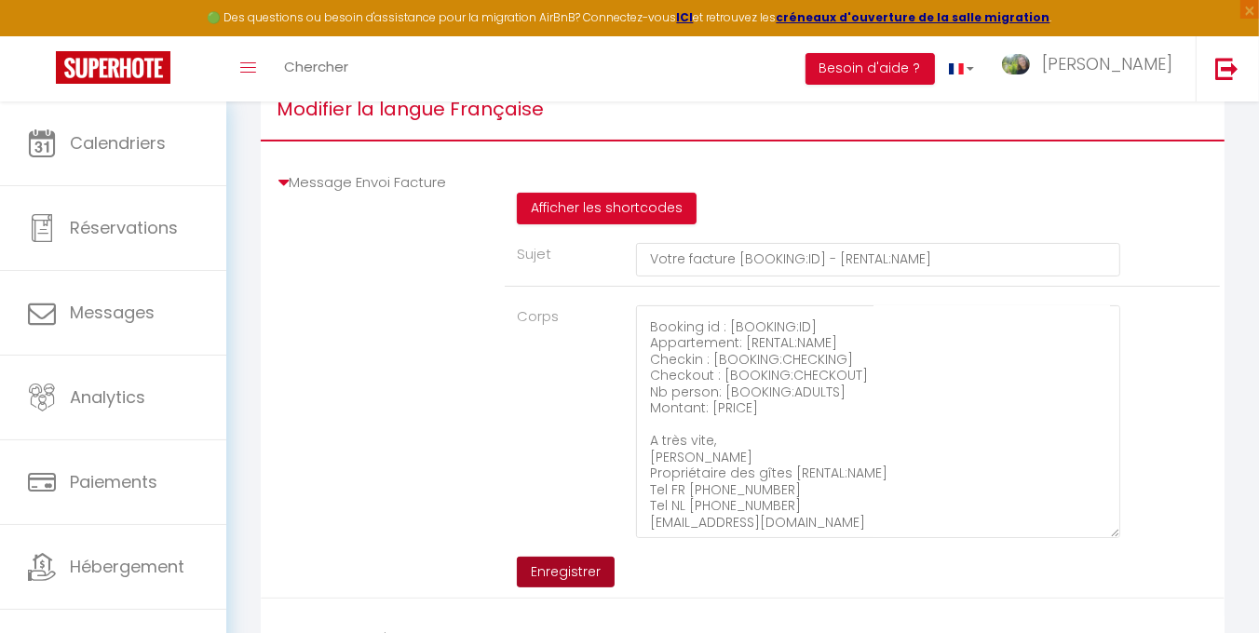
click at [562, 582] on button "Enregistrer" at bounding box center [566, 573] width 98 height 32
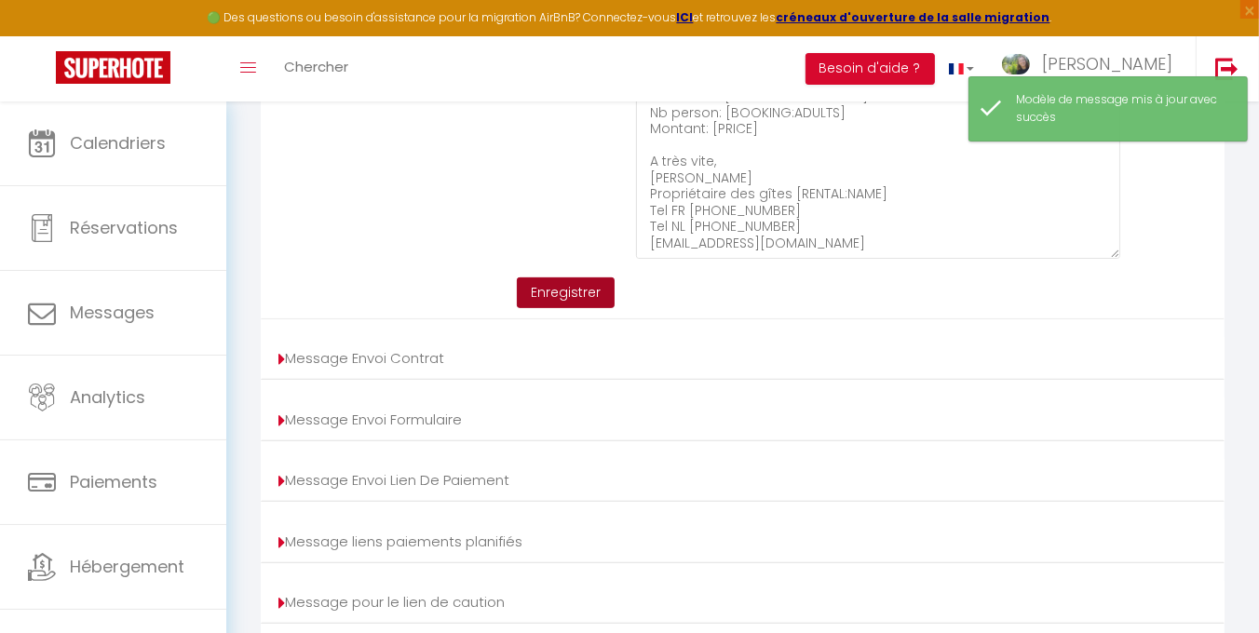
scroll to position [585, 0]
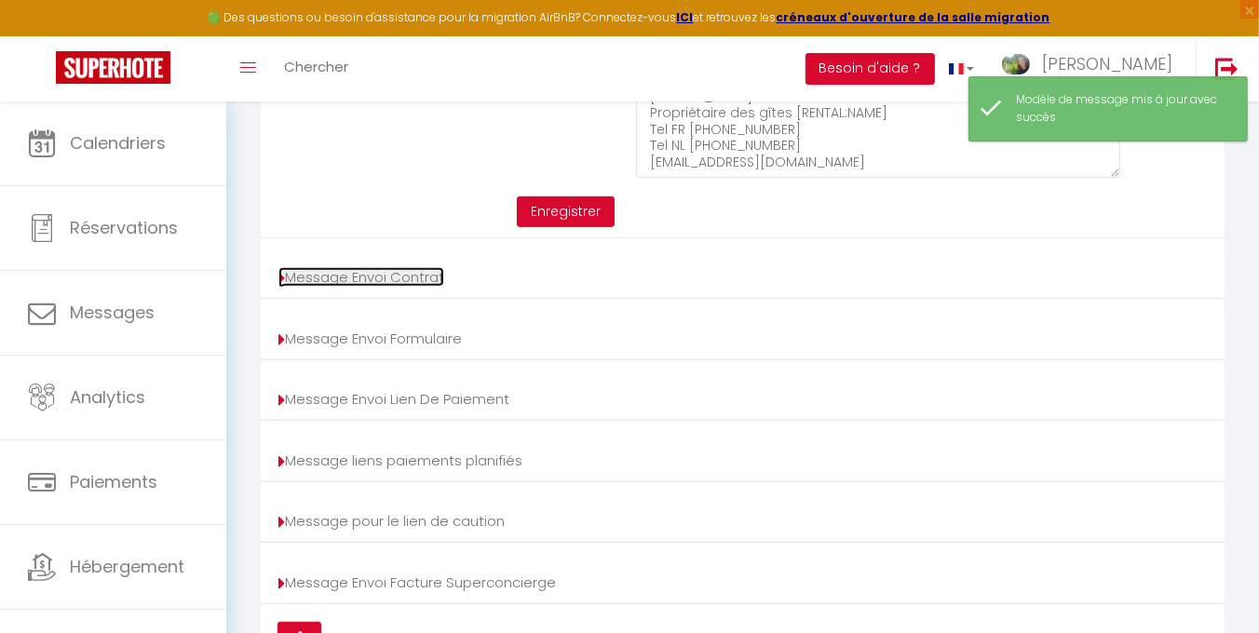
click at [369, 287] on link "Message Envoi Contrat" at bounding box center [361, 277] width 166 height 20
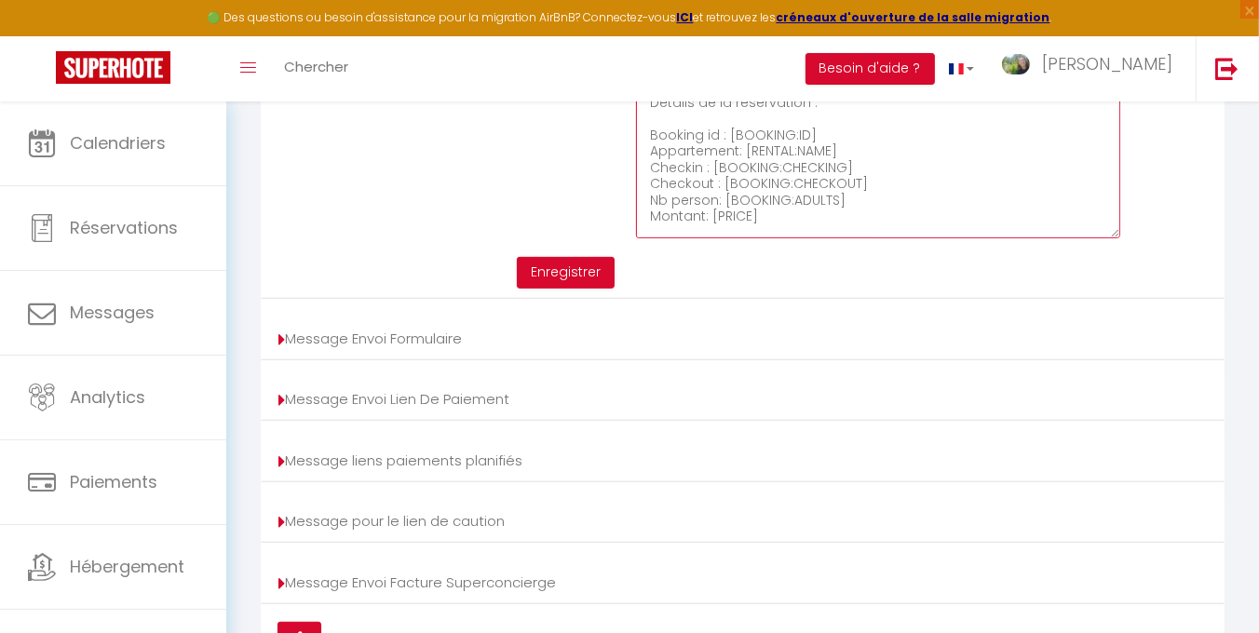
scroll to position [75, 0]
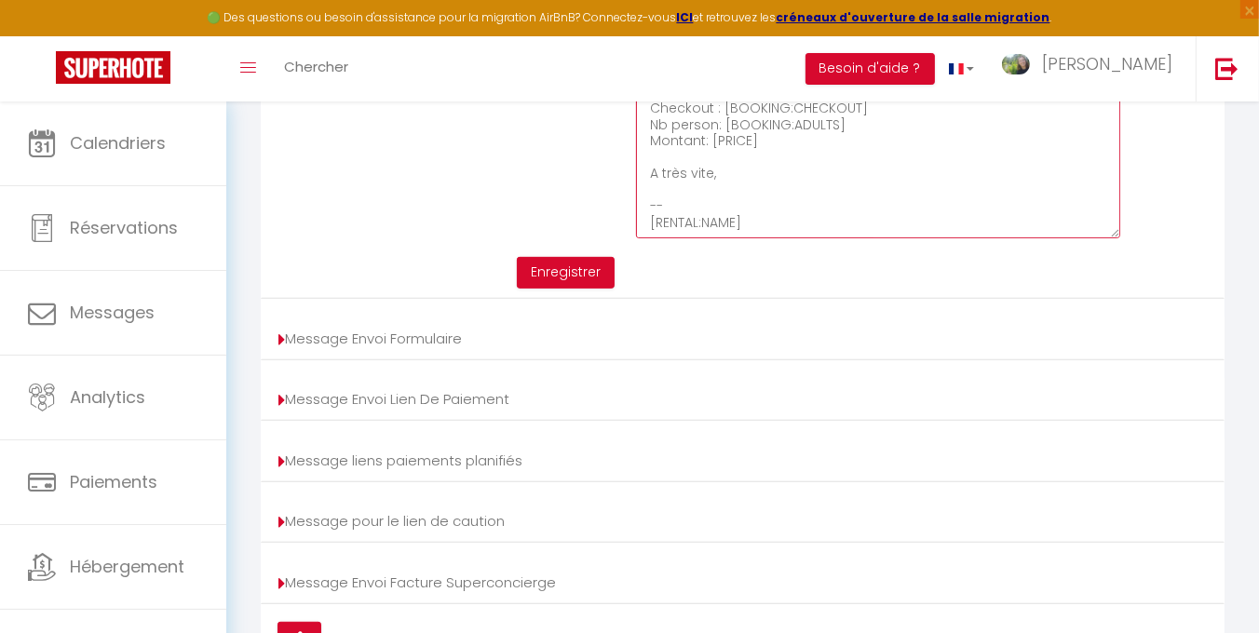
drag, startPoint x: 780, startPoint y: 238, endPoint x: 643, endPoint y: 194, distance: 144.0
click at [643, 194] on textarea "Bonjour, Nous vous invitons à cliquer sur le lien suivant pour signer votre con…" at bounding box center [878, 122] width 484 height 233
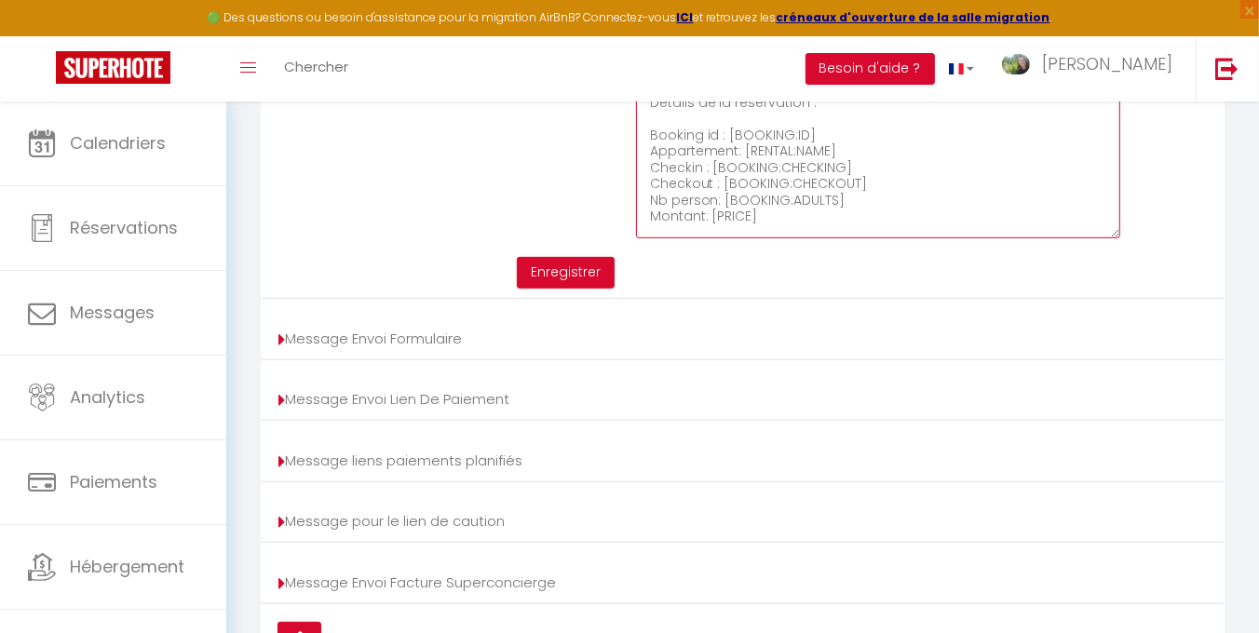
scroll to position [26, 0]
paste textarea "A très vite, Delphine Neveux Propriétaire des gîtes [RENTAL:NAME] Tel FR +33 (0…"
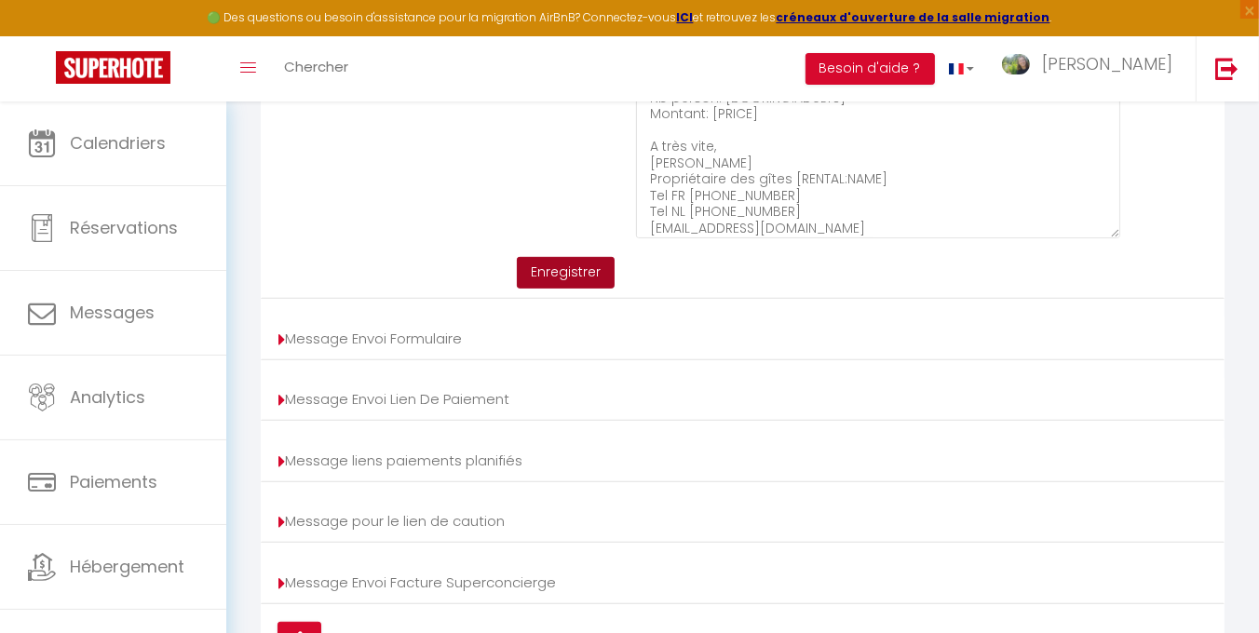
click at [589, 280] on button "Enregistrer" at bounding box center [566, 273] width 98 height 32
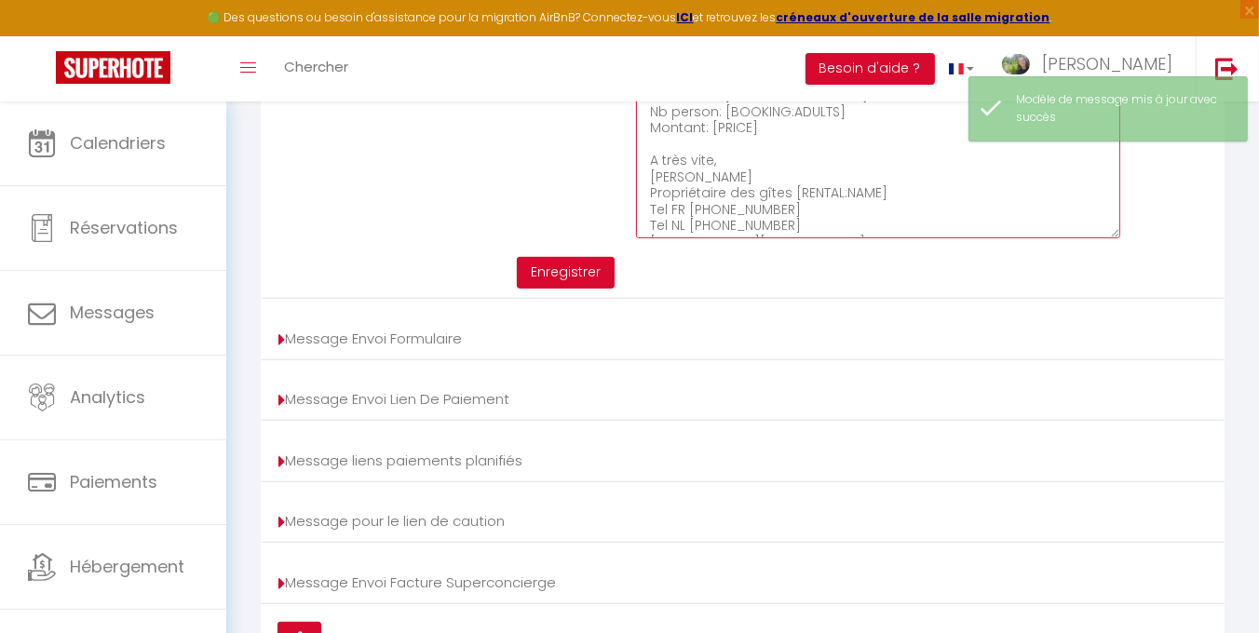
scroll to position [107, 0]
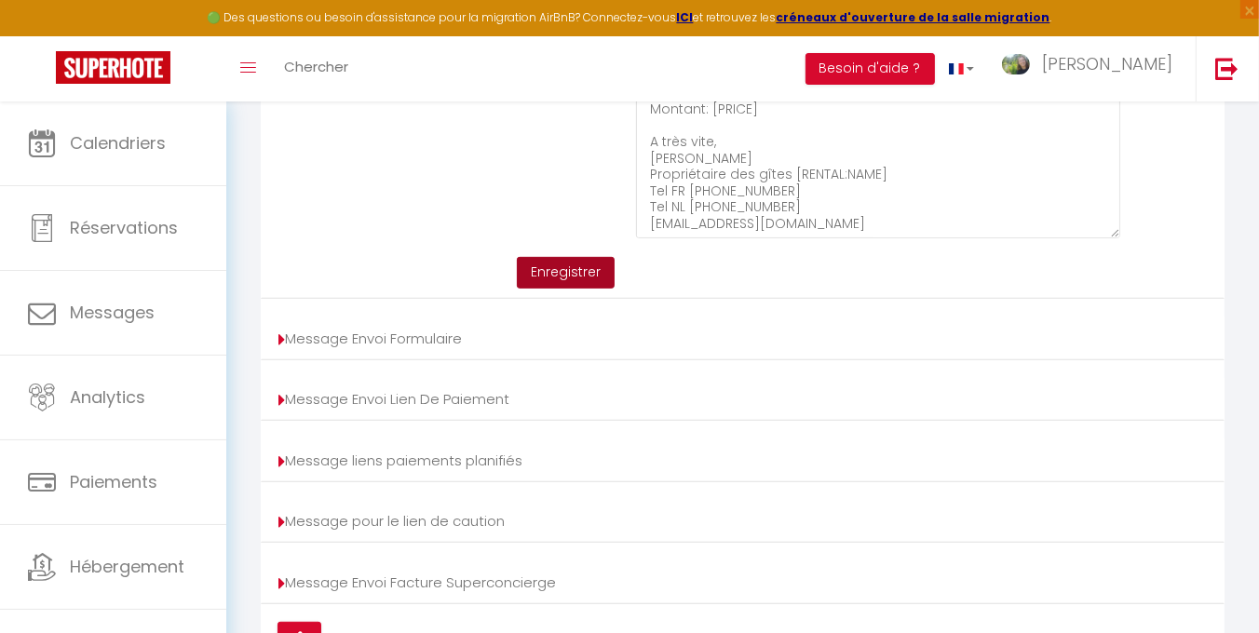
click at [564, 284] on button "Enregistrer" at bounding box center [566, 273] width 98 height 32
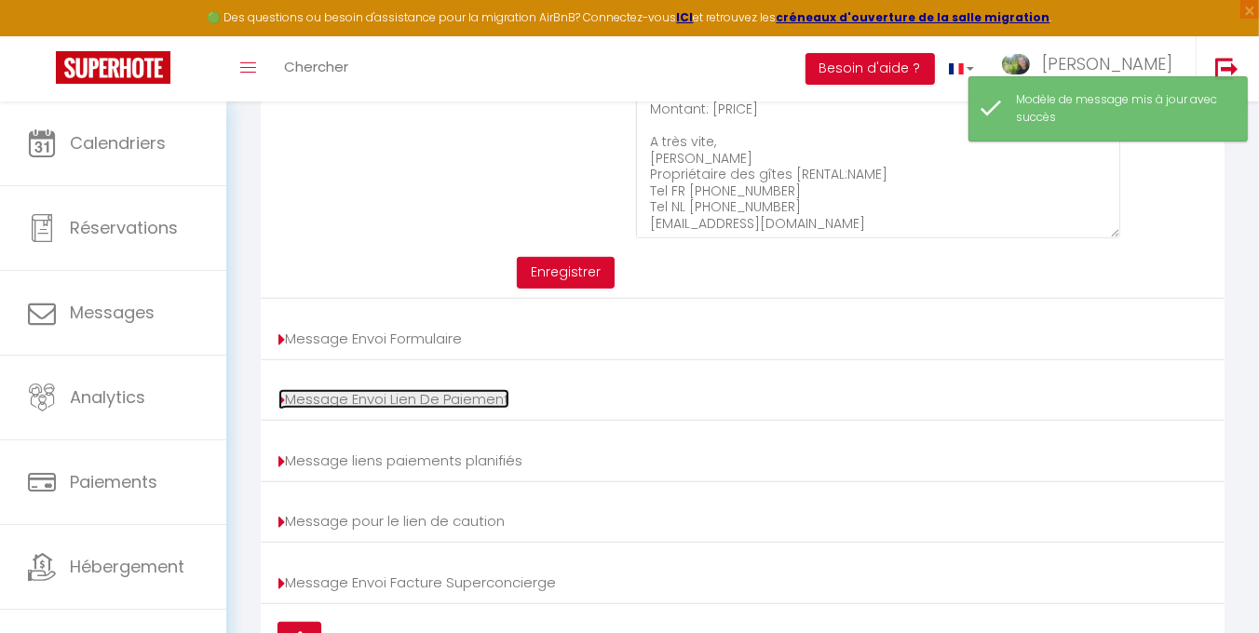
click at [422, 409] on link "Message Envoi Lien De Paiement" at bounding box center [393, 399] width 231 height 20
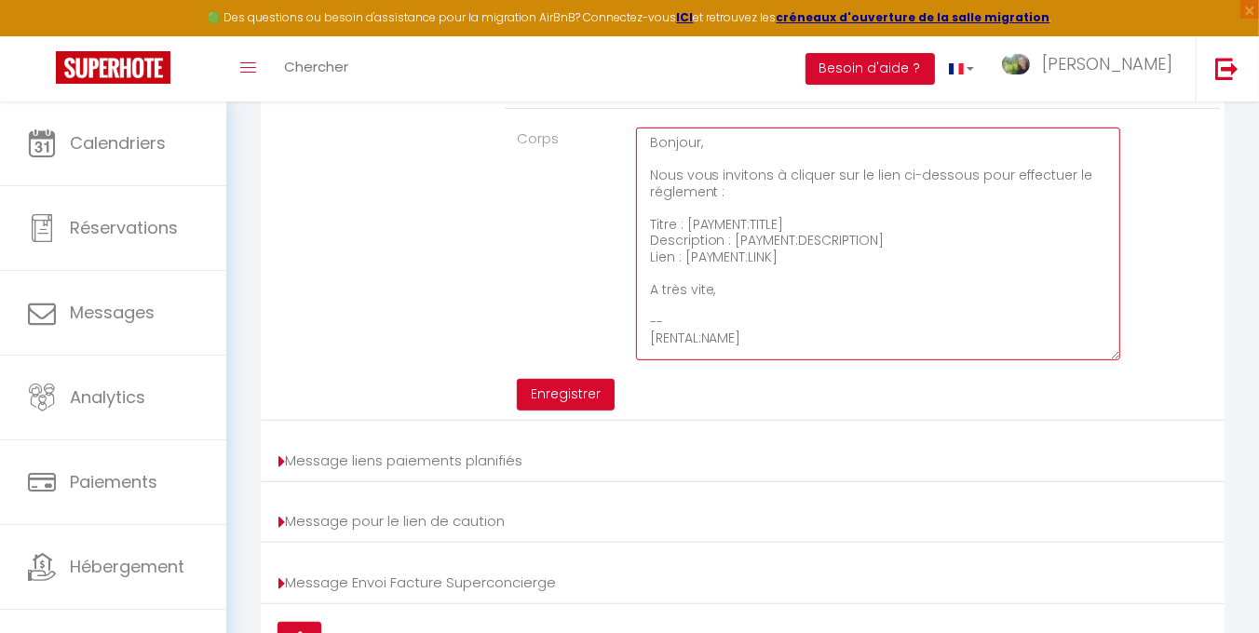
drag, startPoint x: 762, startPoint y: 347, endPoint x: 634, endPoint y: 301, distance: 135.8
click at [634, 301] on div "Bonjour, Nous vous invitons à cliquer sur le lien ci-dessous pour effectuer le …" at bounding box center [862, 244] width 477 height 233
paste textarea "A très vite, Delphine Neveux Propriétaire des gîtes [RENTAL:NAME] Tel FR +33 (0…"
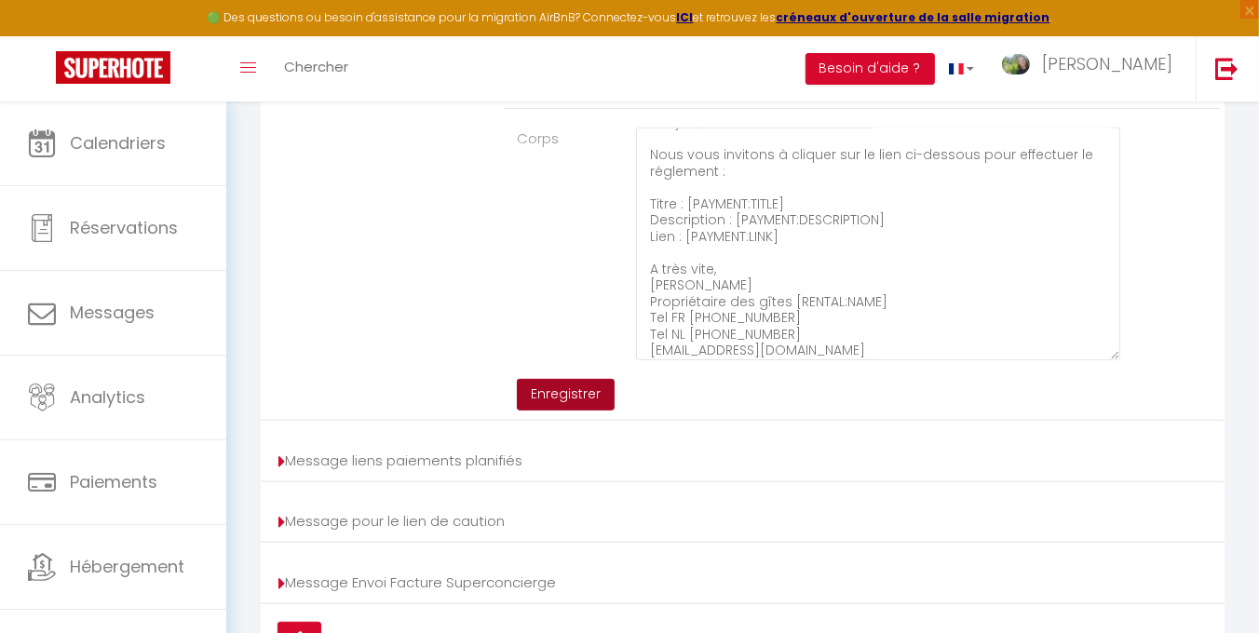
click at [575, 407] on button "Enregistrer" at bounding box center [566, 395] width 98 height 32
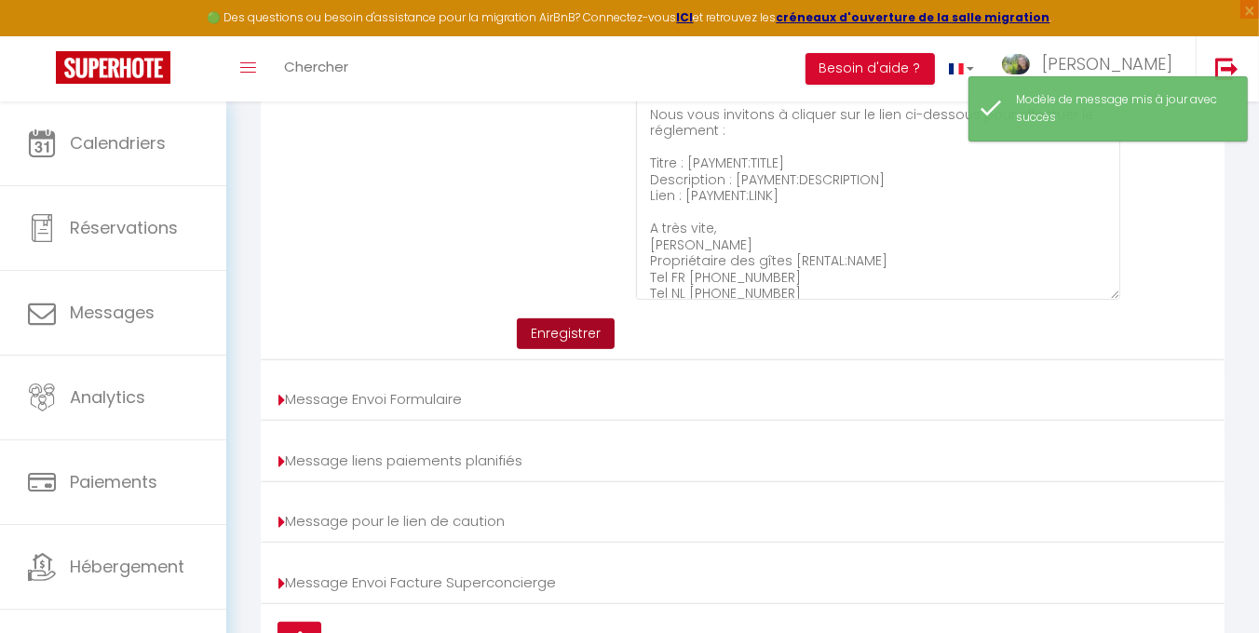
click at [575, 342] on button "Enregistrer" at bounding box center [566, 334] width 98 height 32
click at [444, 470] on link "Message liens paiements planifiés" at bounding box center [400, 461] width 244 height 20
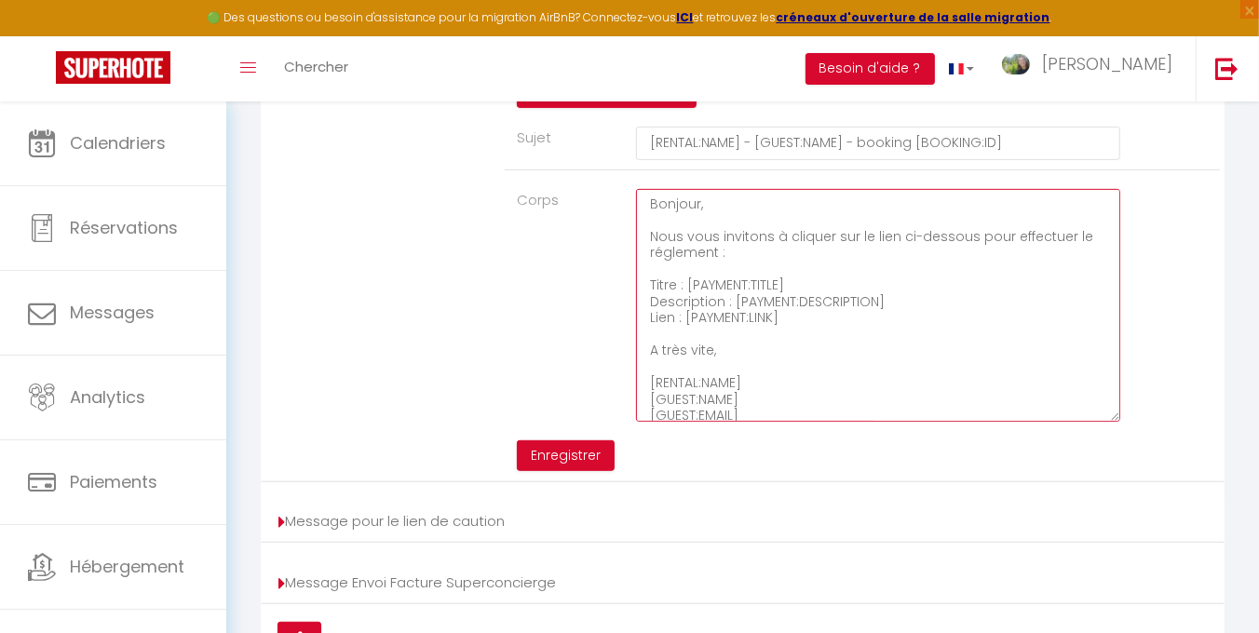
scroll to position [29, 0]
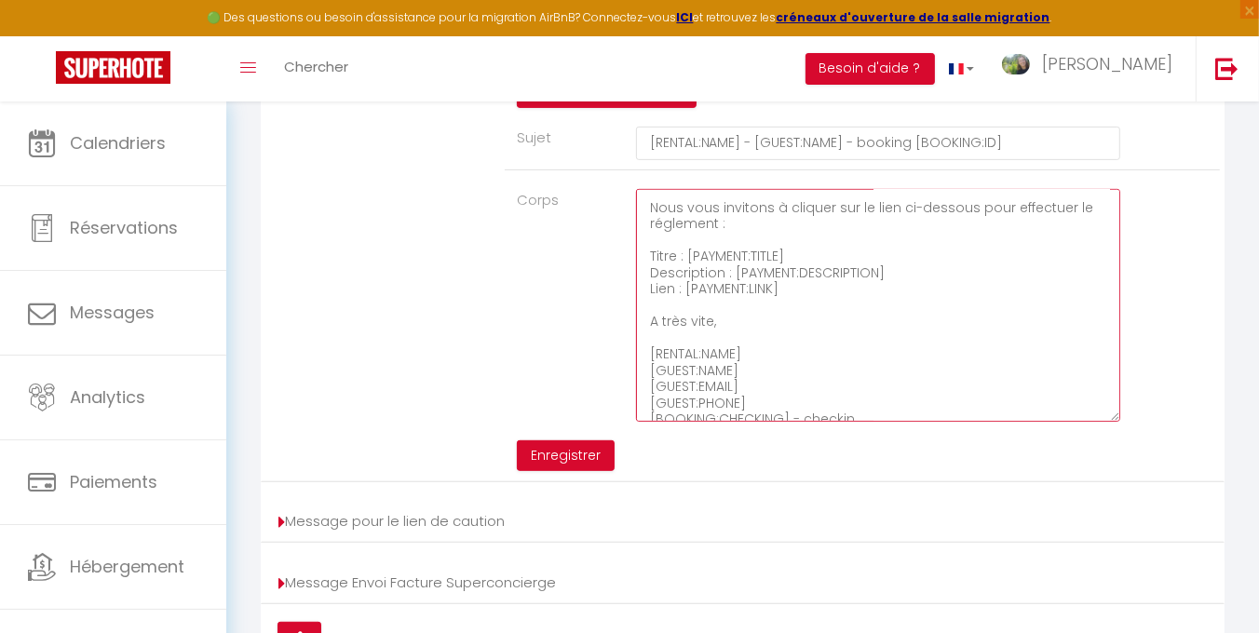
drag, startPoint x: 742, startPoint y: 428, endPoint x: 653, endPoint y: 382, distance: 100.8
click at [653, 382] on textarea "Bonjour, Nous vous invitons à cliquer sur le lien ci-dessous pour effectuer le …" at bounding box center [878, 305] width 484 height 233
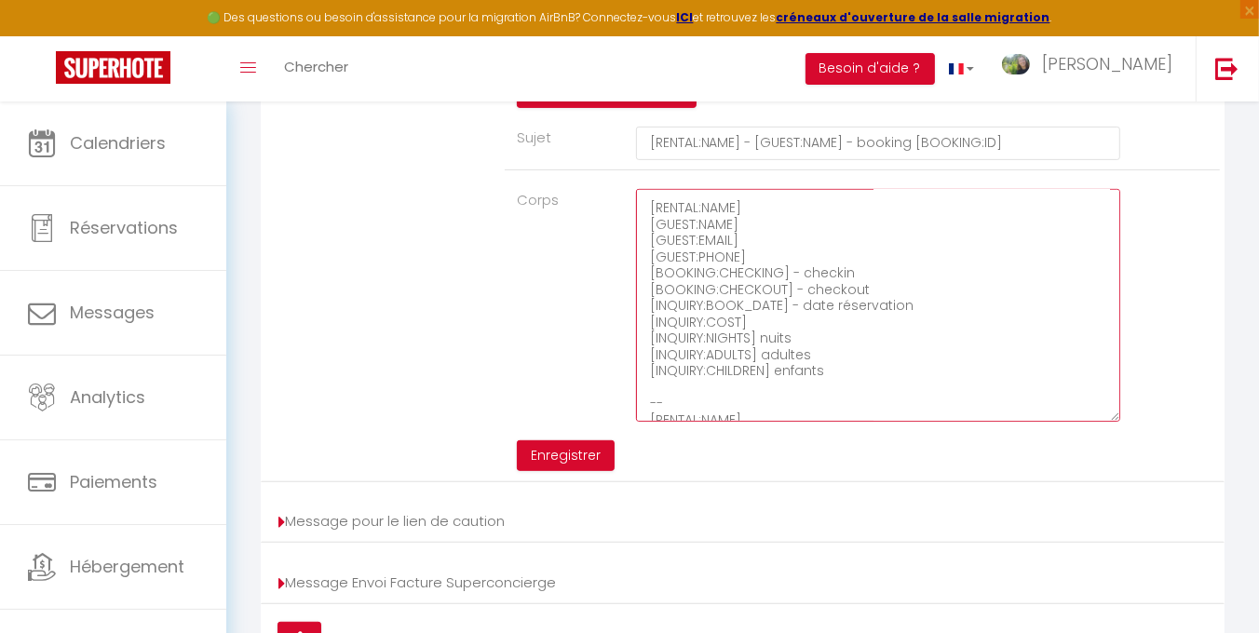
scroll to position [188, 0]
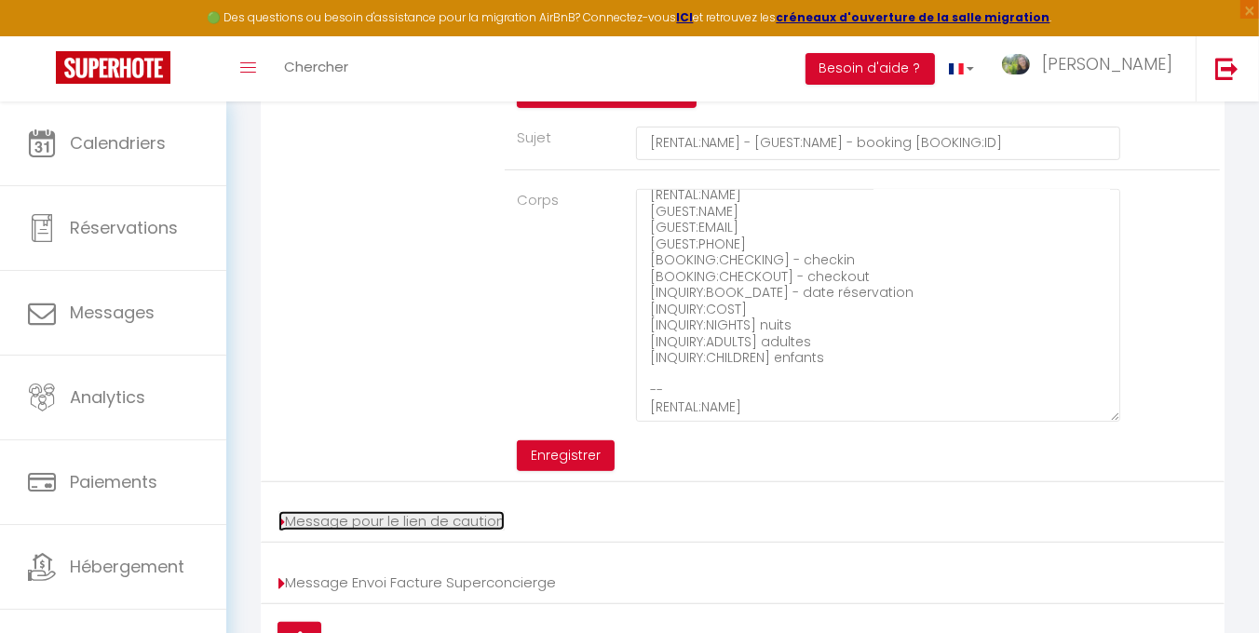
click at [441, 531] on link "Message pour le lien de caution" at bounding box center [391, 521] width 226 height 20
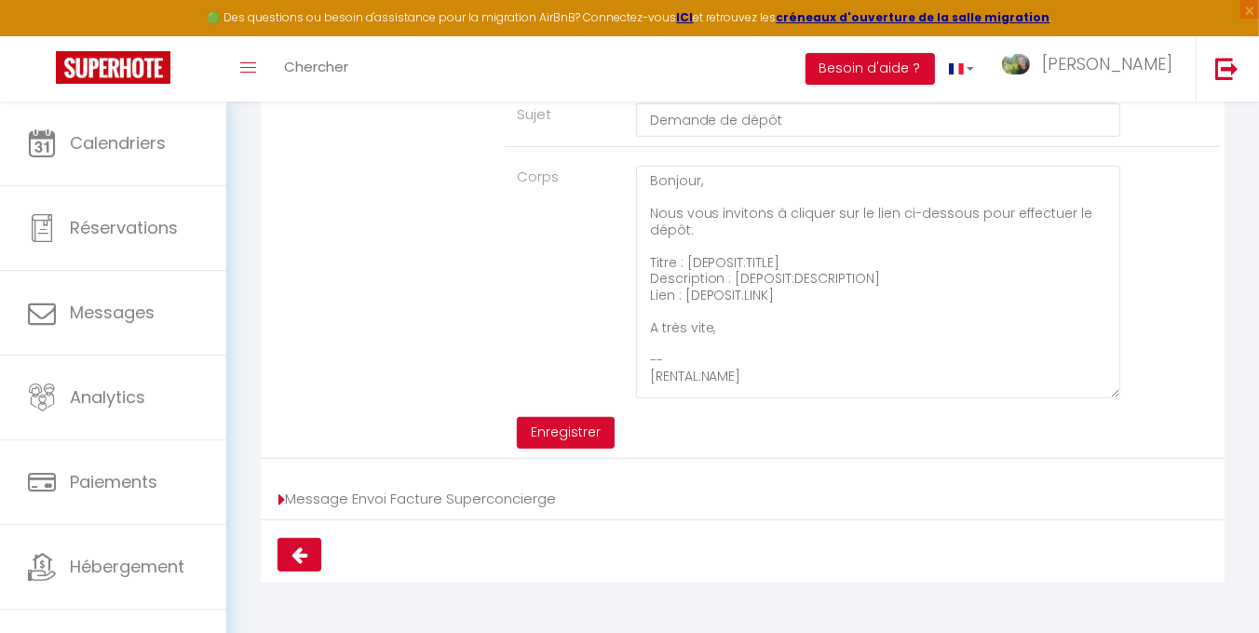
scroll to position [686, 0]
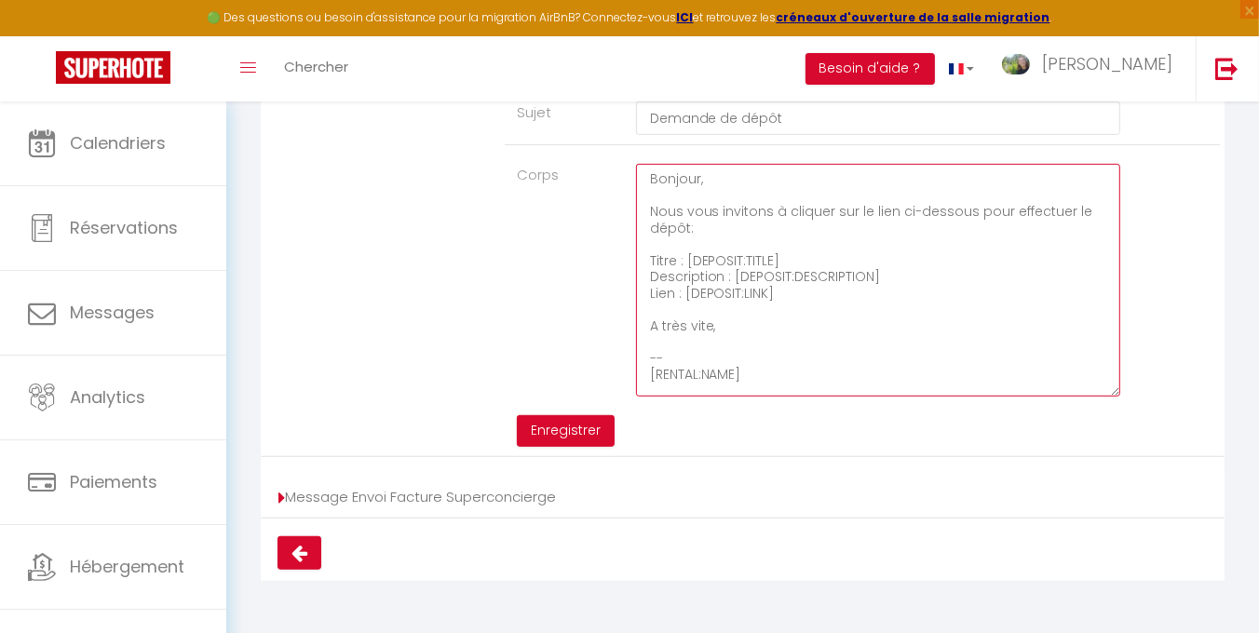
drag, startPoint x: 788, startPoint y: 378, endPoint x: 643, endPoint y: 322, distance: 155.6
click at [643, 322] on textarea "Bonjour, Nous vous invitons à cliquer sur le lien ci-dessous pour effectuer le …" at bounding box center [878, 280] width 484 height 233
paste textarea "A très vite, Delphine Neveux Propriétaire des gîtes [RENTAL:NAME] Tel FR +33 (0…"
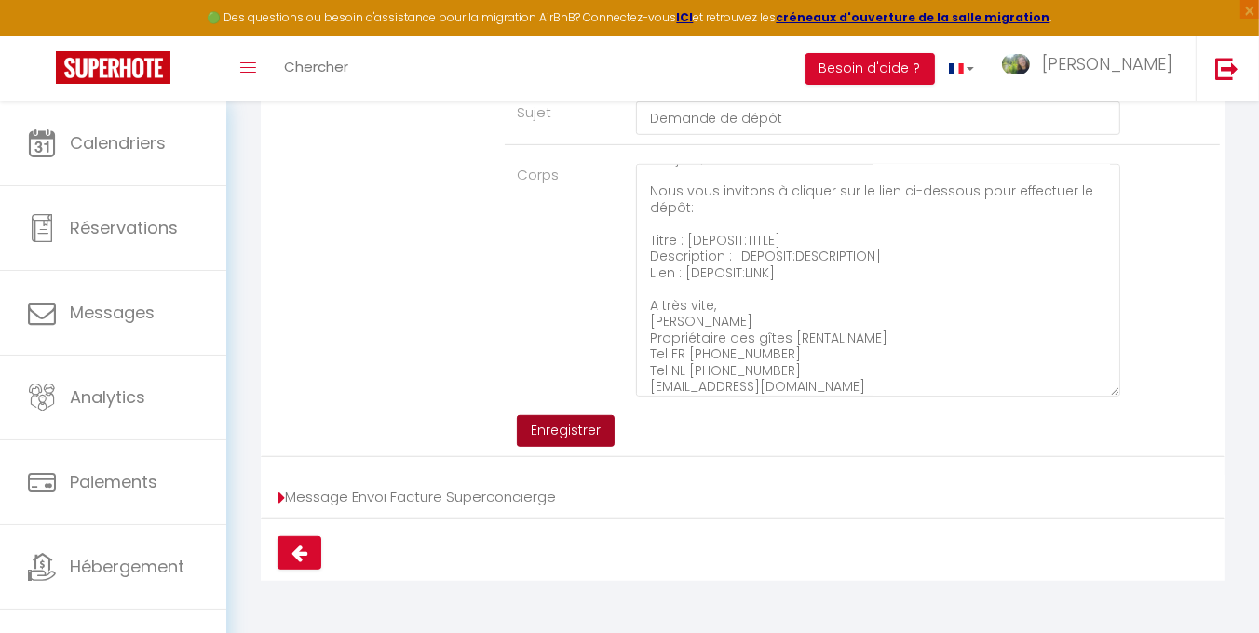
click at [584, 424] on button "Enregistrer" at bounding box center [566, 431] width 98 height 32
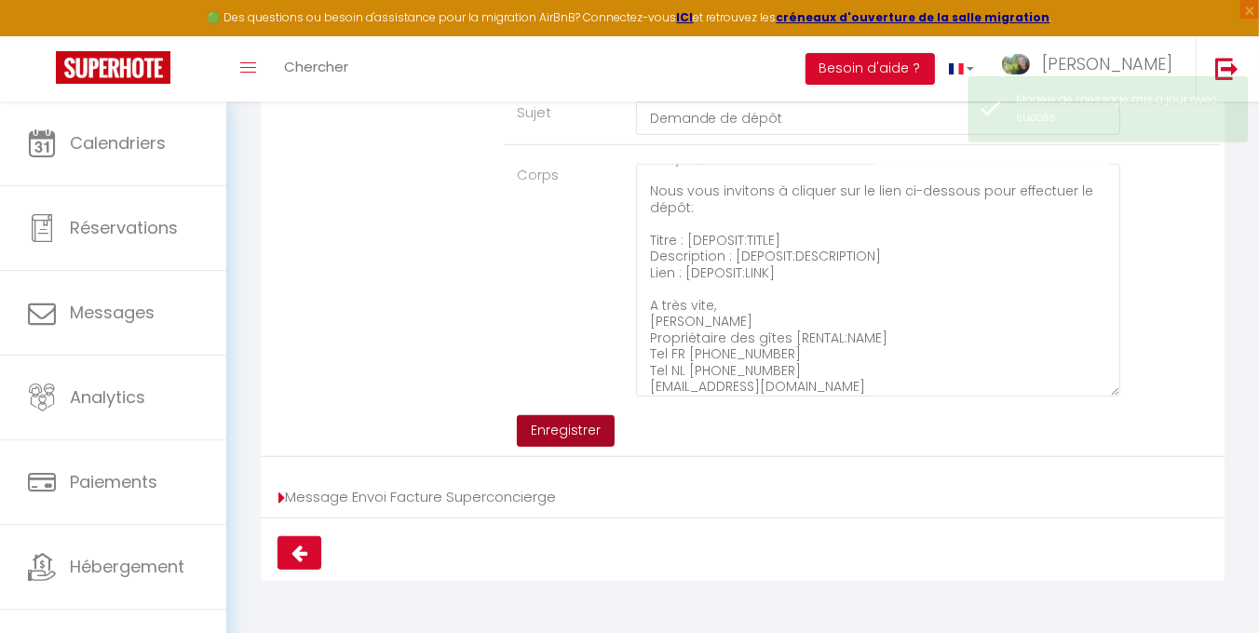
click at [584, 424] on ul "Message Envoi Facture Afficher les shortcodes Sujet Demande de dépôt Corps Bonj…" at bounding box center [743, 106] width 964 height 822
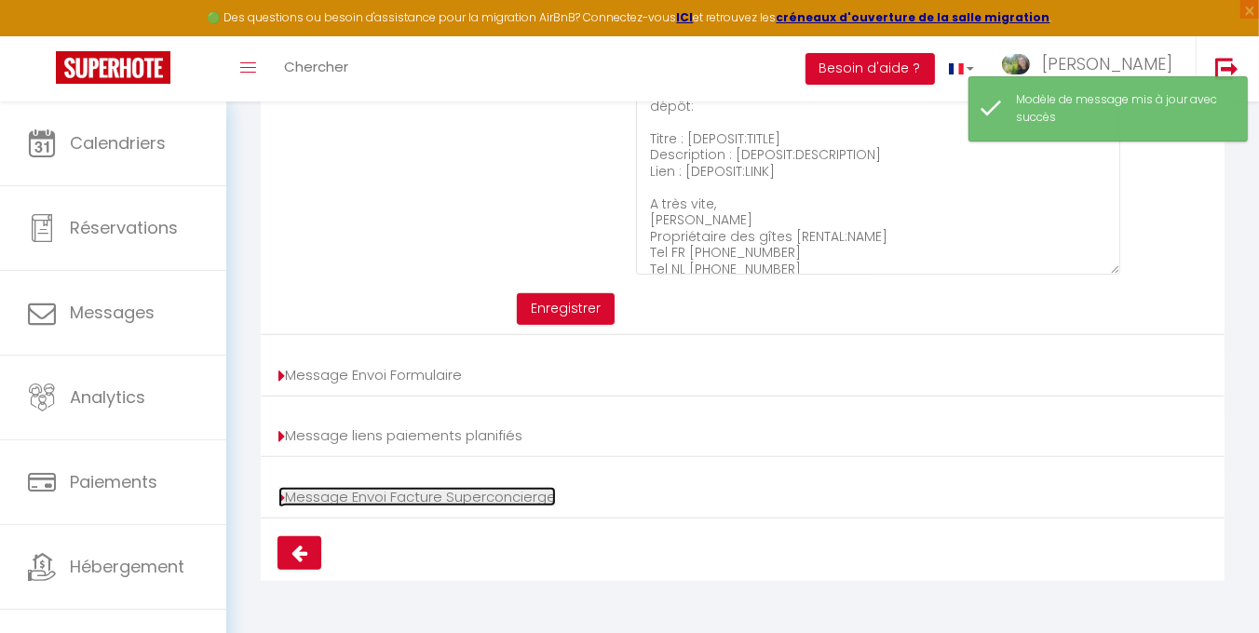
click at [477, 500] on link "Message Envoi Facture Superconcierge" at bounding box center [416, 497] width 277 height 20
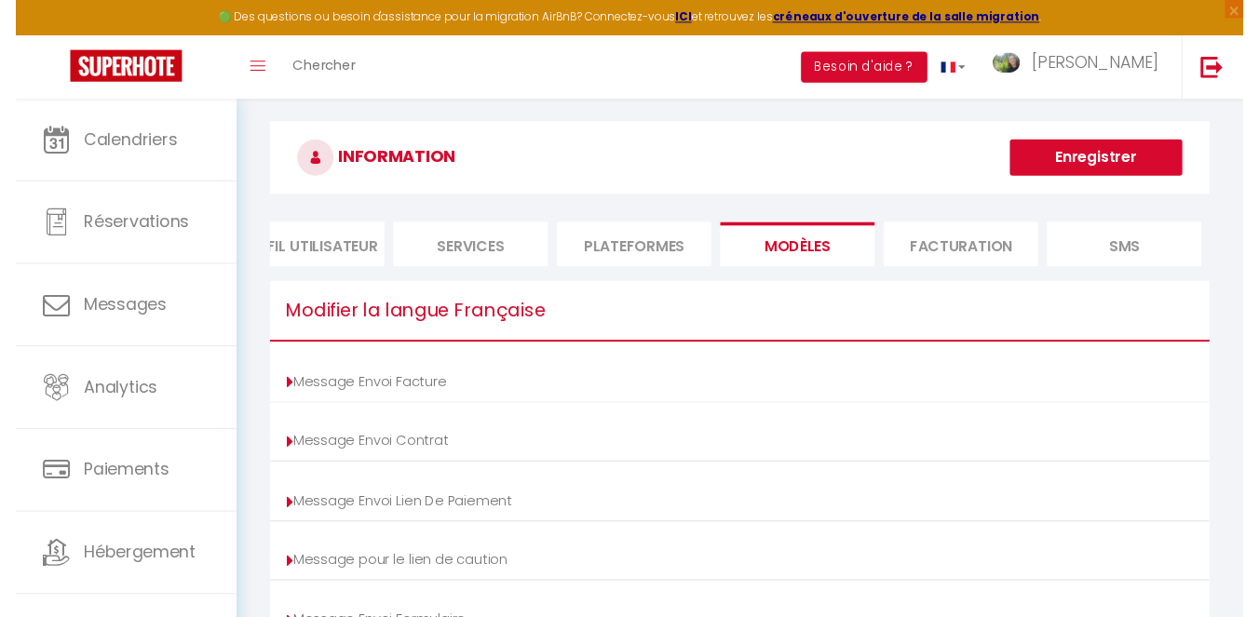
scroll to position [0, 0]
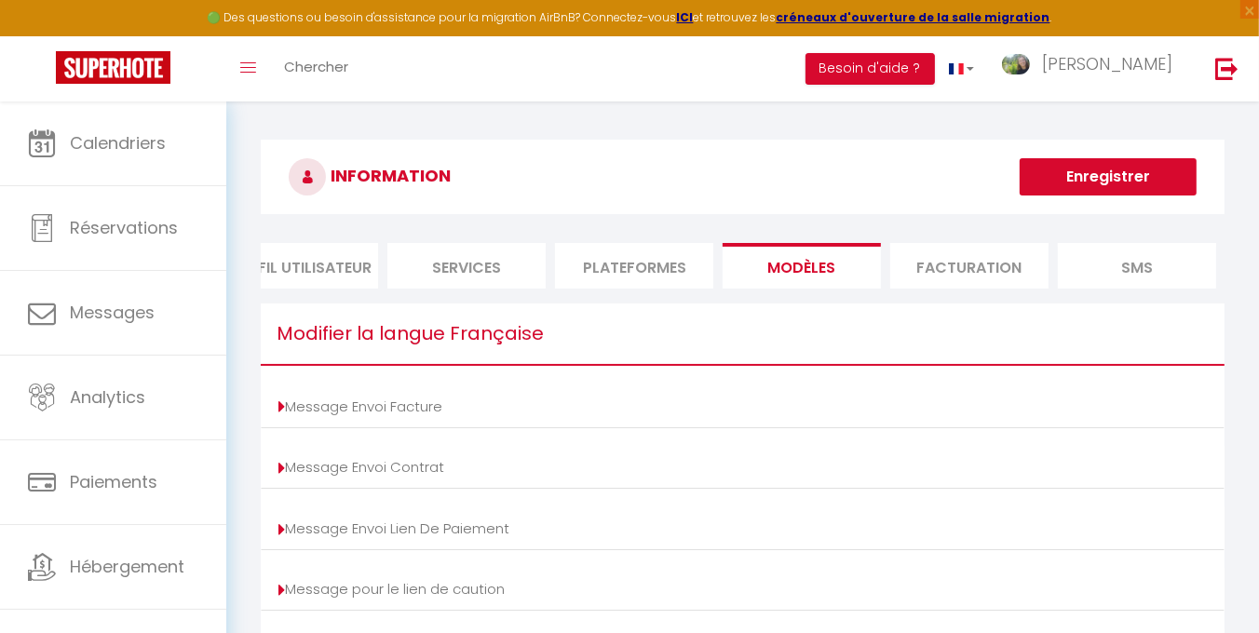
click at [473, 275] on li "Services" at bounding box center [466, 266] width 158 height 46
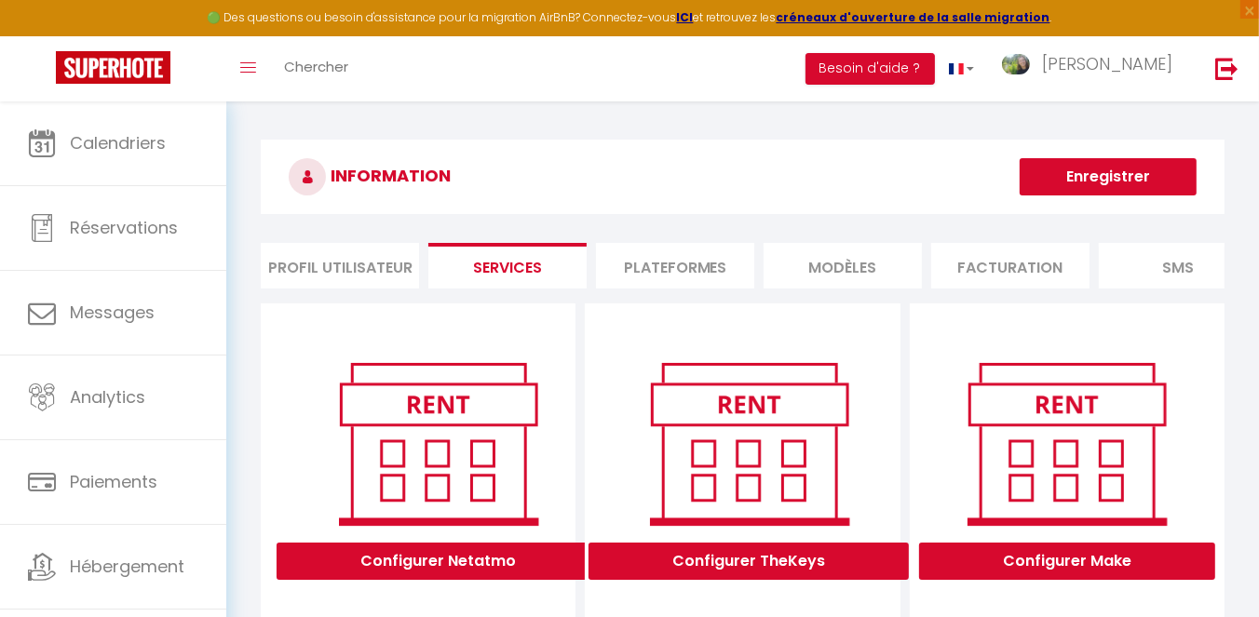
click at [374, 267] on li "Profil Utilisateur" at bounding box center [340, 266] width 158 height 46
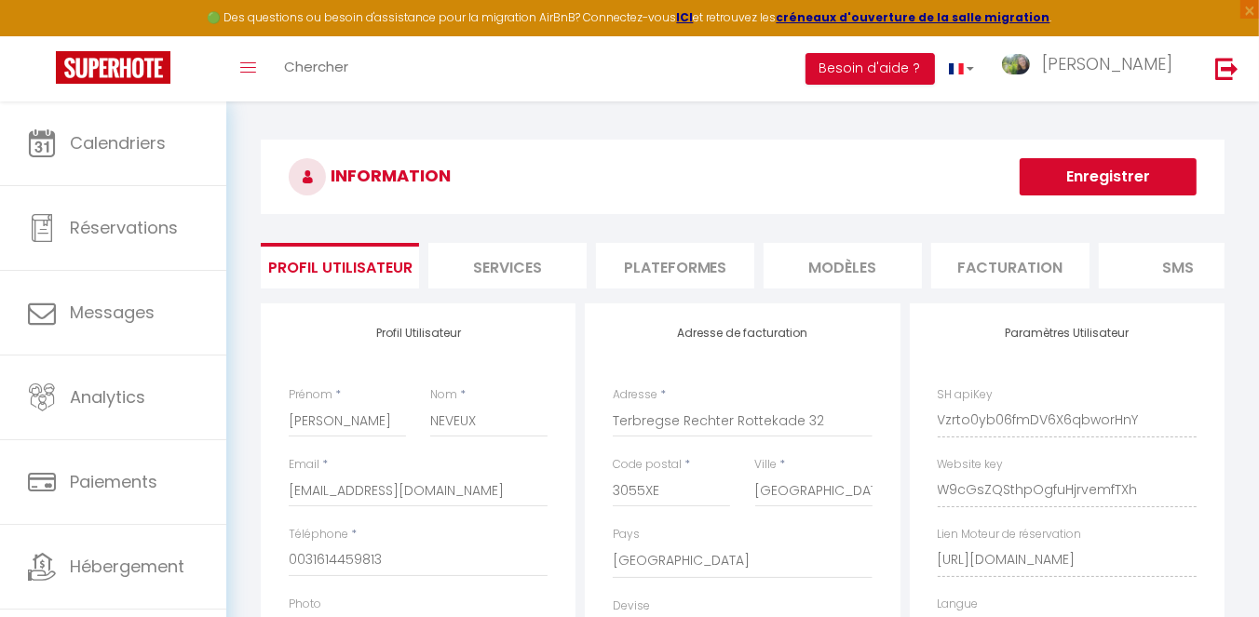
scroll to position [37, 0]
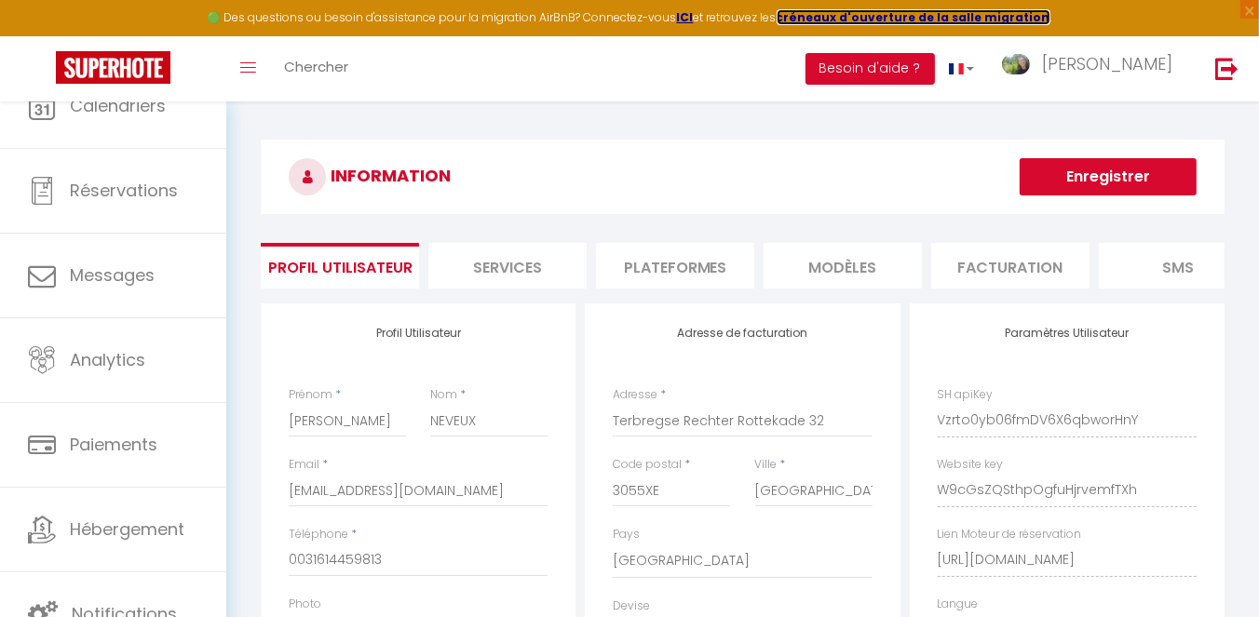
click at [905, 14] on strong "créneaux d'ouverture de la salle migration" at bounding box center [914, 17] width 274 height 16
